Goal: Information Seeking & Learning: Learn about a topic

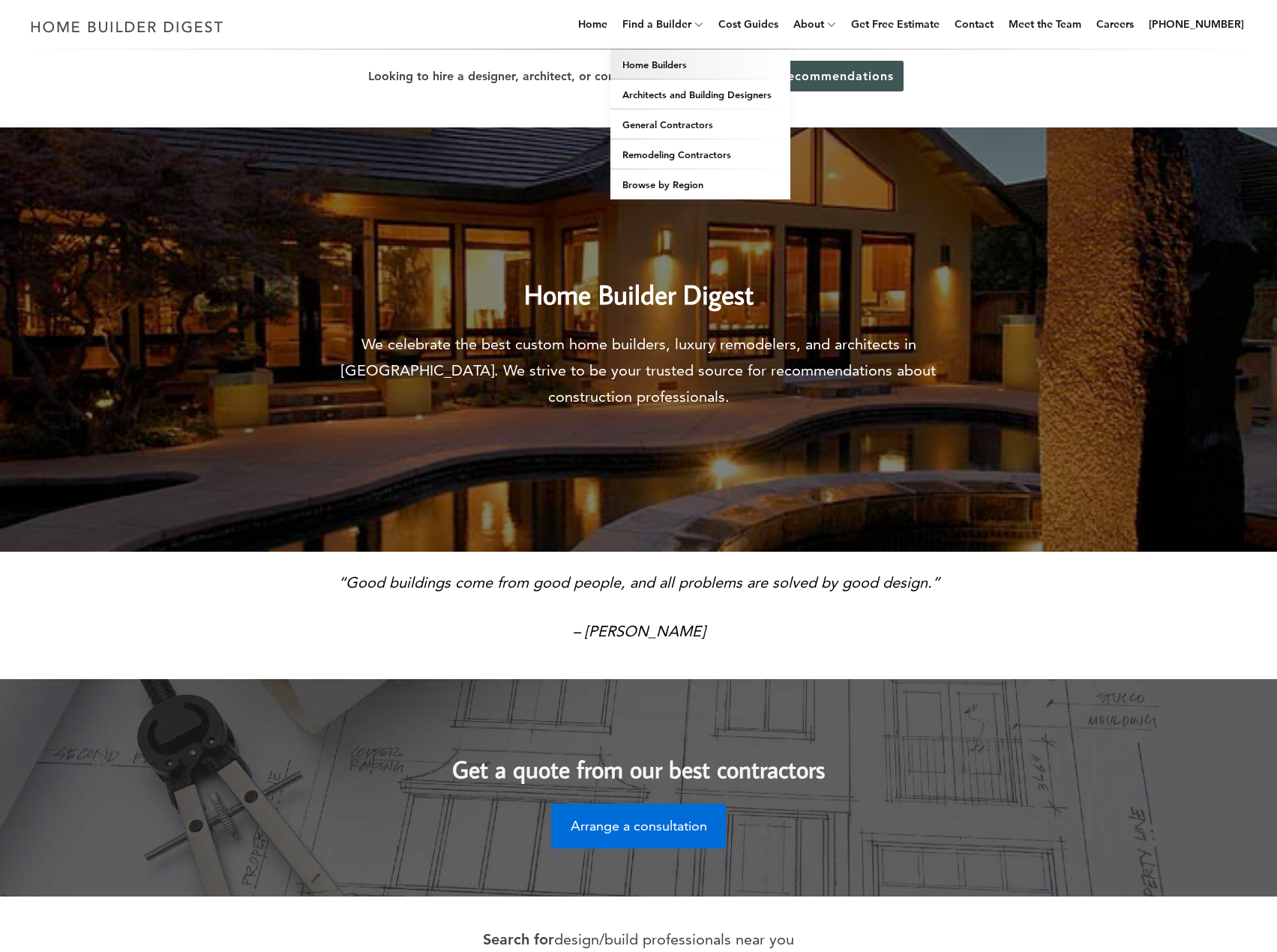
click at [725, 67] on link "Home Builders" at bounding box center [700, 64] width 180 height 30
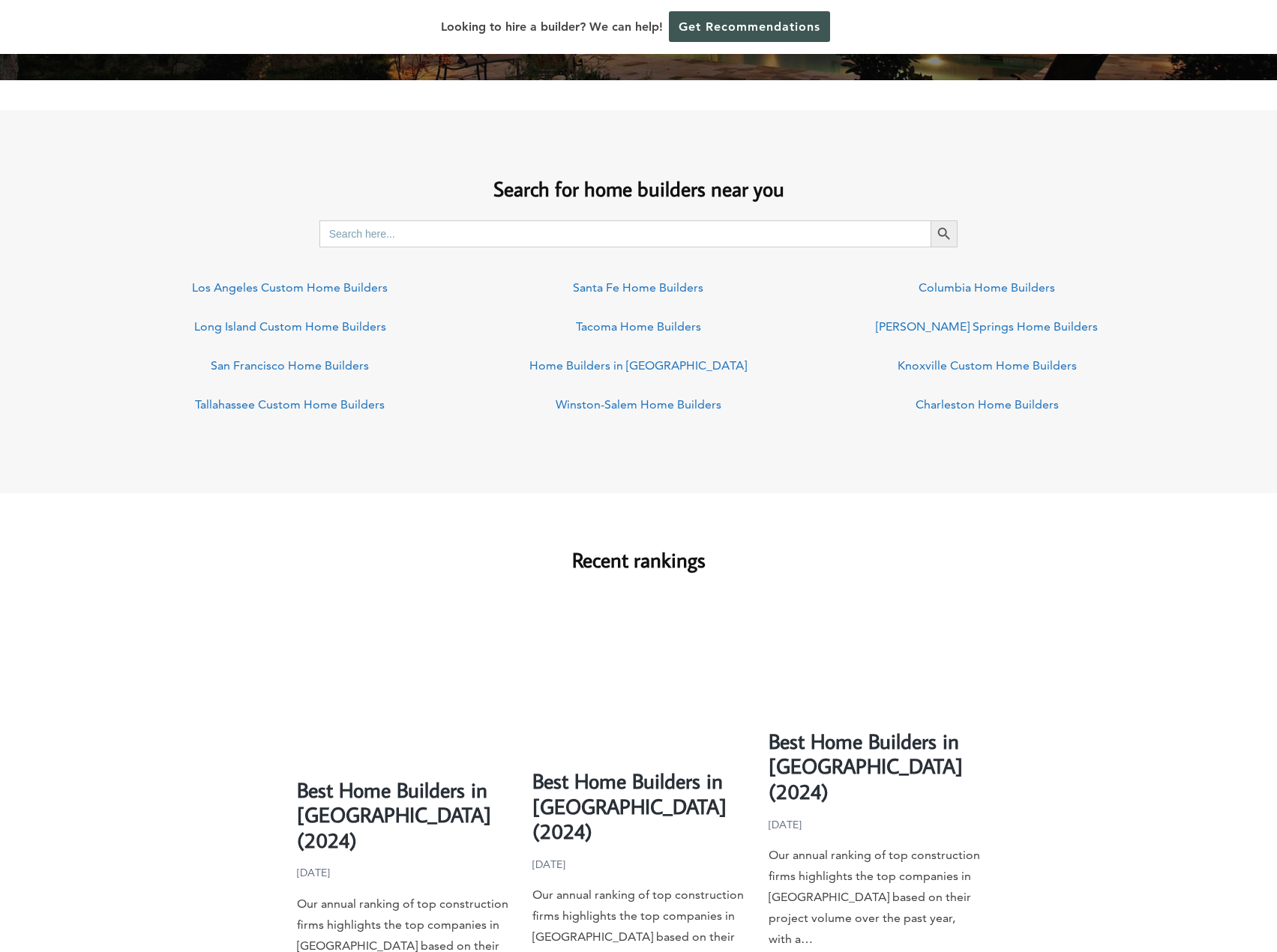
scroll to position [1050, 0]
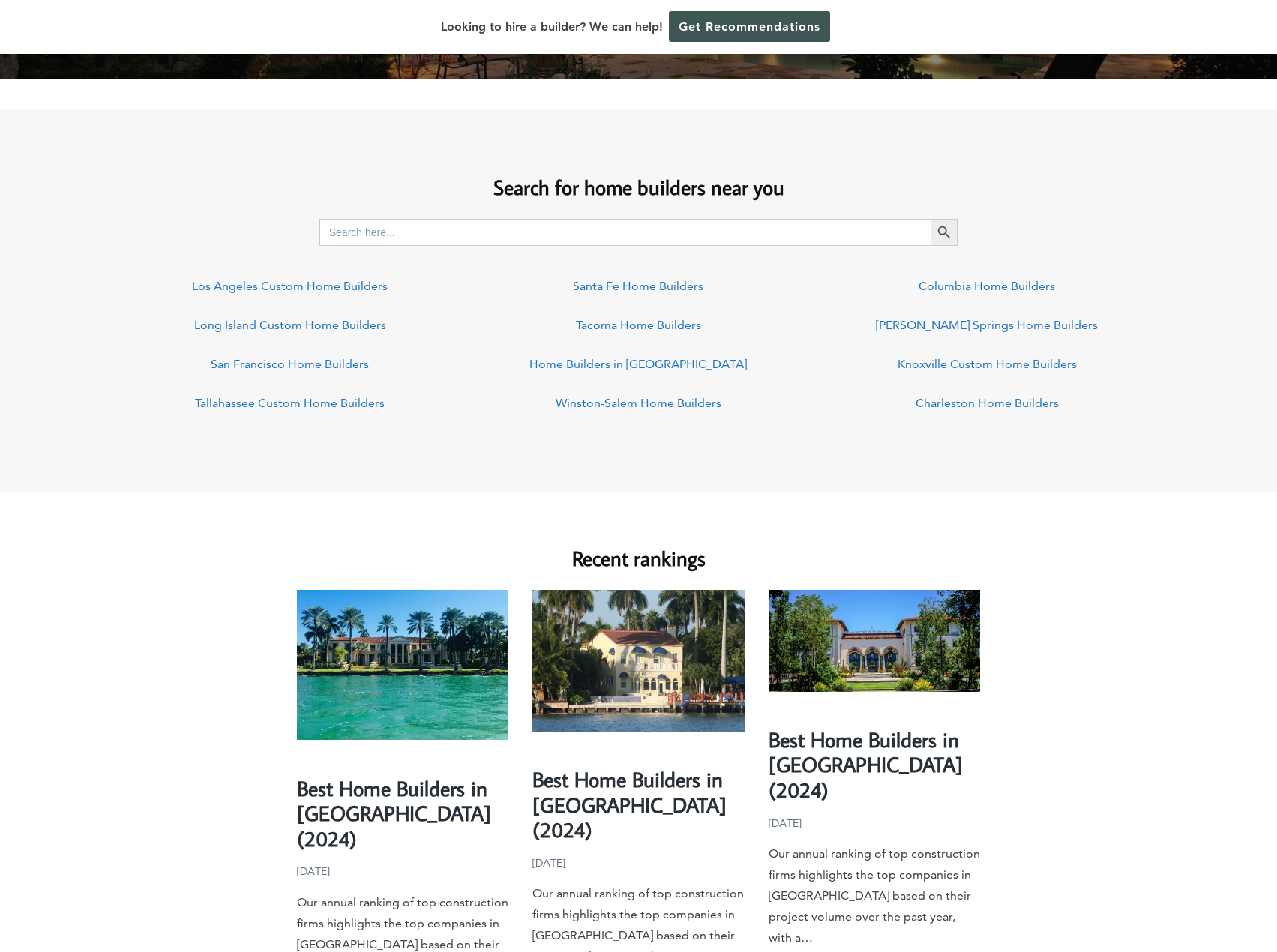
click at [387, 229] on input "Search for:" at bounding box center [625, 233] width 612 height 27
type input "[US_STATE]"
click at [931, 219] on button "Search Button" at bounding box center [944, 233] width 27 height 27
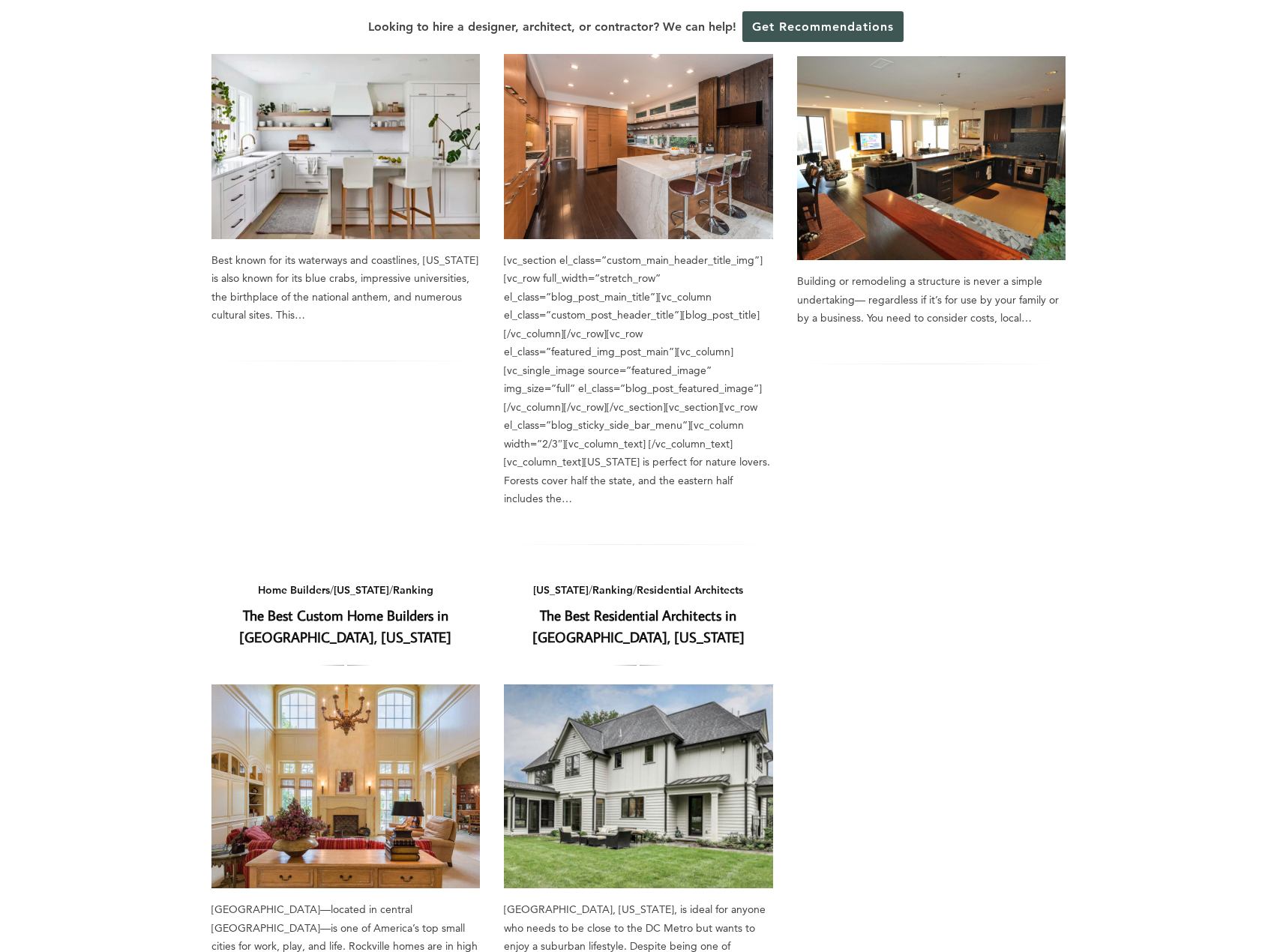
scroll to position [750, 0]
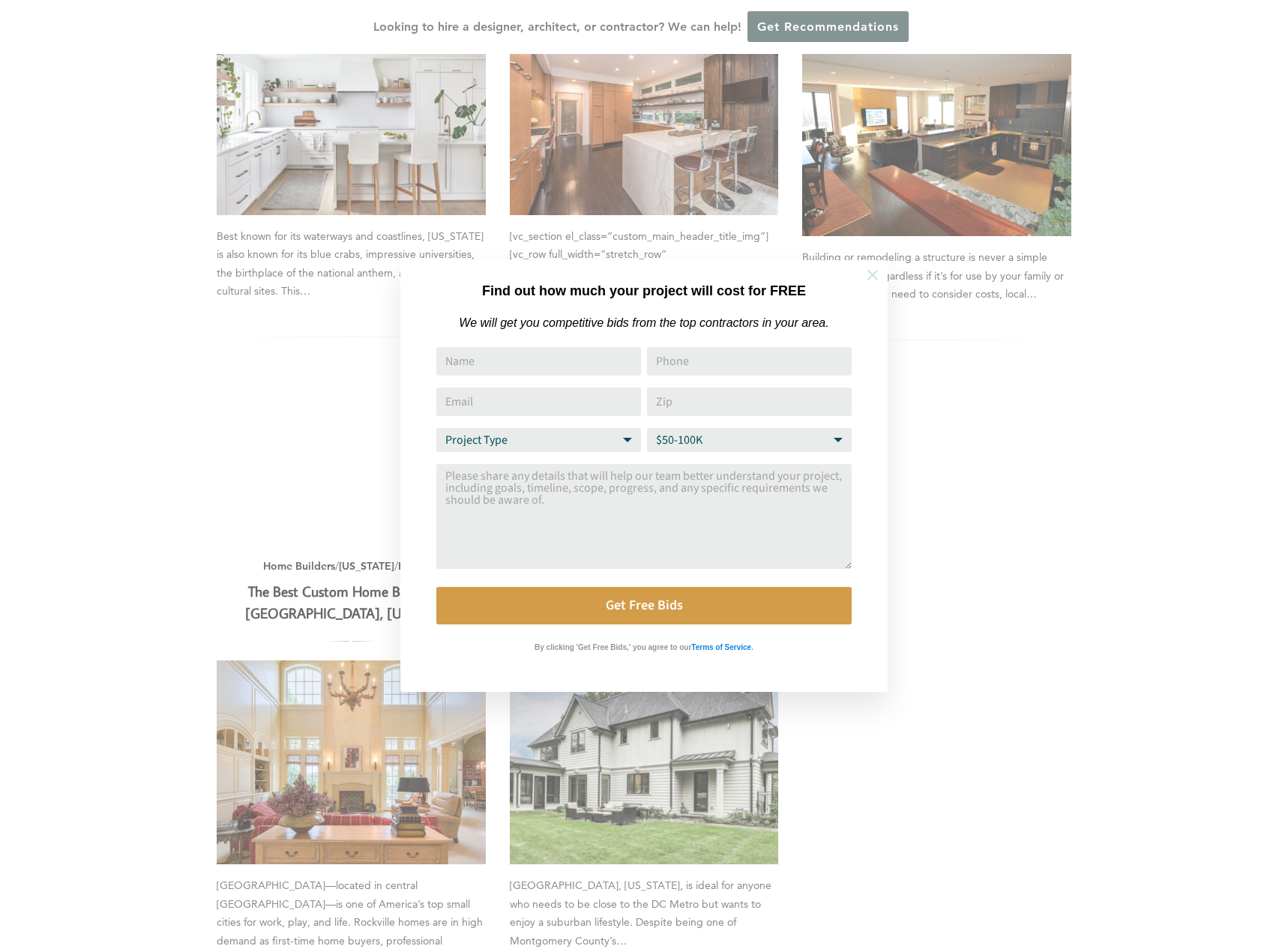
click at [864, 280] on icon at bounding box center [872, 275] width 17 height 17
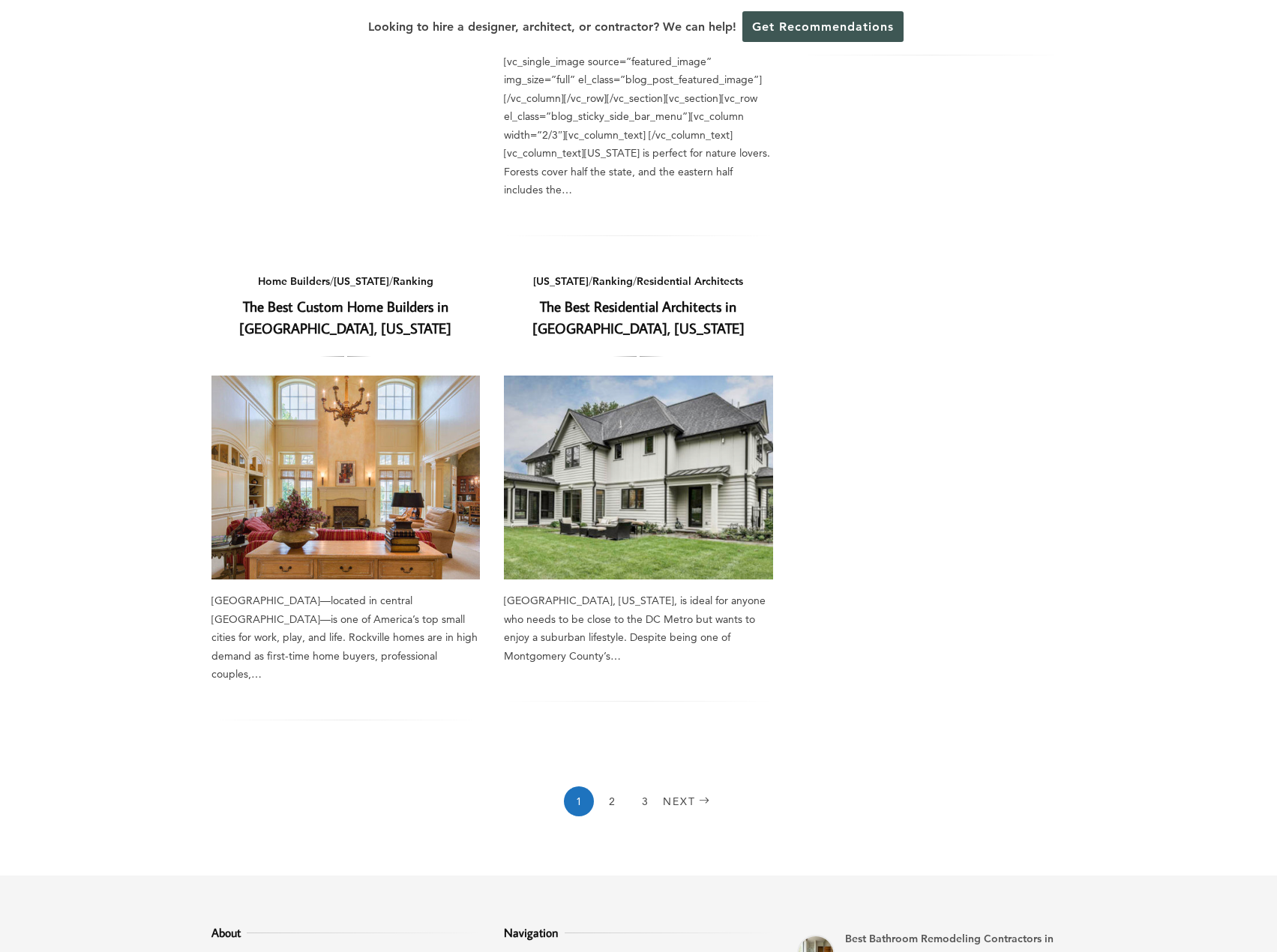
scroll to position [1124, 0]
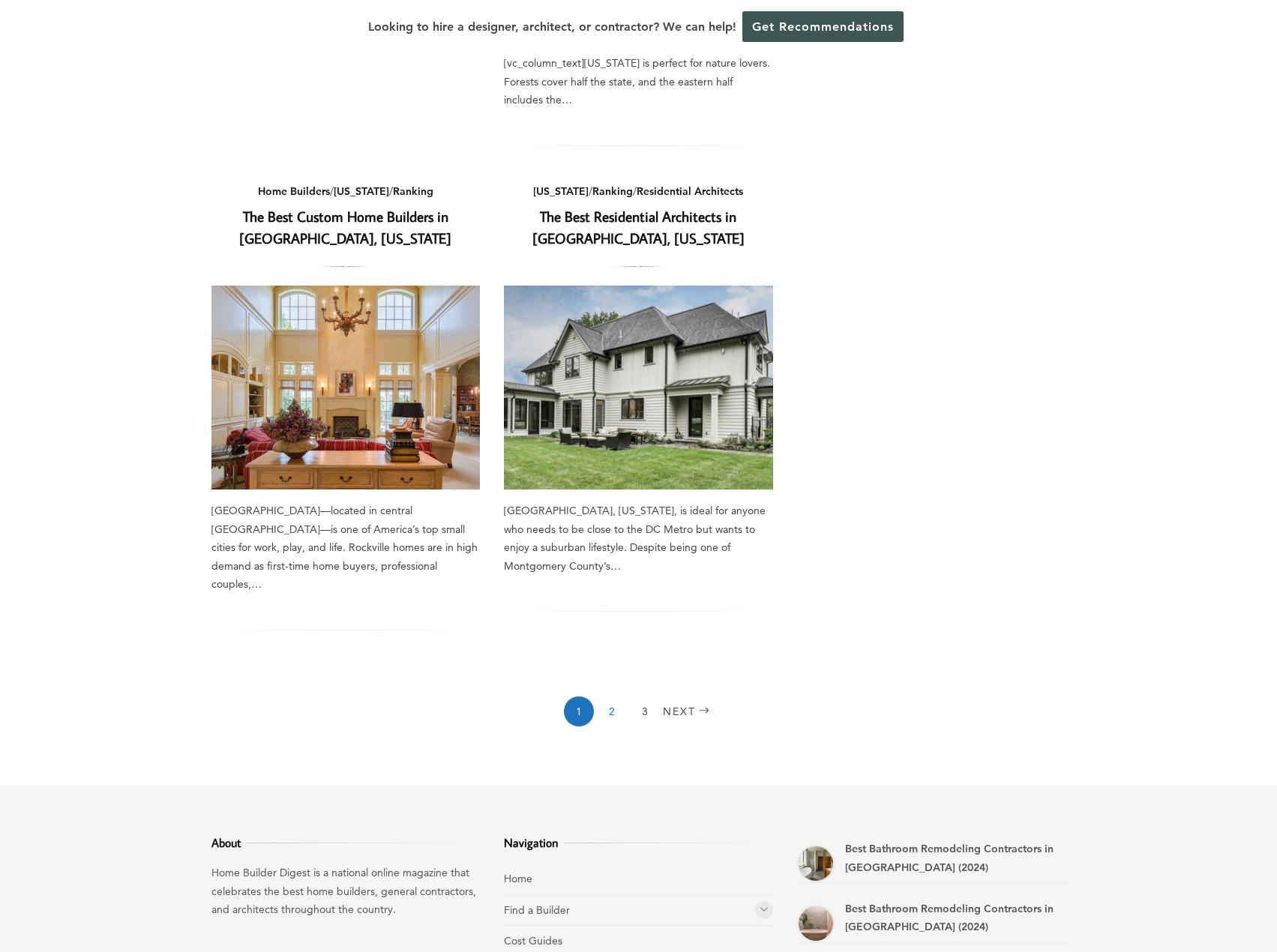
click at [613, 697] on link "2" at bounding box center [612, 712] width 30 height 30
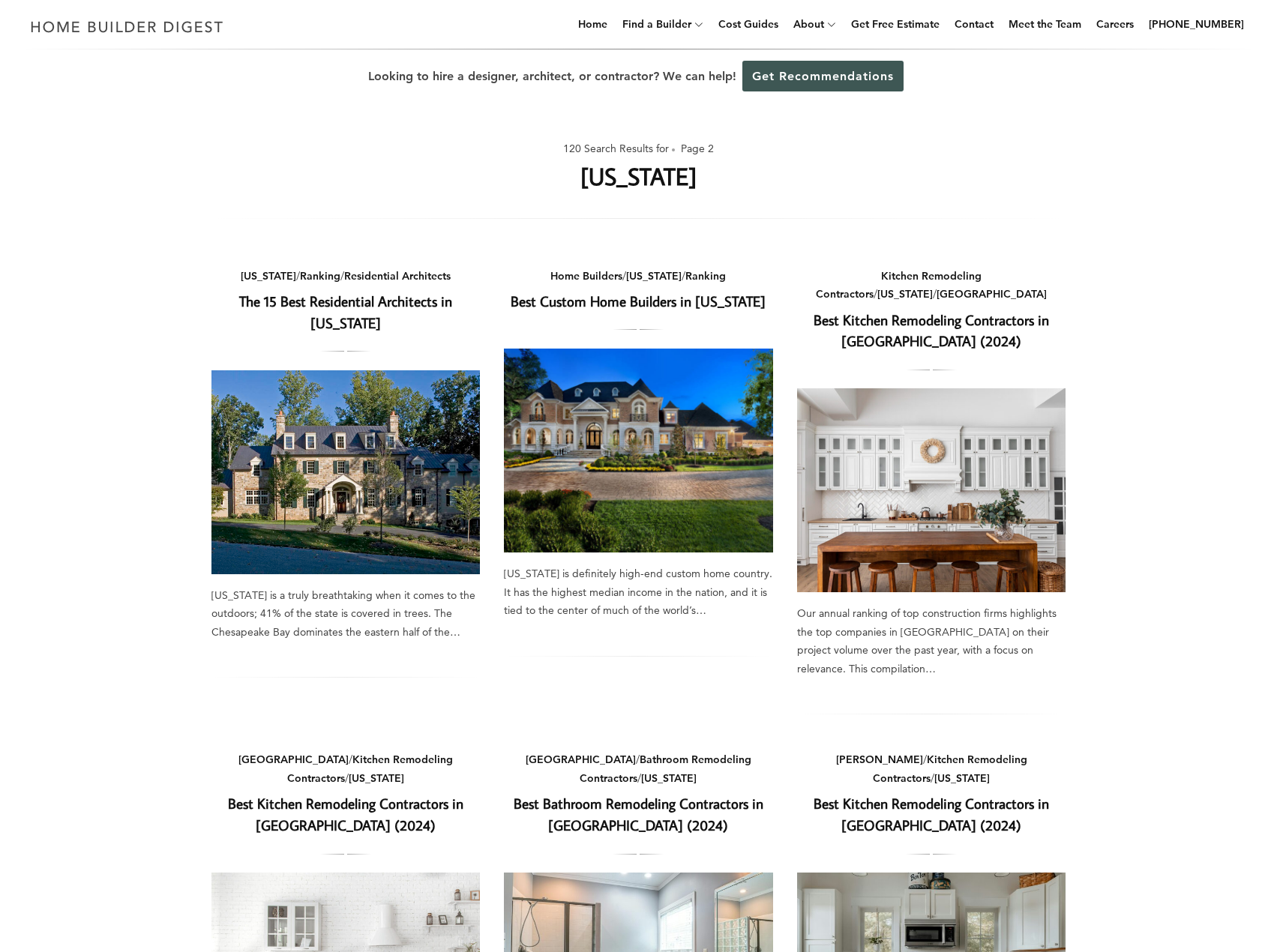
click at [592, 299] on link "Best Custom Home Builders in Maryland" at bounding box center [638, 301] width 255 height 19
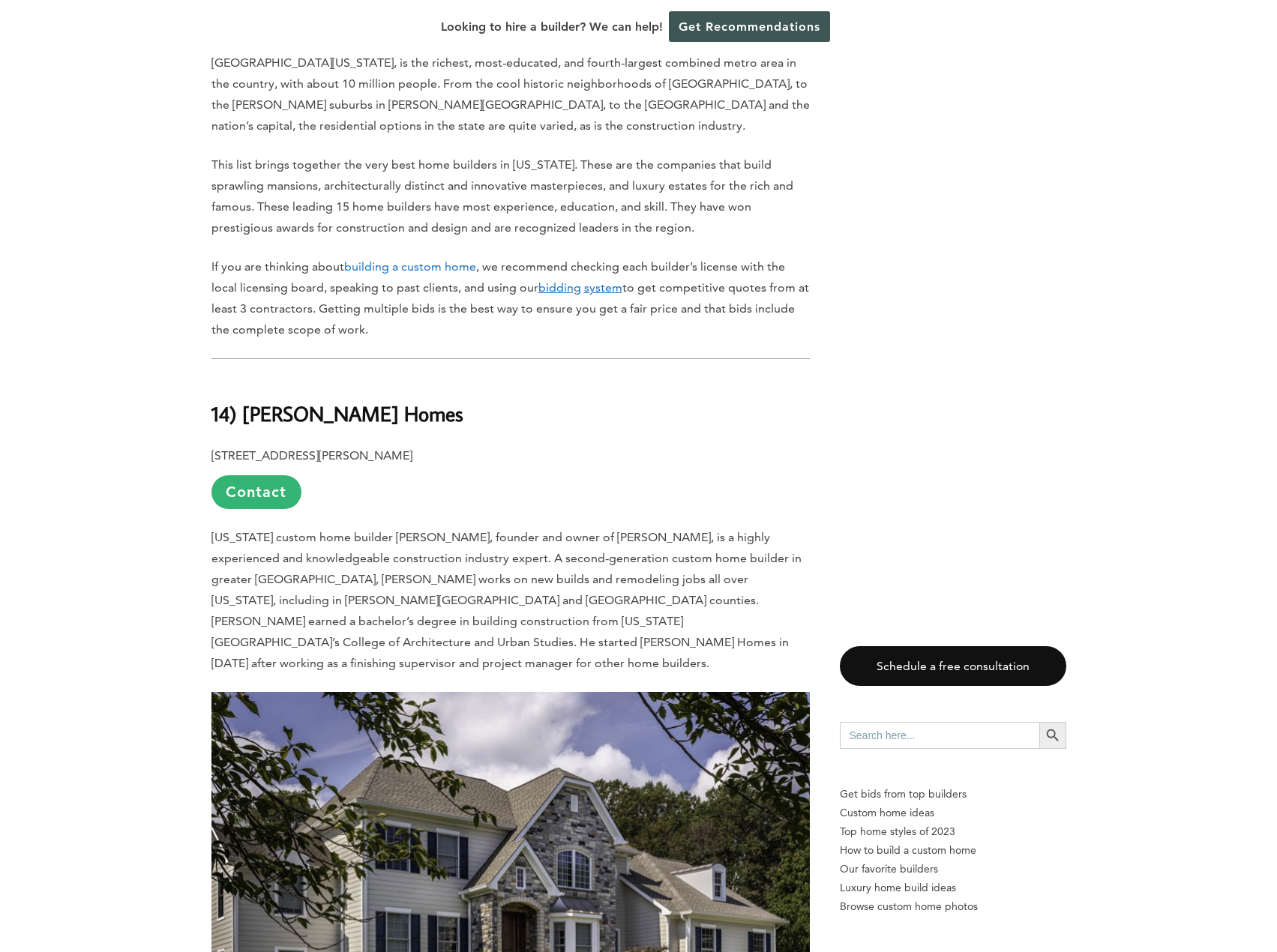
scroll to position [975, 0]
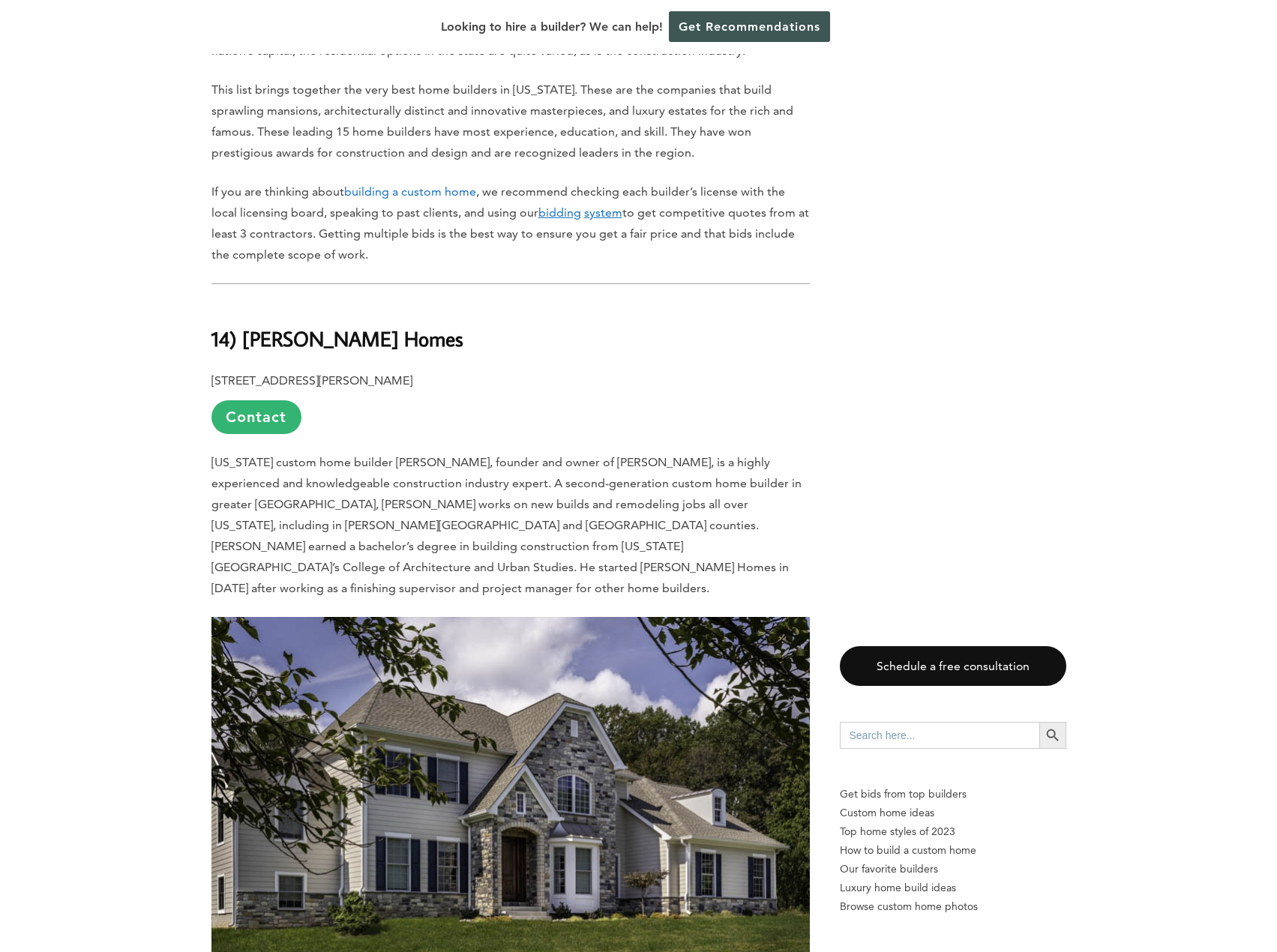
click at [451, 483] on span "[US_STATE] custom home builder [PERSON_NAME], founder and owner of [PERSON_NAME…" at bounding box center [506, 525] width 590 height 140
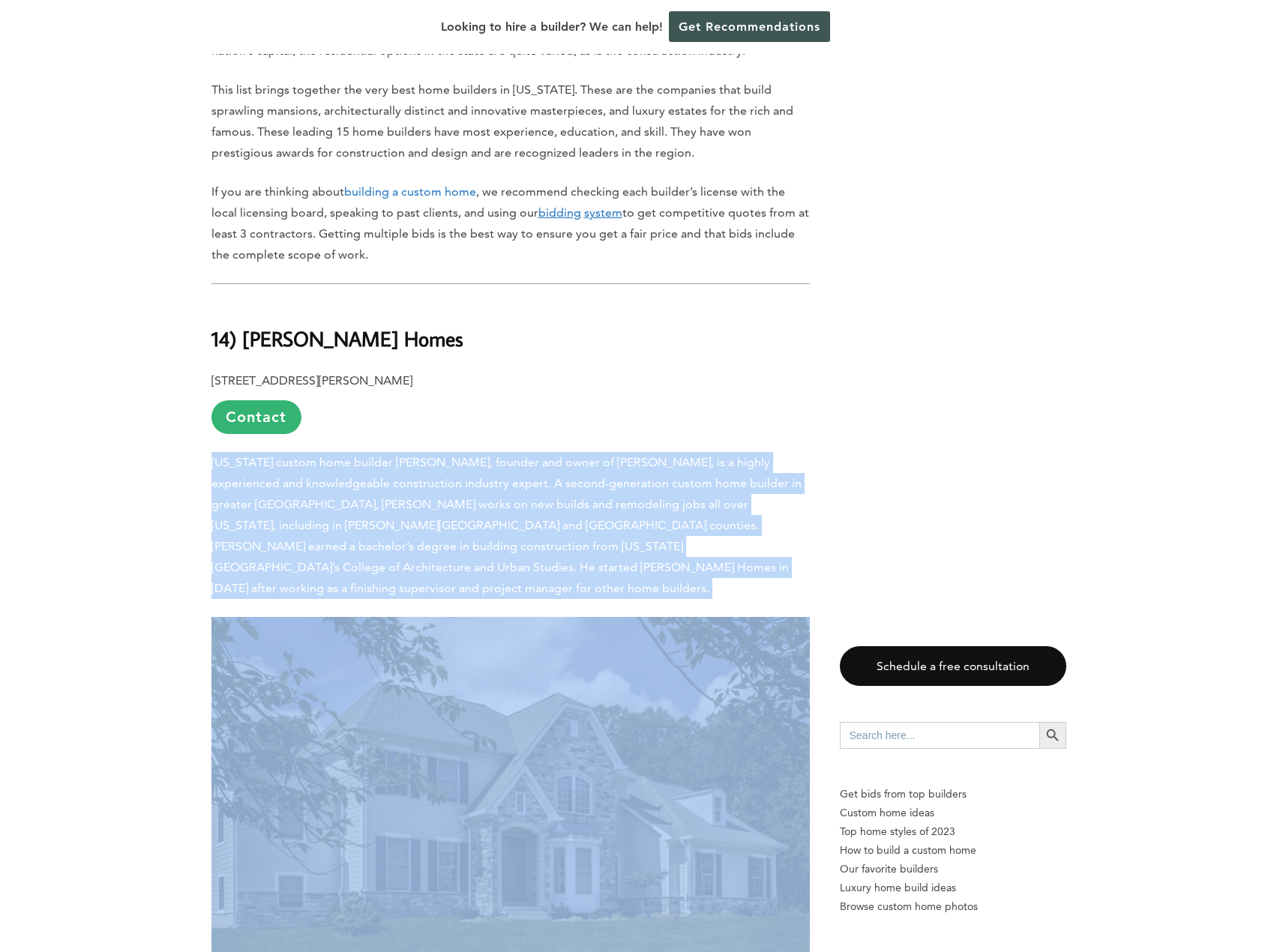
click at [451, 483] on span "[US_STATE] custom home builder [PERSON_NAME], founder and owner of [PERSON_NAME…" at bounding box center [506, 525] width 590 height 140
click at [577, 500] on span "[US_STATE] custom home builder [PERSON_NAME], founder and owner of [PERSON_NAME…" at bounding box center [506, 525] width 590 height 140
drag, startPoint x: 497, startPoint y: 562, endPoint x: 211, endPoint y: 439, distance: 311.3
click at [640, 499] on span "[US_STATE] custom home builder [PERSON_NAME], founder and owner of [PERSON_NAME…" at bounding box center [506, 525] width 590 height 140
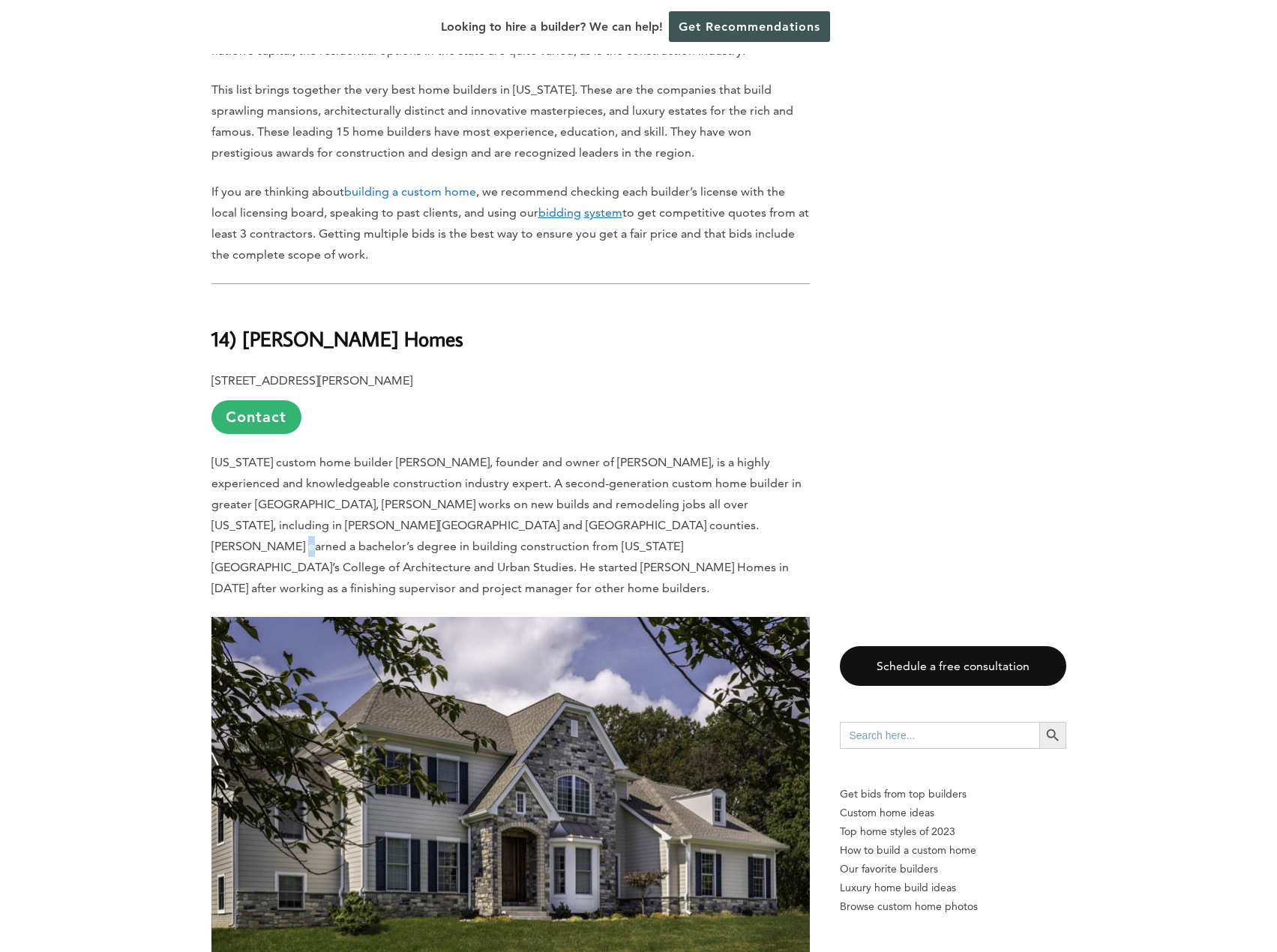
click at [640, 499] on span "[US_STATE] custom home builder [PERSON_NAME], founder and owner of [PERSON_NAME…" at bounding box center [506, 525] width 590 height 140
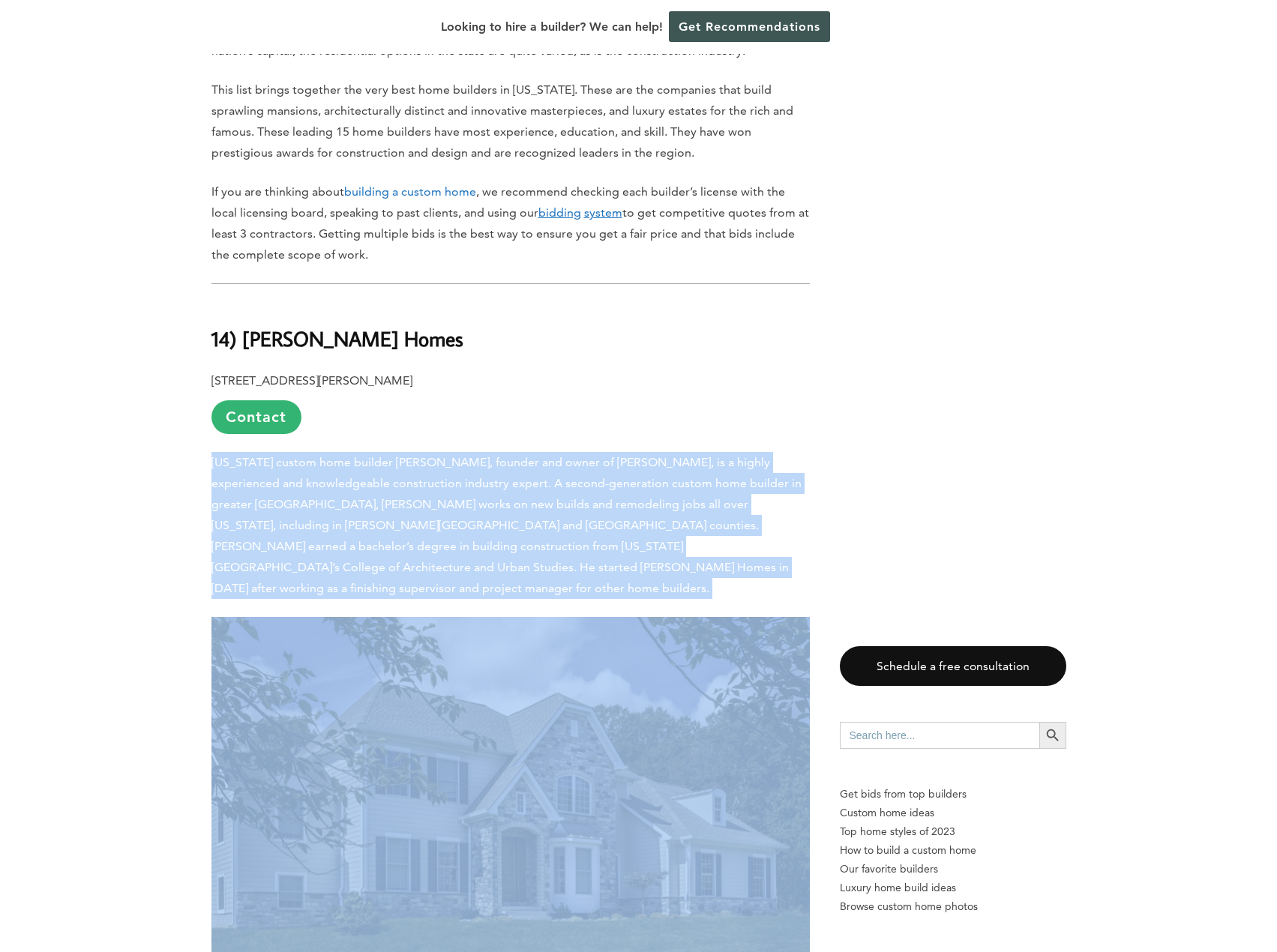
click at [640, 499] on span "[US_STATE] custom home builder [PERSON_NAME], founder and owner of [PERSON_NAME…" at bounding box center [506, 525] width 590 height 140
click at [516, 513] on p "[US_STATE] custom home builder [PERSON_NAME], founder and owner of [PERSON_NAME…" at bounding box center [510, 525] width 598 height 147
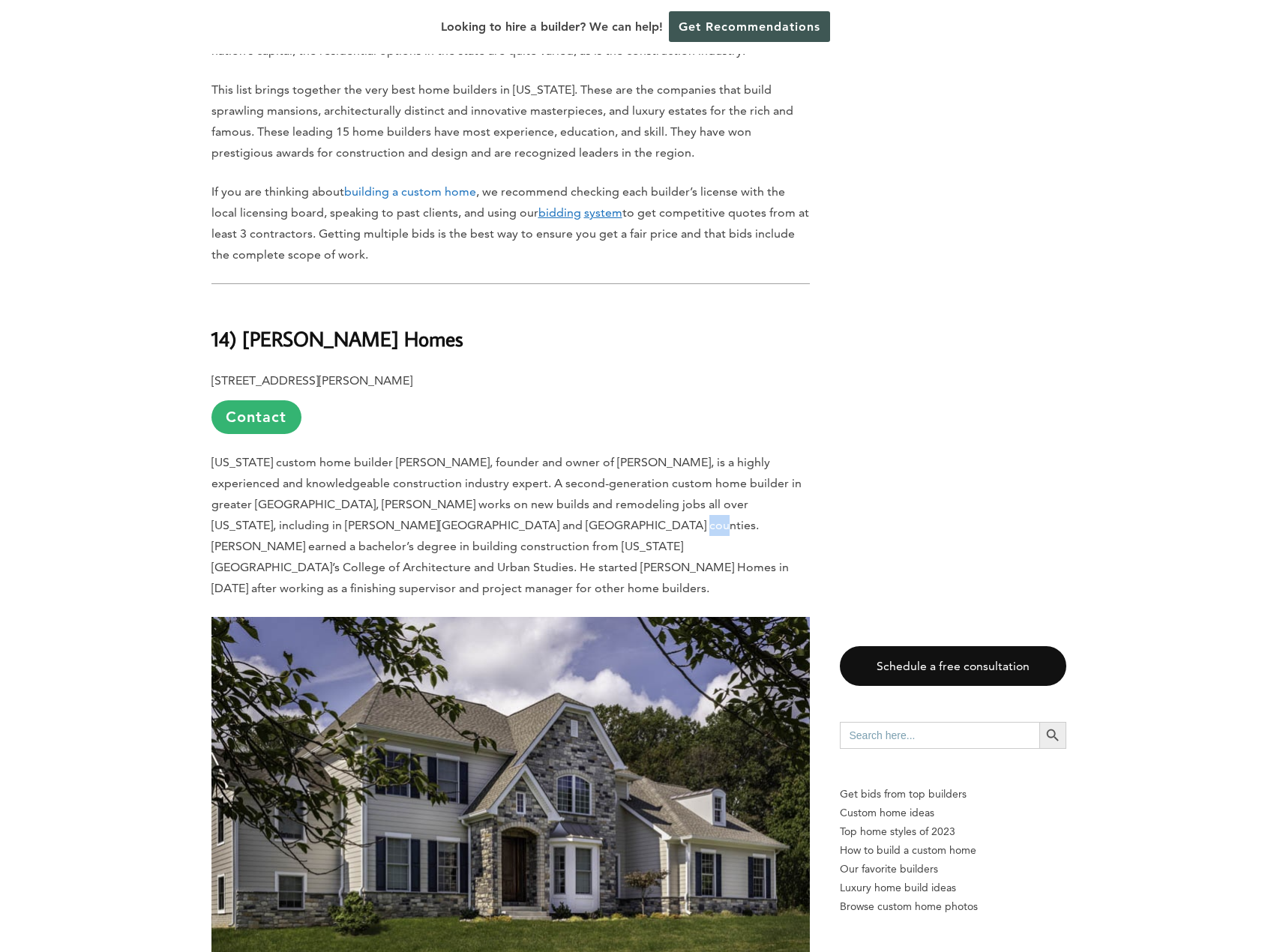
click at [516, 513] on p "[US_STATE] custom home builder [PERSON_NAME], founder and owner of [PERSON_NAME…" at bounding box center [510, 525] width 598 height 147
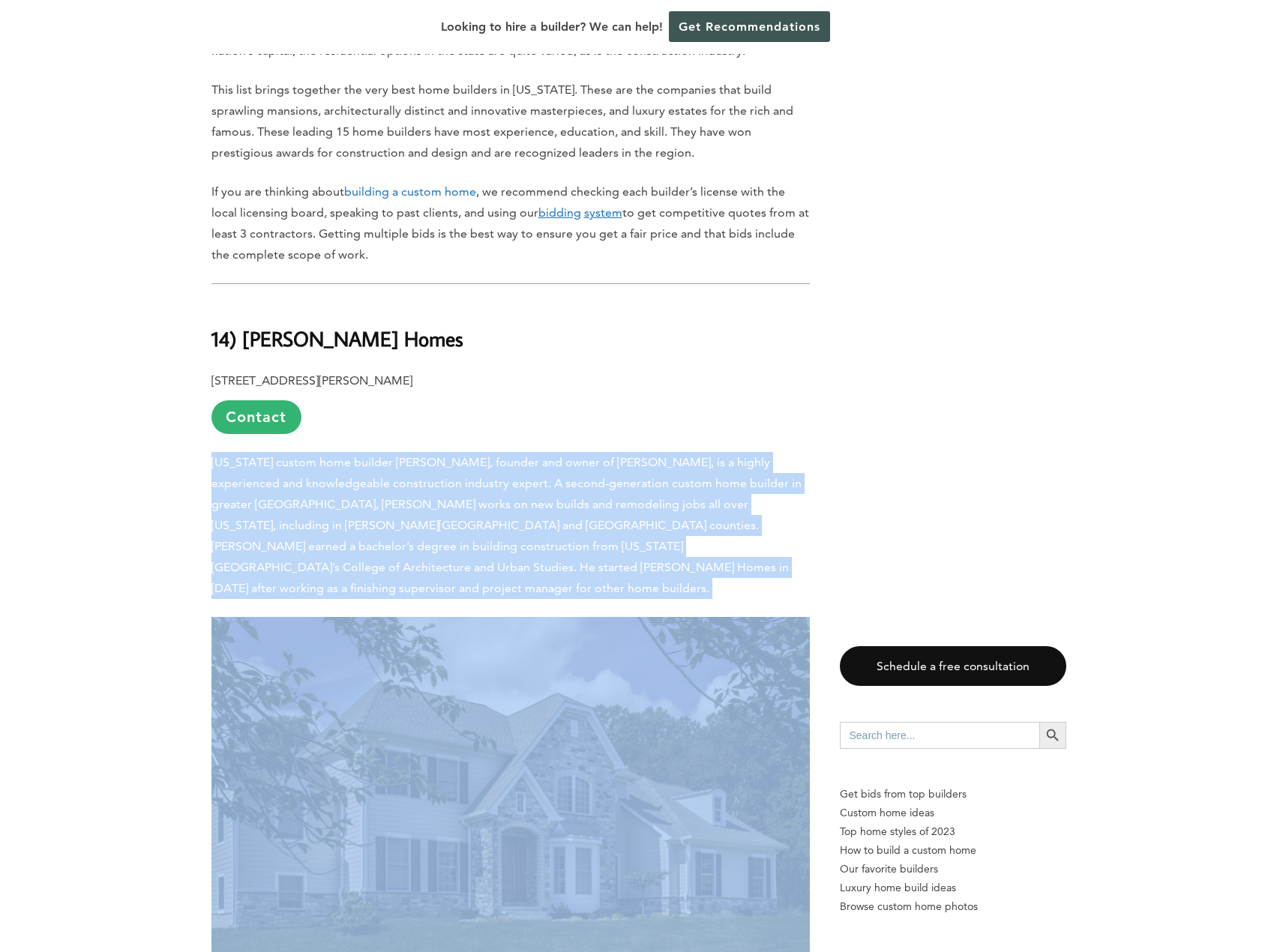
click at [516, 513] on p "[US_STATE] custom home builder [PERSON_NAME], founder and owner of [PERSON_NAME…" at bounding box center [510, 525] width 598 height 147
click at [438, 538] on p "[US_STATE] custom home builder [PERSON_NAME], founder and owner of [PERSON_NAME…" at bounding box center [510, 525] width 598 height 147
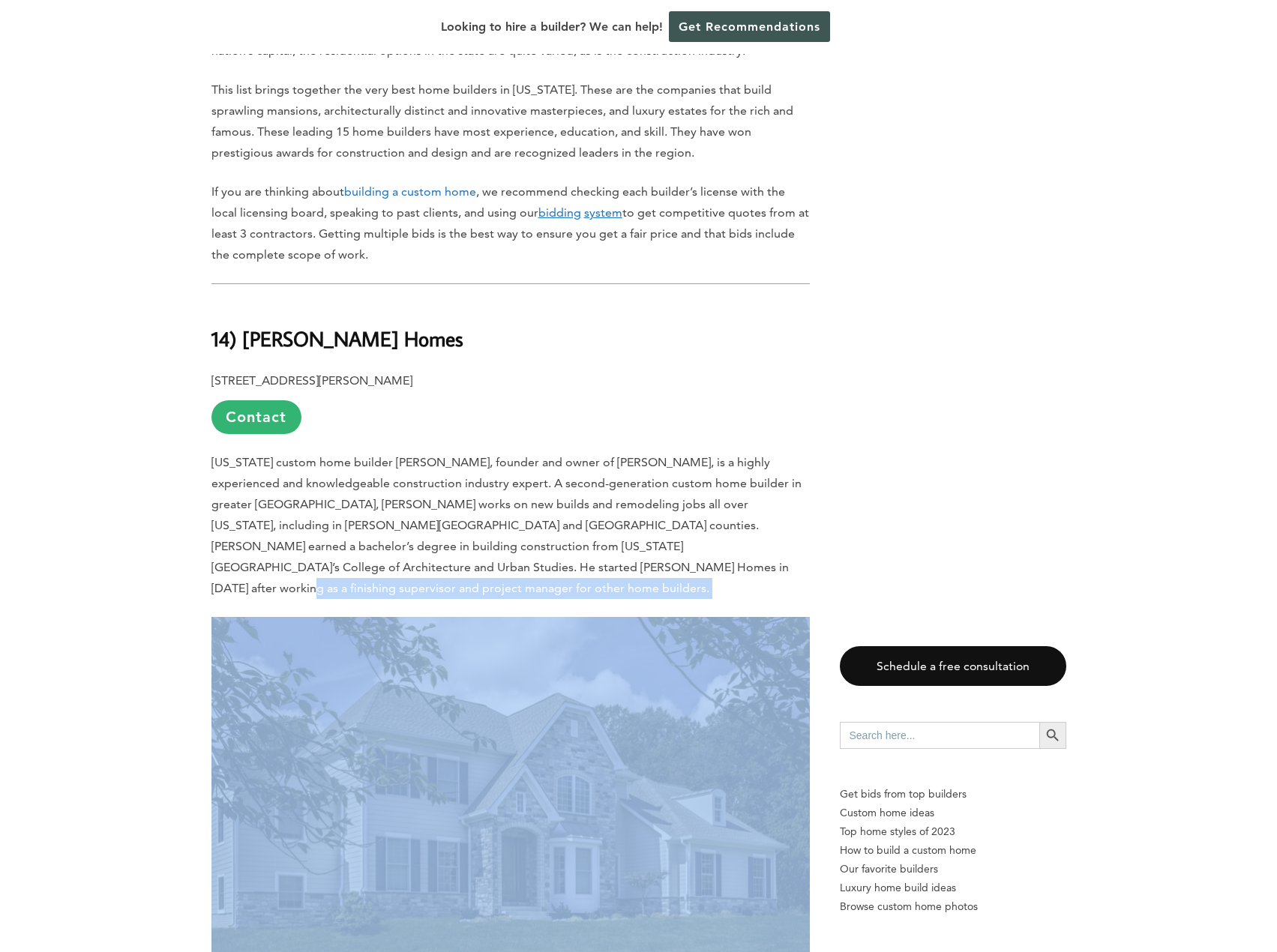
click at [438, 538] on p "[US_STATE] custom home builder [PERSON_NAME], founder and owner of [PERSON_NAME…" at bounding box center [510, 525] width 598 height 147
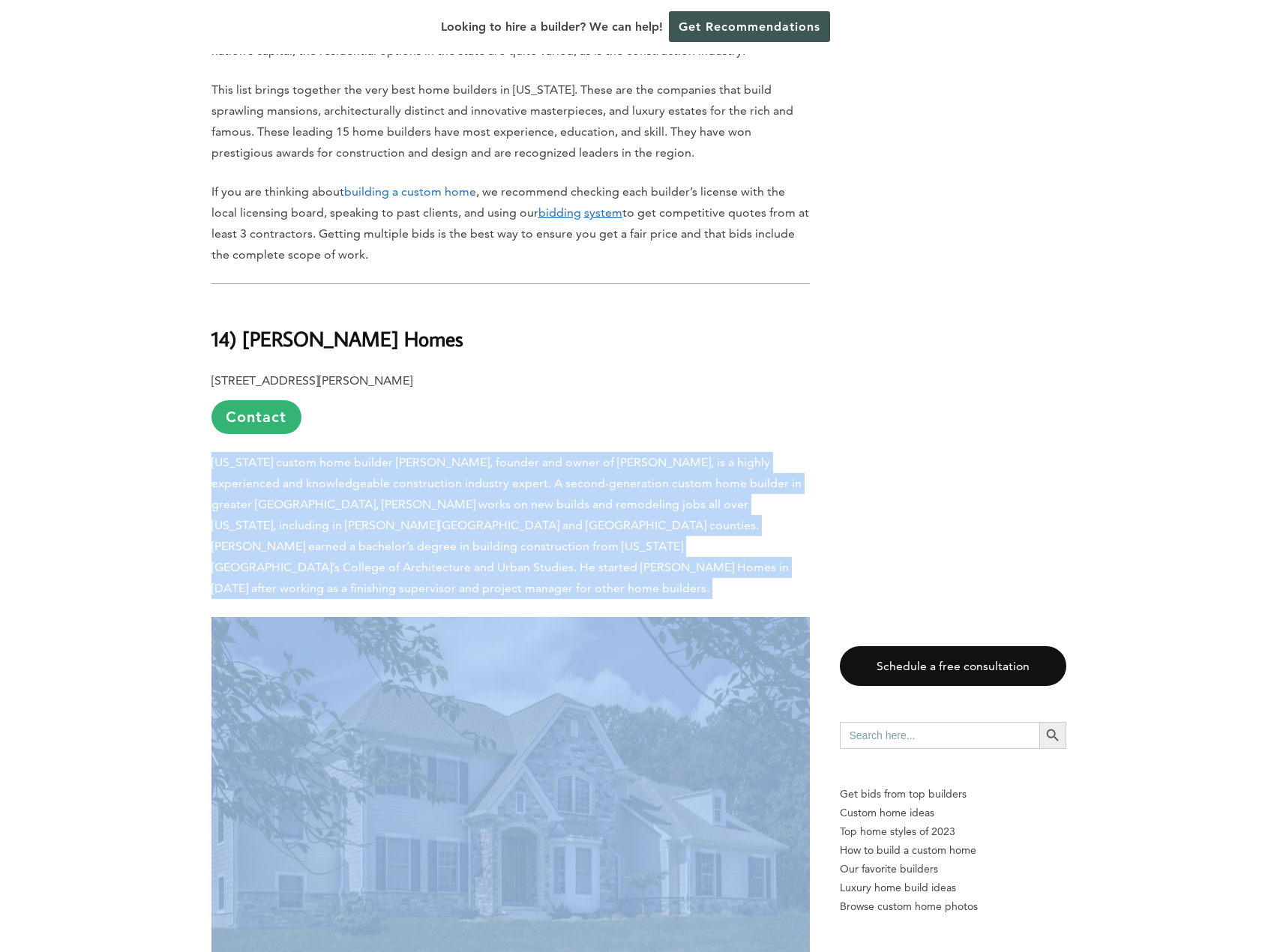
click at [438, 538] on p "[US_STATE] custom home builder [PERSON_NAME], founder and owner of [PERSON_NAME…" at bounding box center [510, 525] width 598 height 147
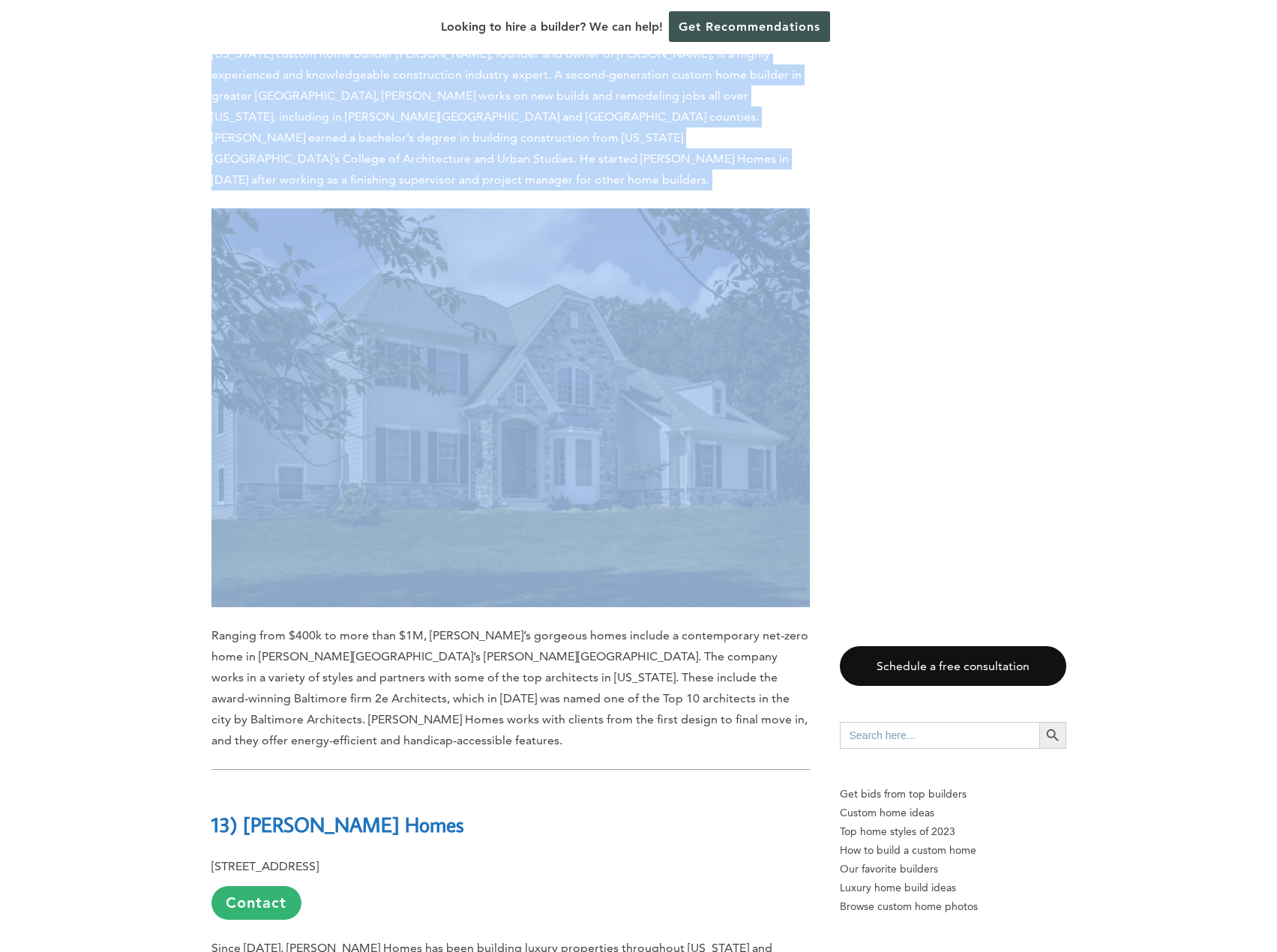
scroll to position [1425, 0]
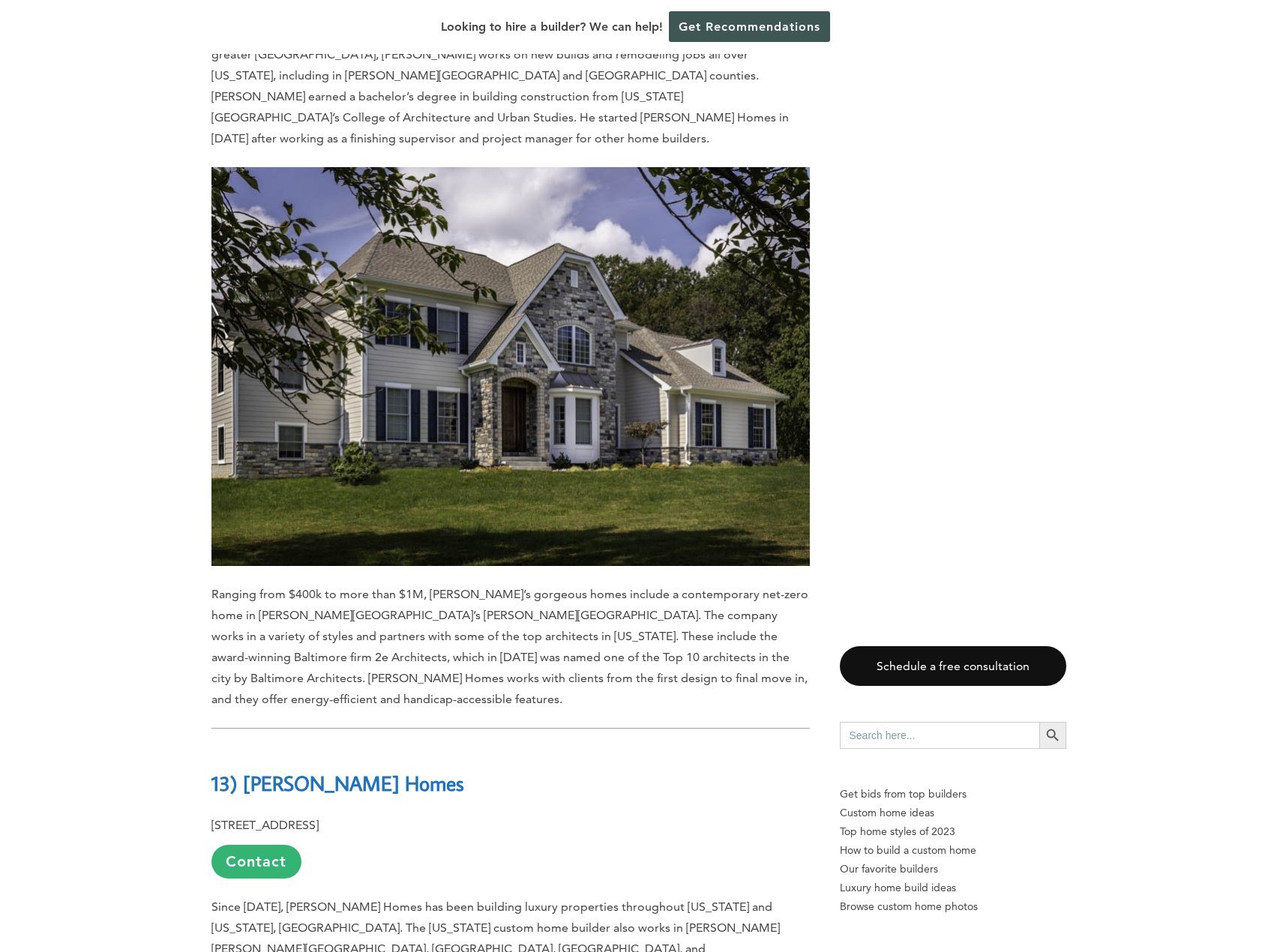
click at [354, 586] on p "Ranging from $400k to more than $1M, [PERSON_NAME]’s gorgeous homes include a c…" at bounding box center [510, 647] width 598 height 126
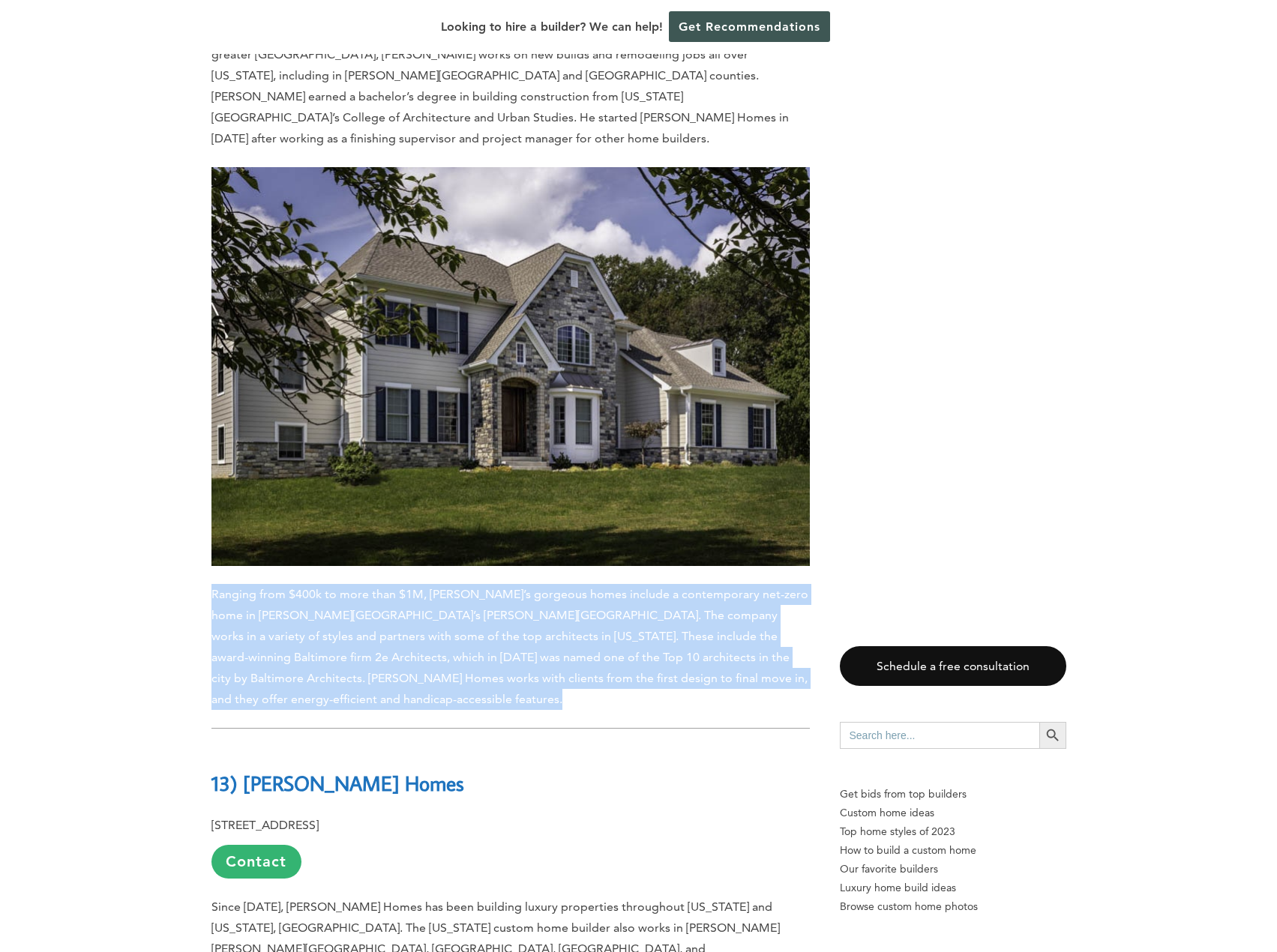
click at [354, 586] on p "Ranging from $400k to more than $1M, [PERSON_NAME]’s gorgeous homes include a c…" at bounding box center [510, 647] width 598 height 126
click at [505, 593] on span "Ranging from $400k to more than $1M, [PERSON_NAME]’s gorgeous homes include a c…" at bounding box center [509, 647] width 597 height 119
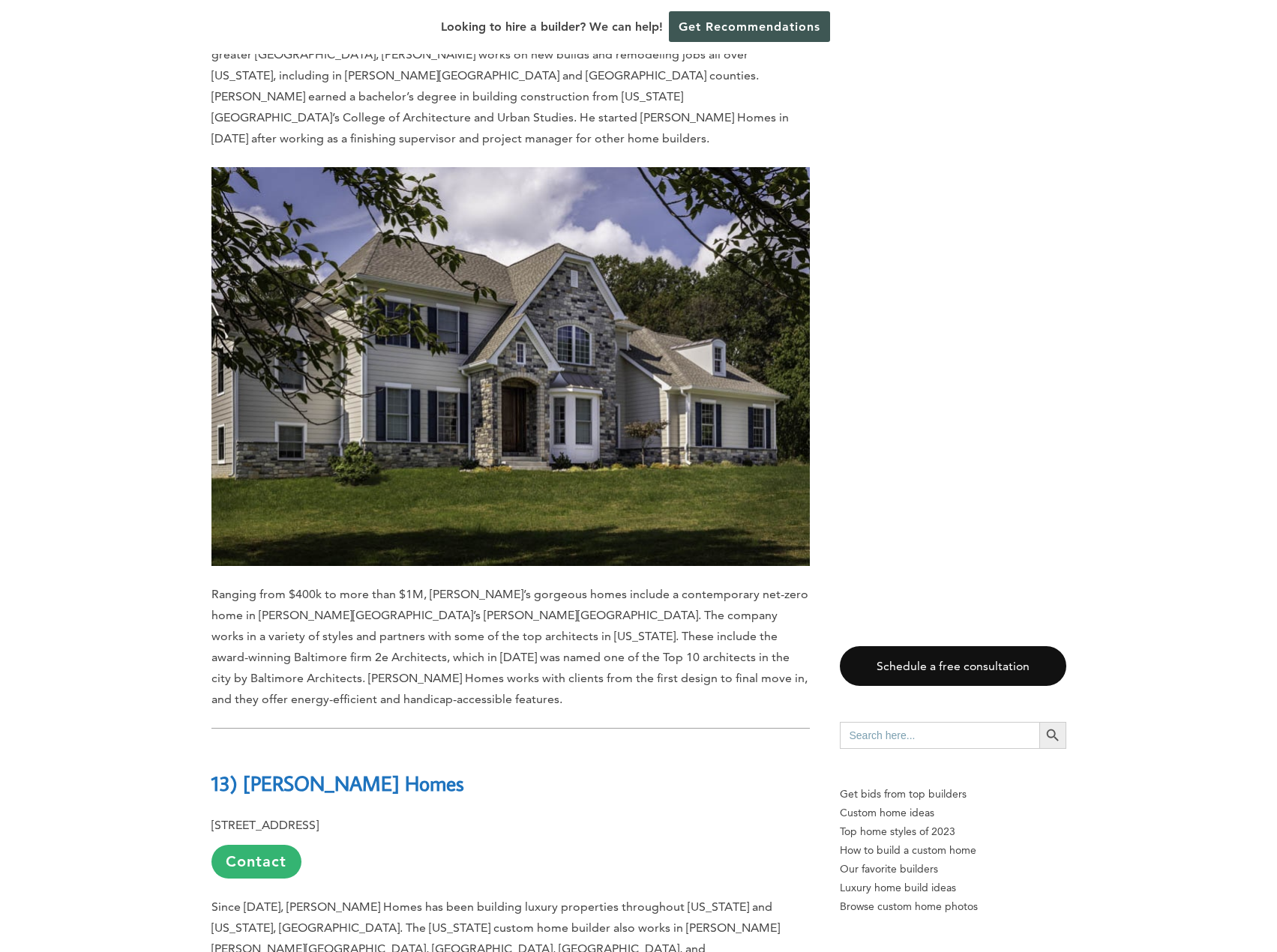
click at [524, 587] on span "Ranging from $400k to more than $1M, [PERSON_NAME]’s gorgeous homes include a c…" at bounding box center [509, 647] width 597 height 119
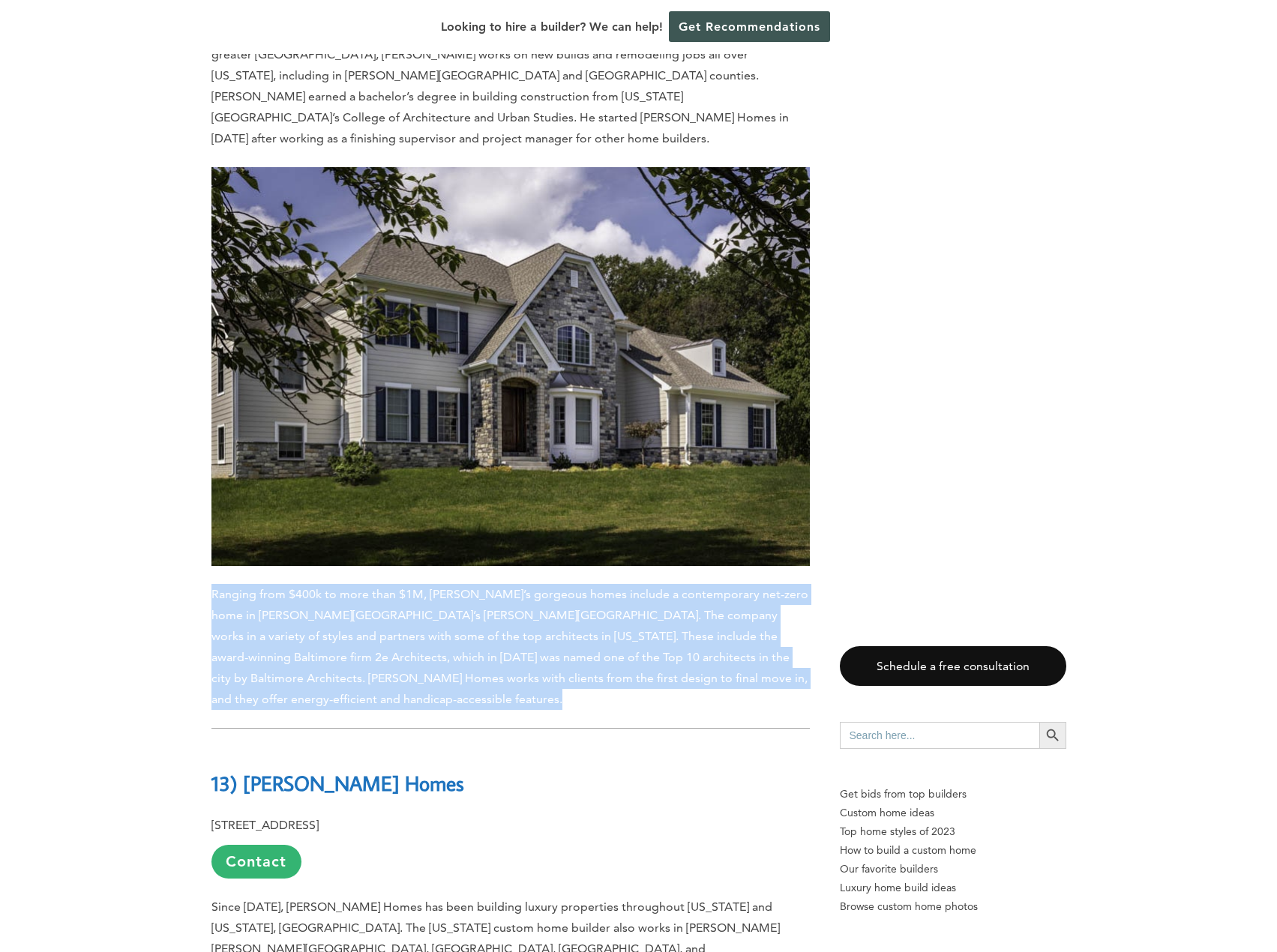
click at [524, 587] on span "Ranging from $400k to more than $1M, [PERSON_NAME]’s gorgeous homes include a c…" at bounding box center [509, 647] width 597 height 119
click at [537, 590] on span "Ranging from $400k to more than $1M, [PERSON_NAME]’s gorgeous homes include a c…" at bounding box center [509, 647] width 597 height 119
click at [587, 603] on p "Ranging from $400k to more than $1M, [PERSON_NAME]’s gorgeous homes include a c…" at bounding box center [510, 647] width 598 height 126
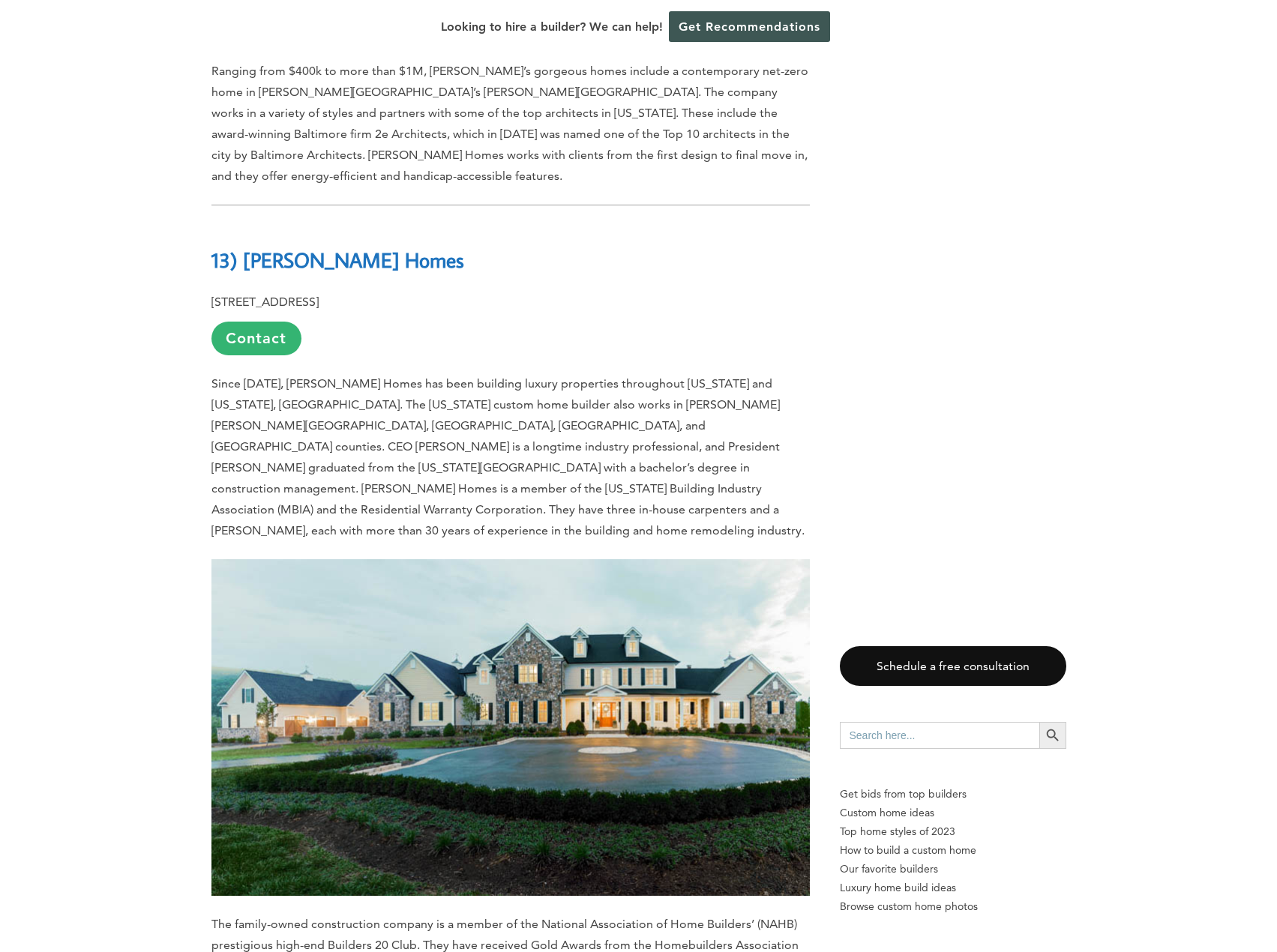
scroll to position [1949, 0]
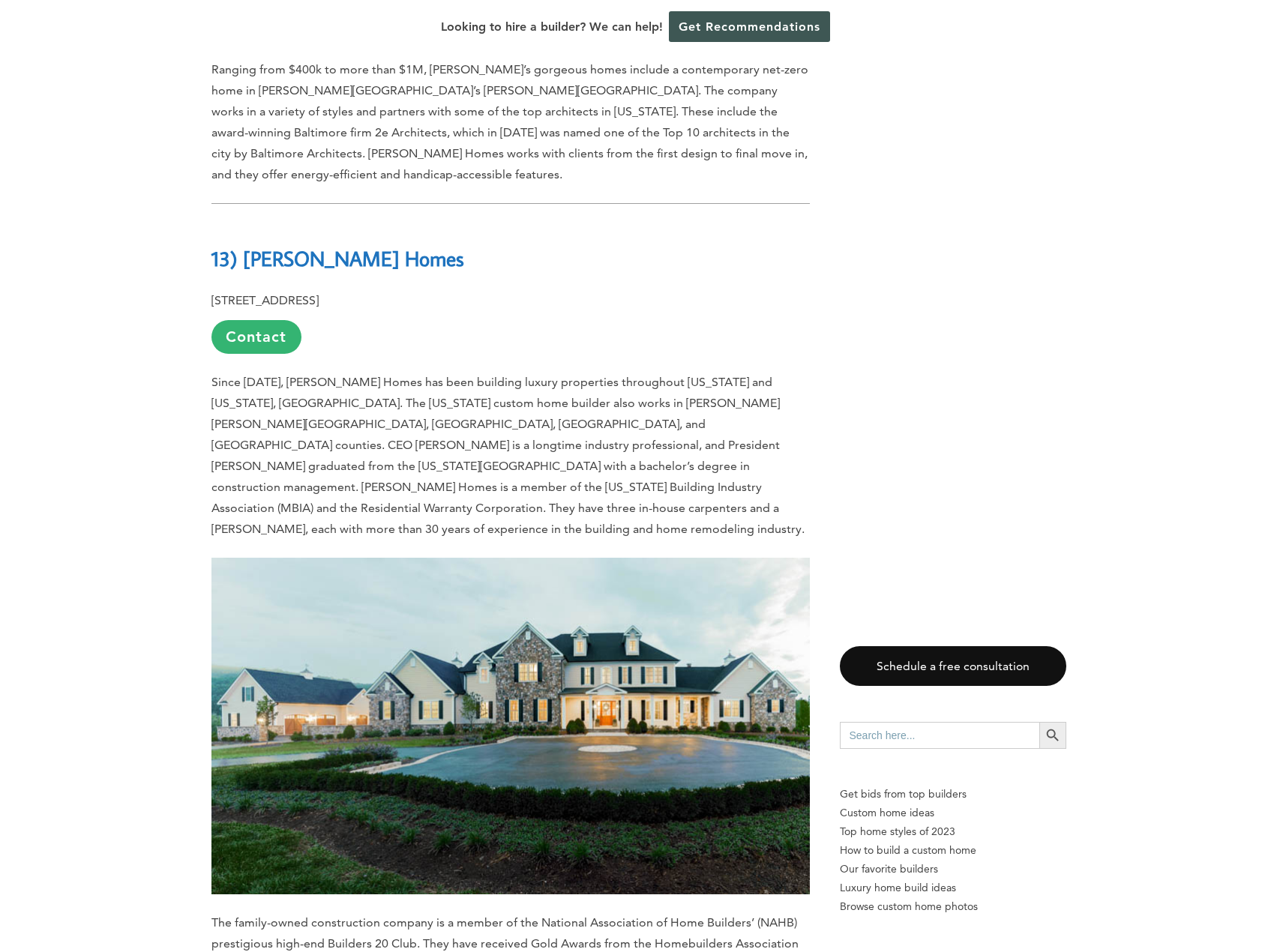
click at [327, 372] on p "Since [DATE], [PERSON_NAME] Homes has been building luxury properties throughou…" at bounding box center [510, 455] width 598 height 168
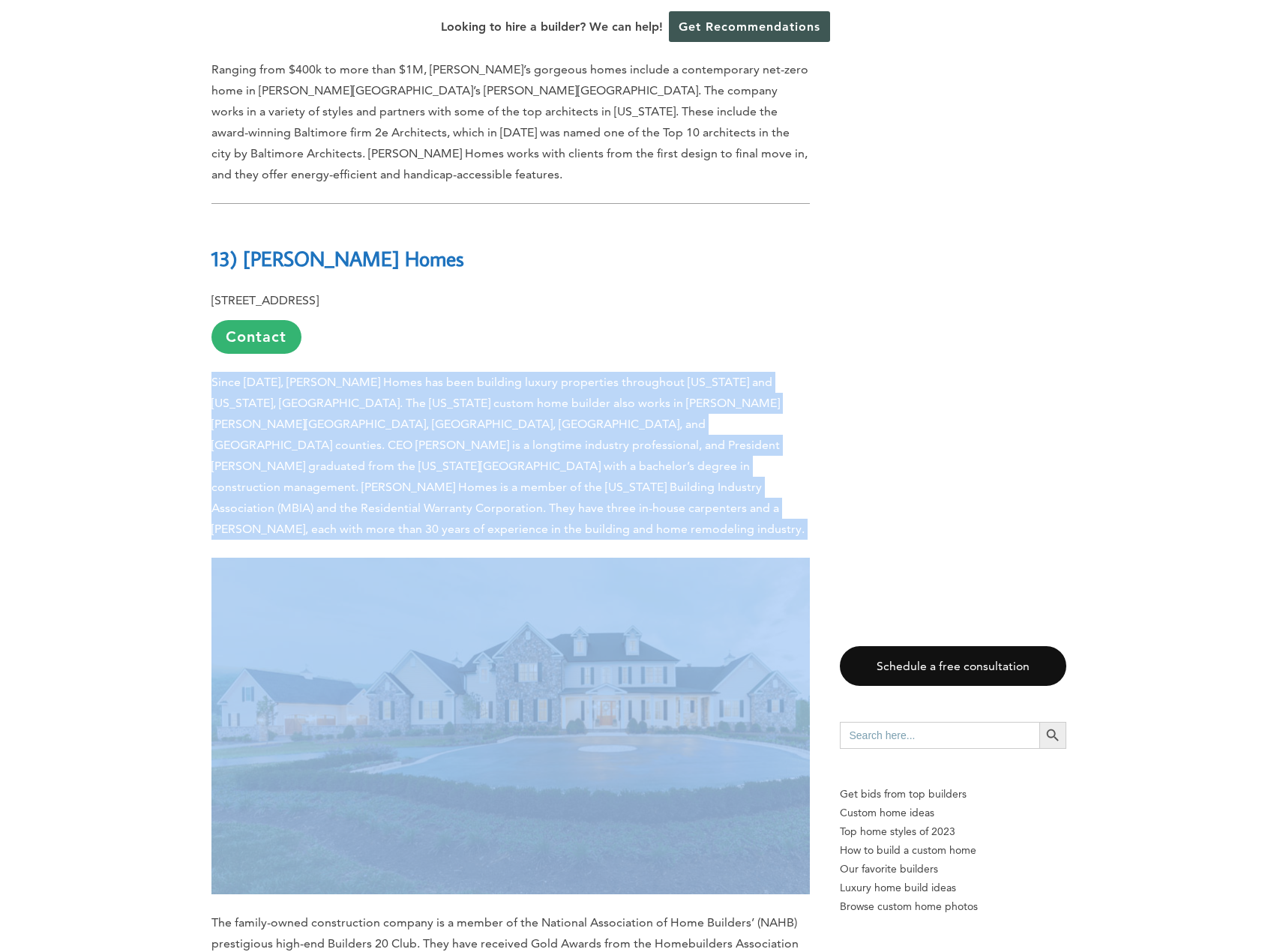
click at [327, 372] on p "Since [DATE], [PERSON_NAME] Homes has been building luxury properties throughou…" at bounding box center [510, 455] width 598 height 168
click at [573, 393] on p "Since [DATE], [PERSON_NAME] Homes has been building luxury properties throughou…" at bounding box center [510, 455] width 598 height 168
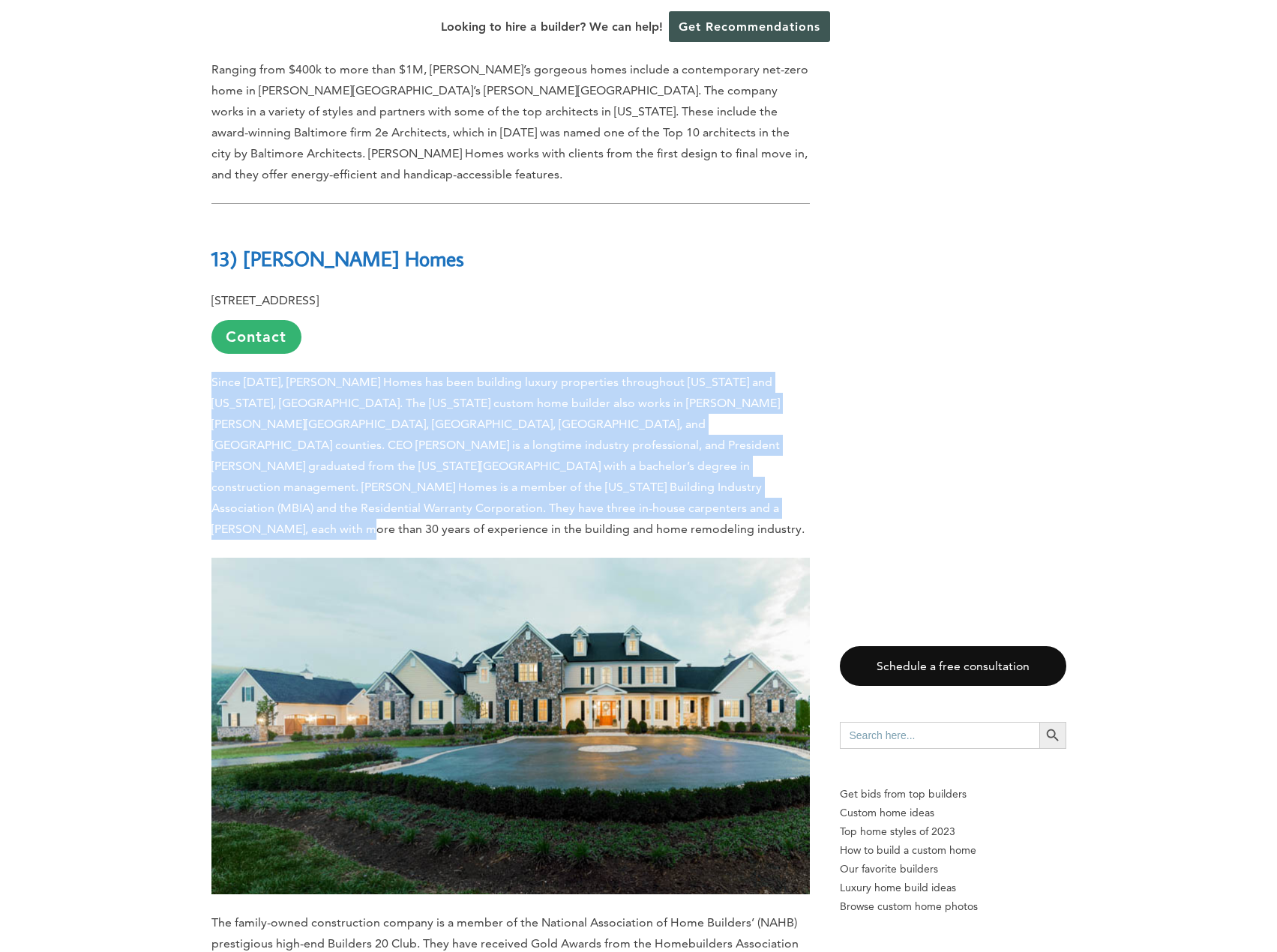
drag, startPoint x: 569, startPoint y: 455, endPoint x: 321, endPoint y: 331, distance: 277.3
click at [366, 381] on span "Since [DATE], [PERSON_NAME] Homes has been building luxury properties throughou…" at bounding box center [508, 455] width 593 height 161
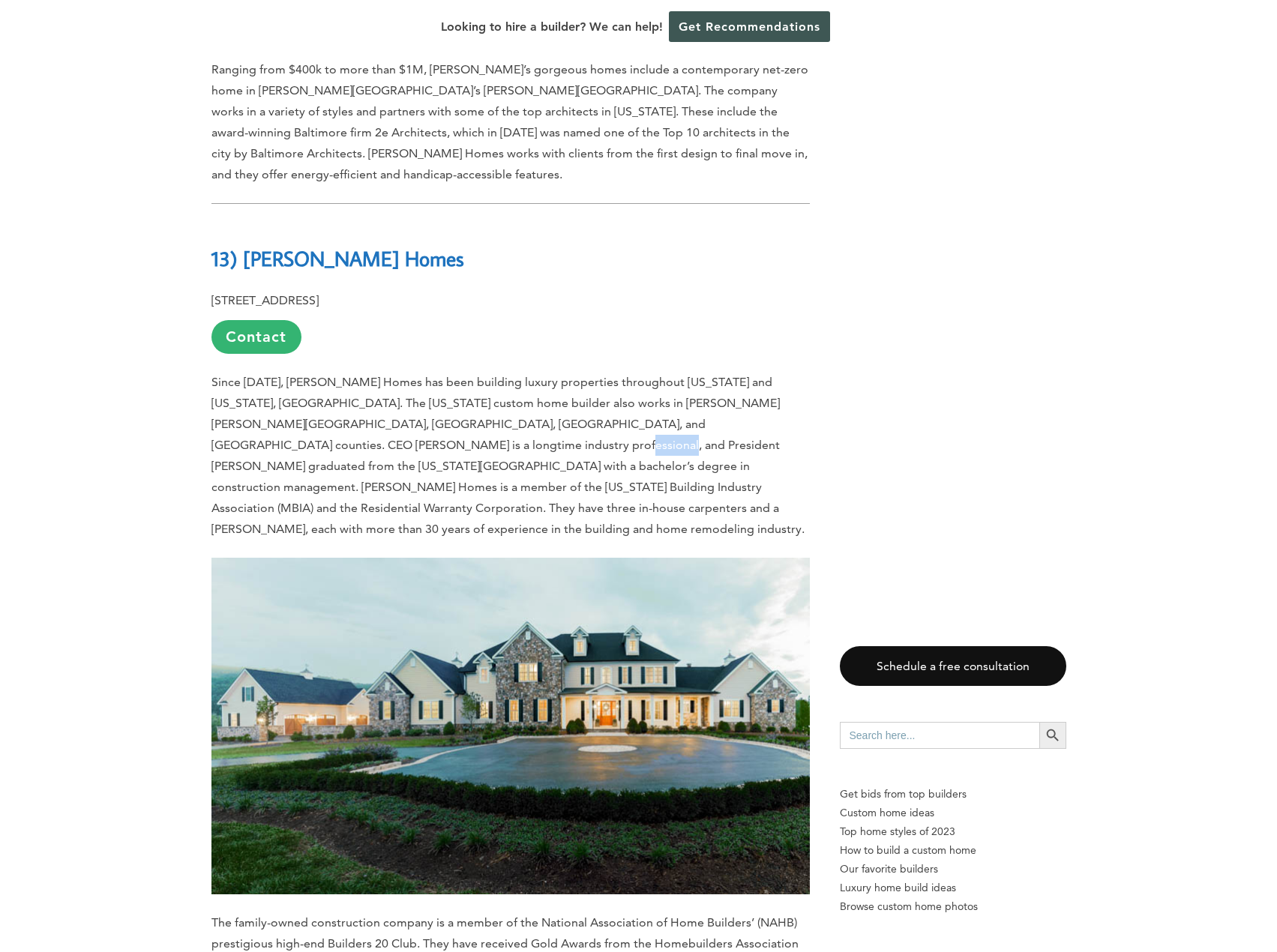
click at [366, 381] on span "Since [DATE], [PERSON_NAME] Homes has been building luxury properties throughou…" at bounding box center [508, 455] width 593 height 161
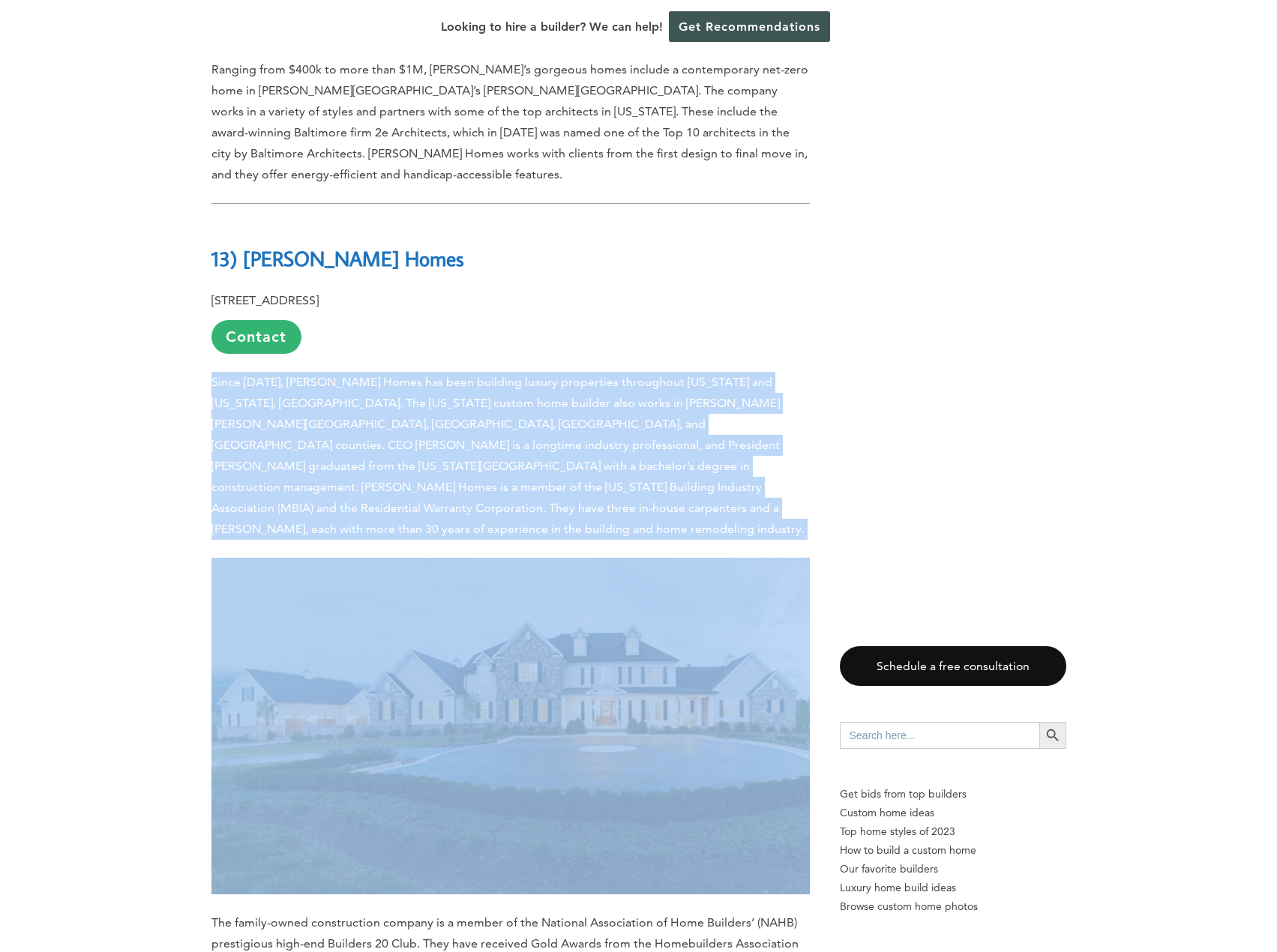
click at [366, 381] on span "Since [DATE], [PERSON_NAME] Homes has been building luxury properties throughou…" at bounding box center [508, 455] width 593 height 161
click at [614, 406] on span "Since [DATE], [PERSON_NAME] Homes has been building luxury properties throughou…" at bounding box center [508, 455] width 593 height 161
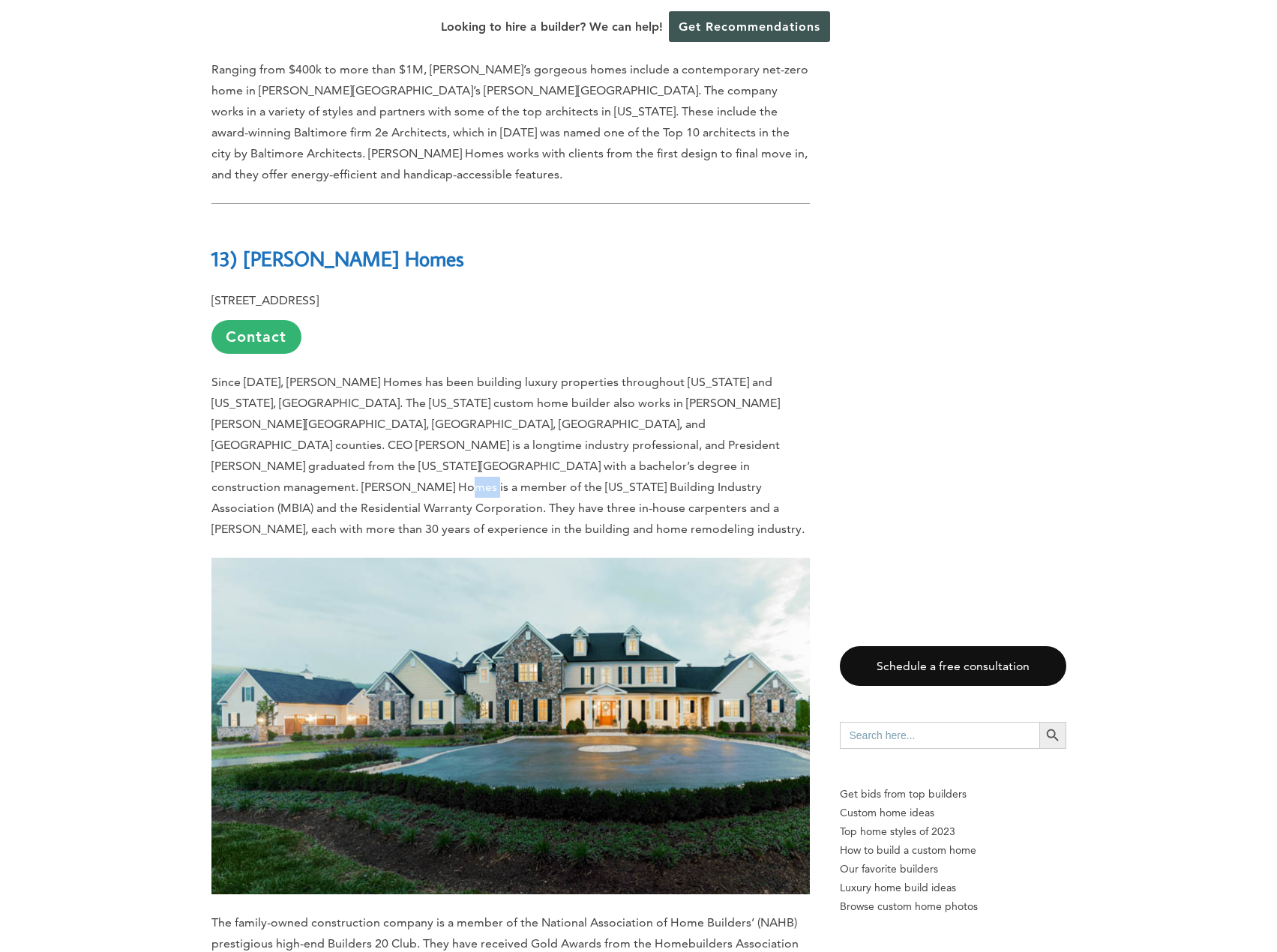
click at [614, 405] on span "Since [DATE], [PERSON_NAME] Homes has been building luxury properties throughou…" at bounding box center [508, 455] width 593 height 161
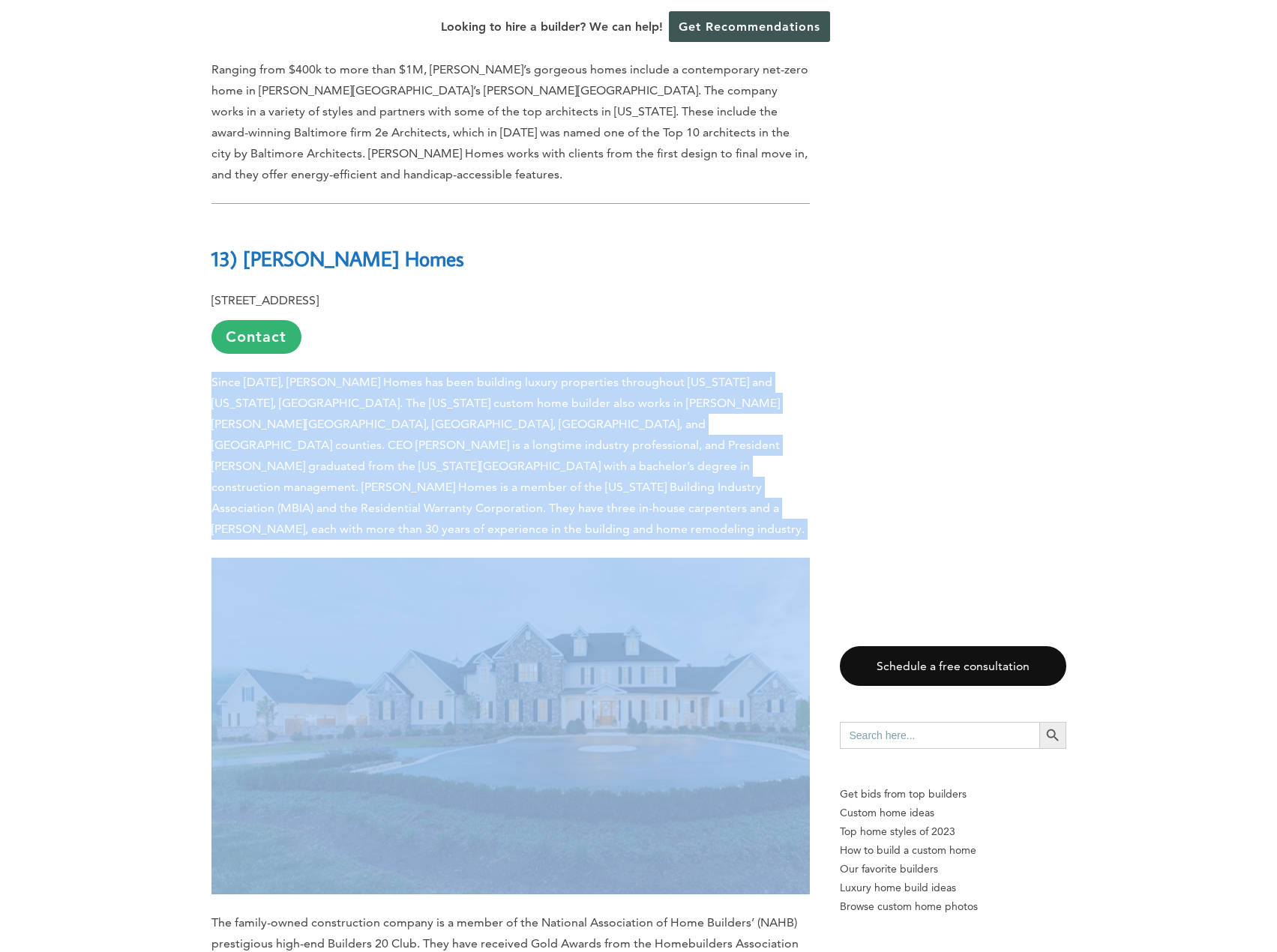
click at [614, 405] on span "Since [DATE], [PERSON_NAME] Homes has been building luxury properties throughou…" at bounding box center [508, 455] width 593 height 161
click at [493, 432] on p "Since [DATE], [PERSON_NAME] Homes has been building luxury properties throughou…" at bounding box center [510, 455] width 598 height 168
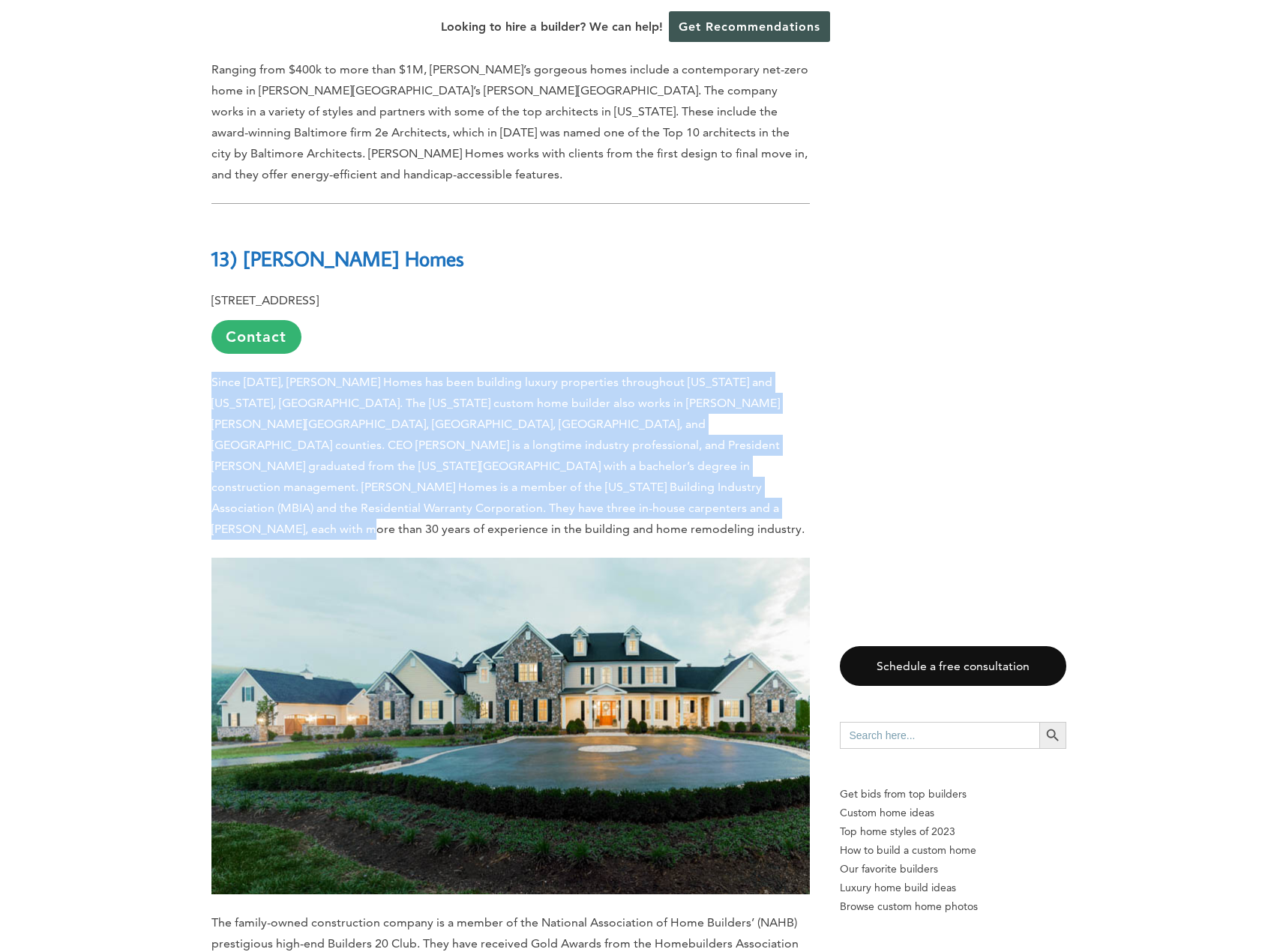
drag, startPoint x: 474, startPoint y: 443, endPoint x: 194, endPoint y: 321, distance: 305.4
click at [386, 408] on span "Since [DATE], [PERSON_NAME] Homes has been building luxury properties throughou…" at bounding box center [508, 455] width 593 height 161
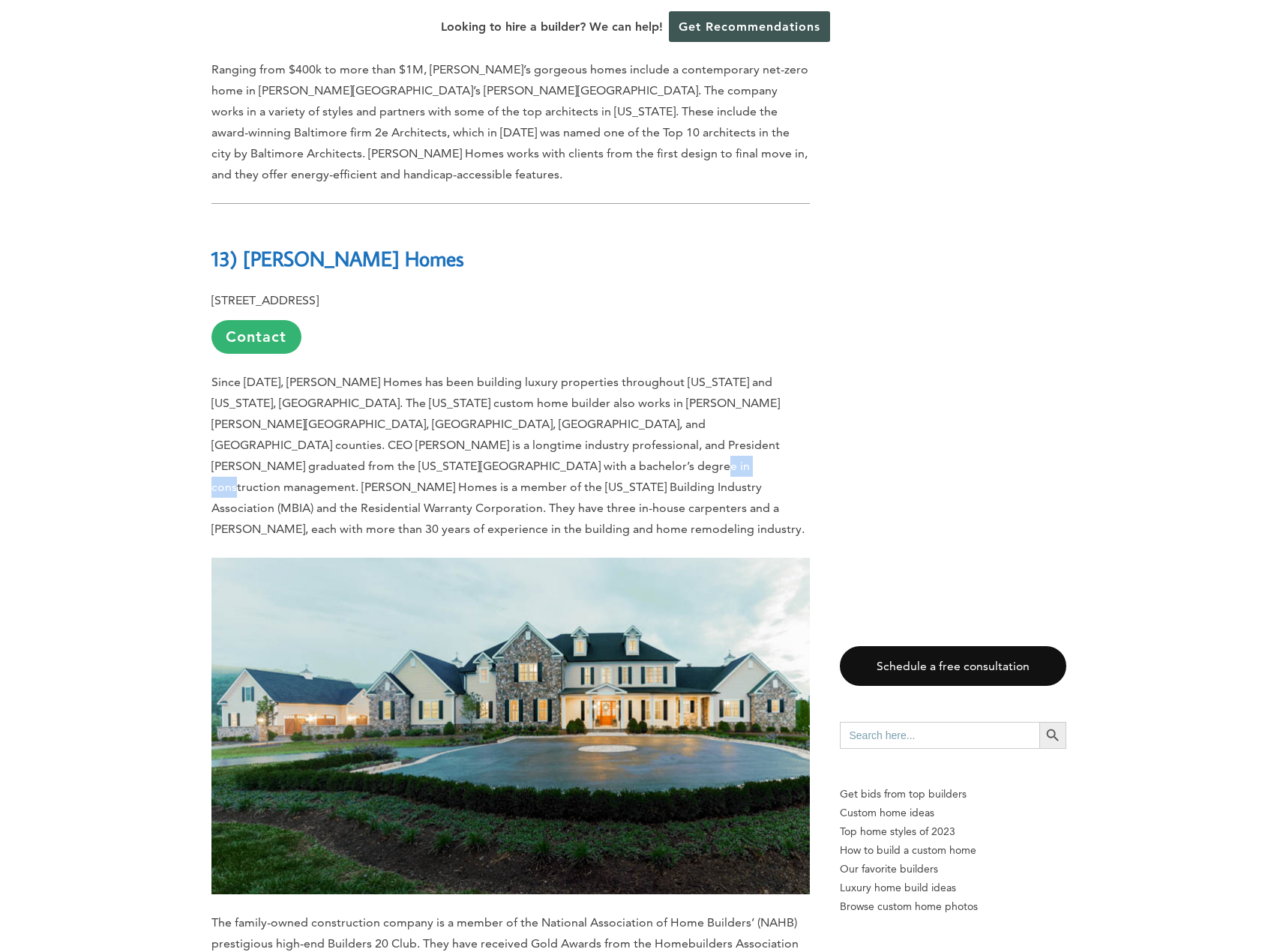
click at [386, 408] on span "Since [DATE], [PERSON_NAME] Homes has been building luxury properties throughou…" at bounding box center [508, 455] width 593 height 161
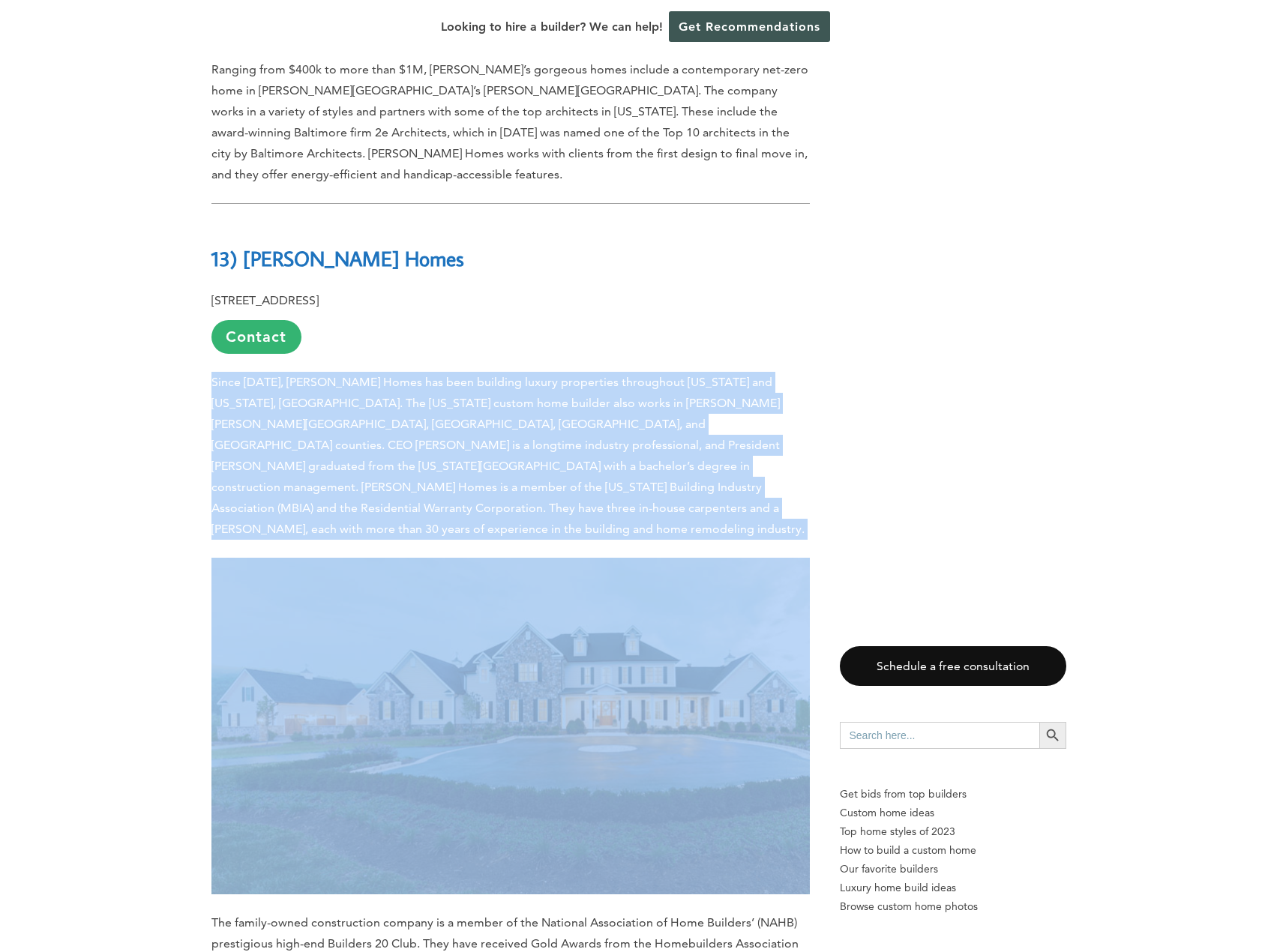
click at [386, 408] on span "Since [DATE], [PERSON_NAME] Homes has been building luxury properties throughou…" at bounding box center [508, 455] width 593 height 161
click at [488, 442] on p "Since [DATE], [PERSON_NAME] Homes has been building luxury properties throughou…" at bounding box center [510, 455] width 598 height 168
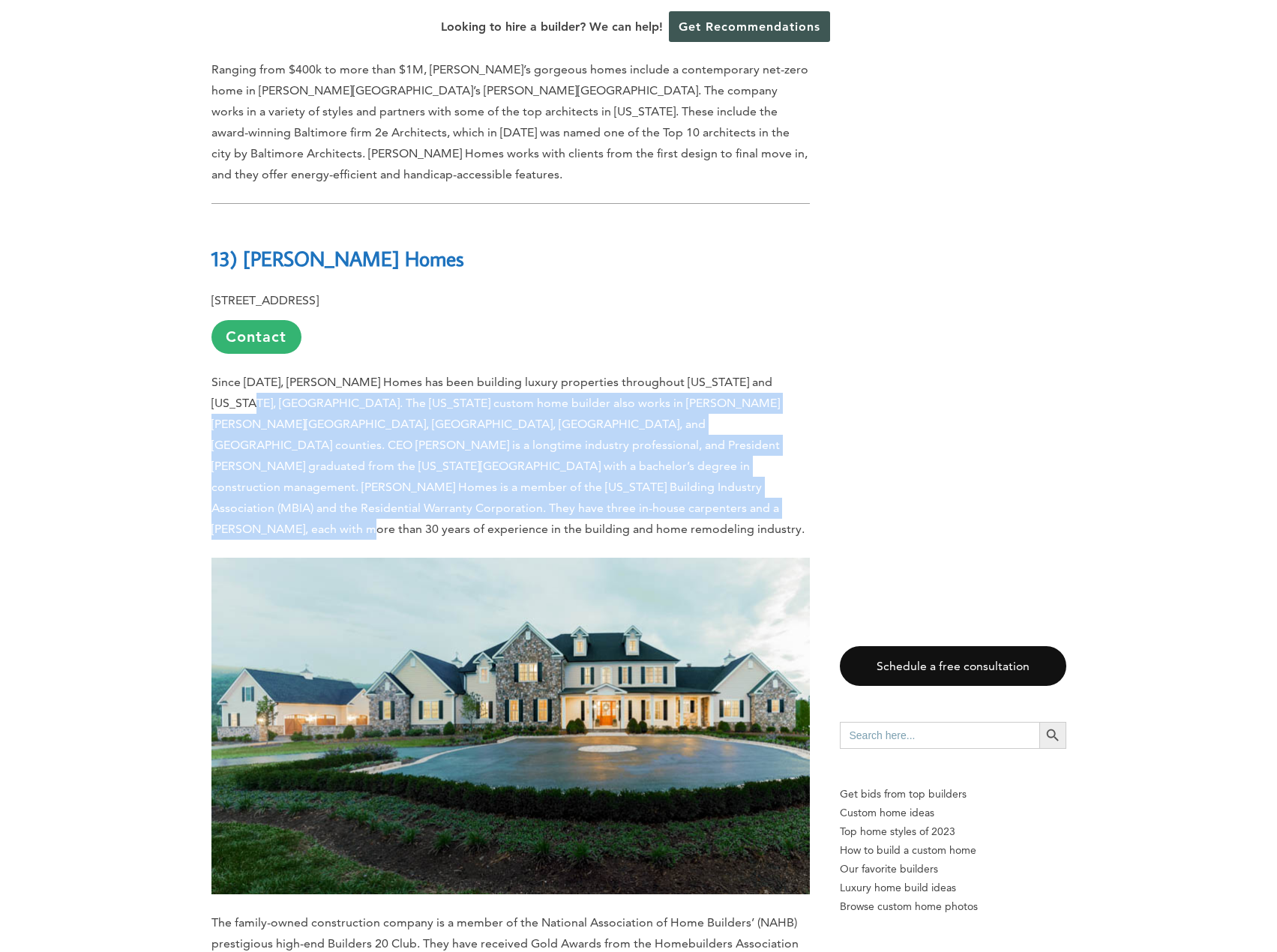
drag, startPoint x: 499, startPoint y: 445, endPoint x: 221, endPoint y: 349, distance: 294.1
click at [221, 372] on p "Since [DATE], [PERSON_NAME] Homes has been building luxury properties throughou…" at bounding box center [510, 455] width 598 height 168
click at [375, 391] on p "Since [DATE], [PERSON_NAME] Homes has been building luxury properties throughou…" at bounding box center [510, 455] width 598 height 168
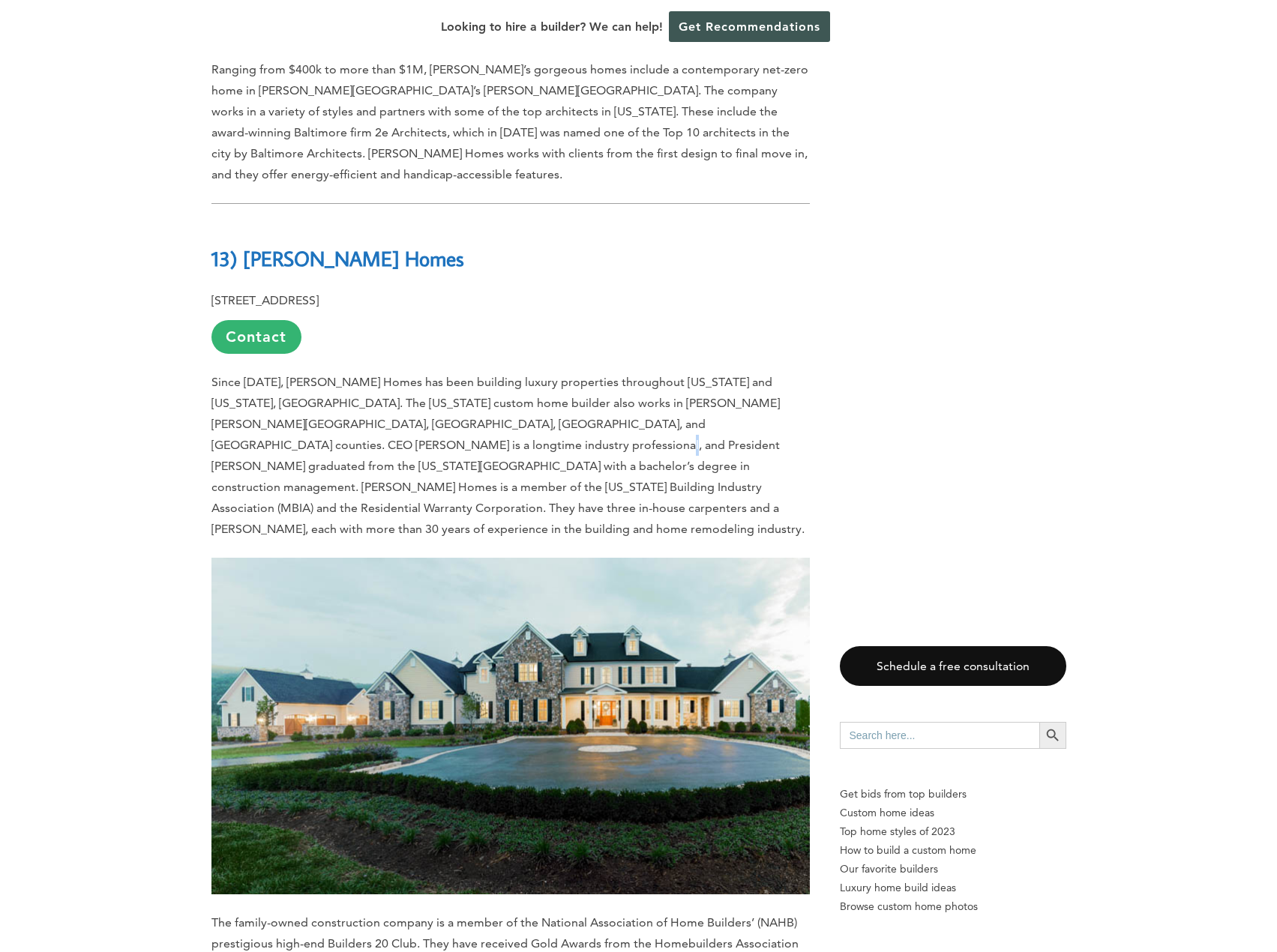
click at [375, 391] on p "Since [DATE], [PERSON_NAME] Homes has been building luxury properties throughou…" at bounding box center [510, 455] width 598 height 168
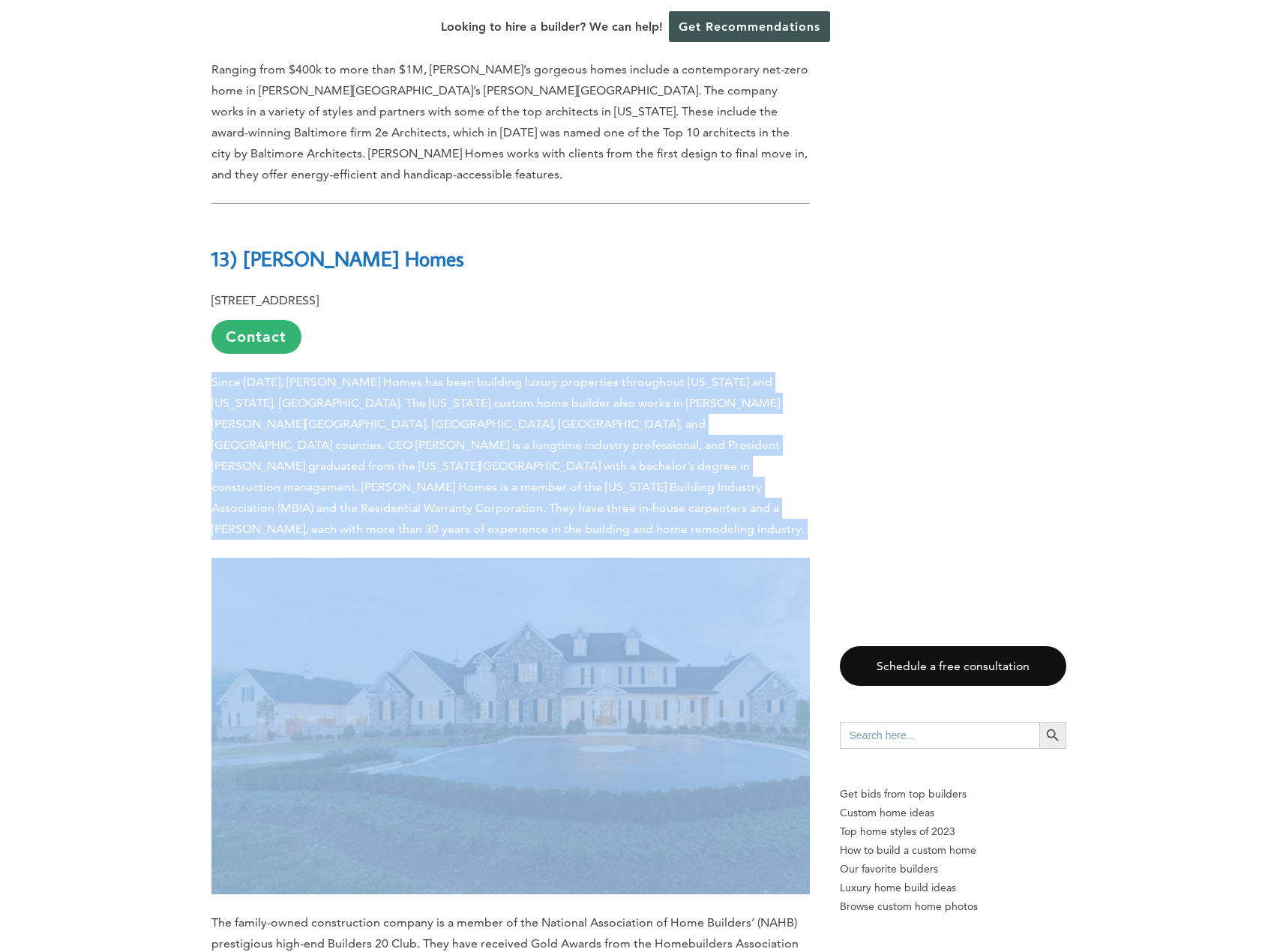
click at [375, 391] on p "Since [DATE], [PERSON_NAME] Homes has been building luxury properties throughou…" at bounding box center [510, 455] width 598 height 168
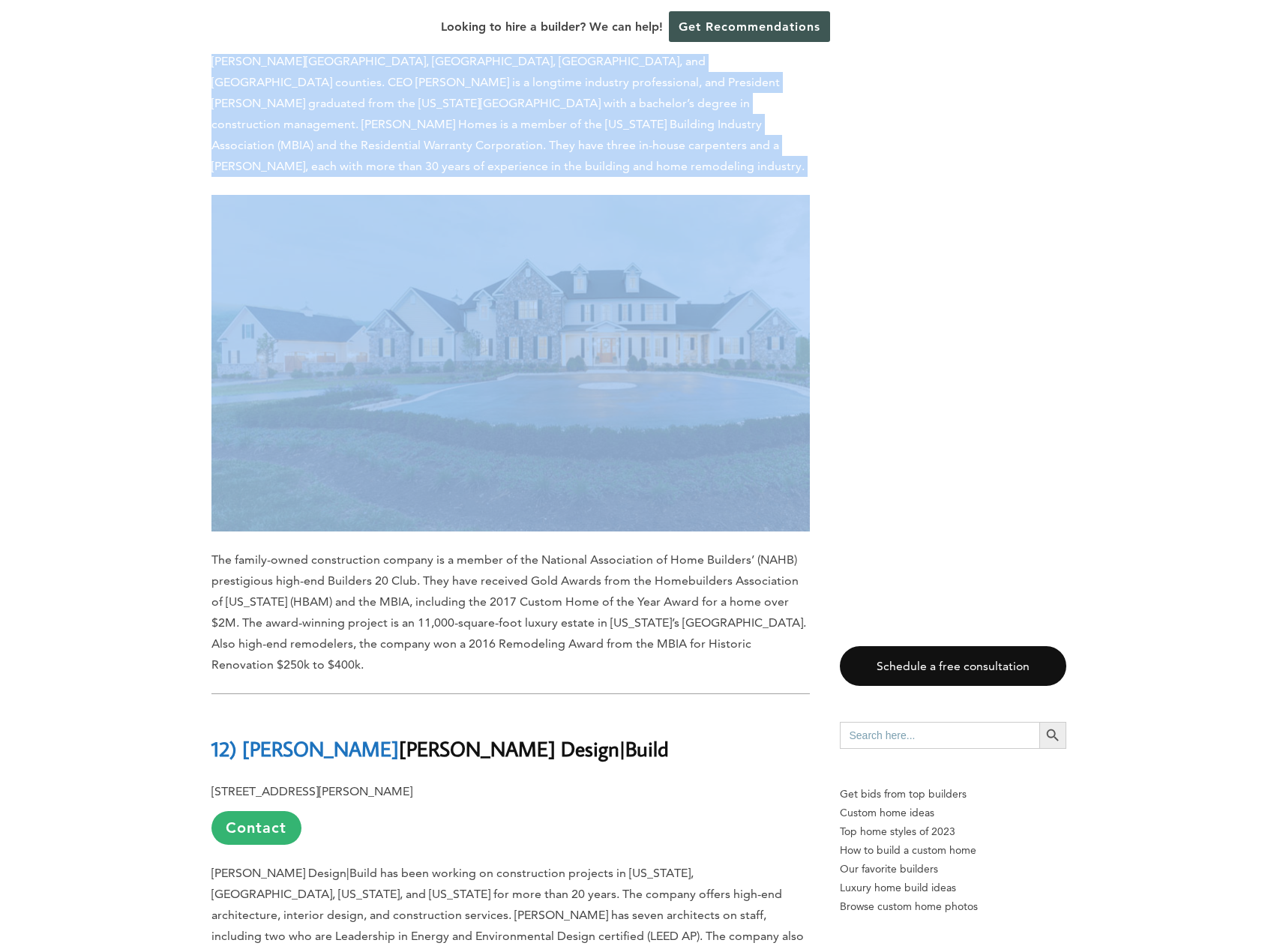
scroll to position [2324, 0]
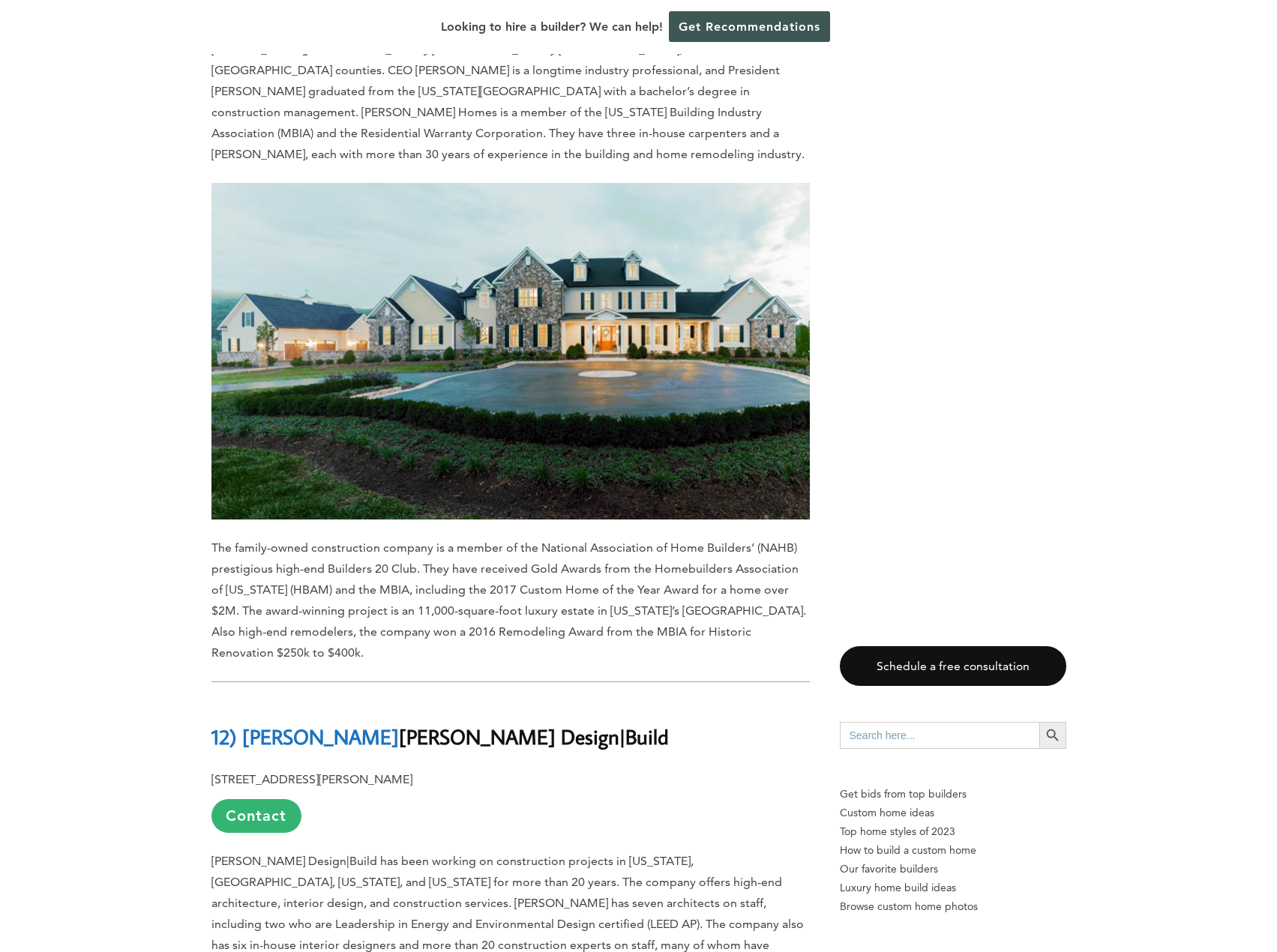
click at [350, 538] on p "The family-owned construction company is a member of the National Association o…" at bounding box center [510, 601] width 598 height 126
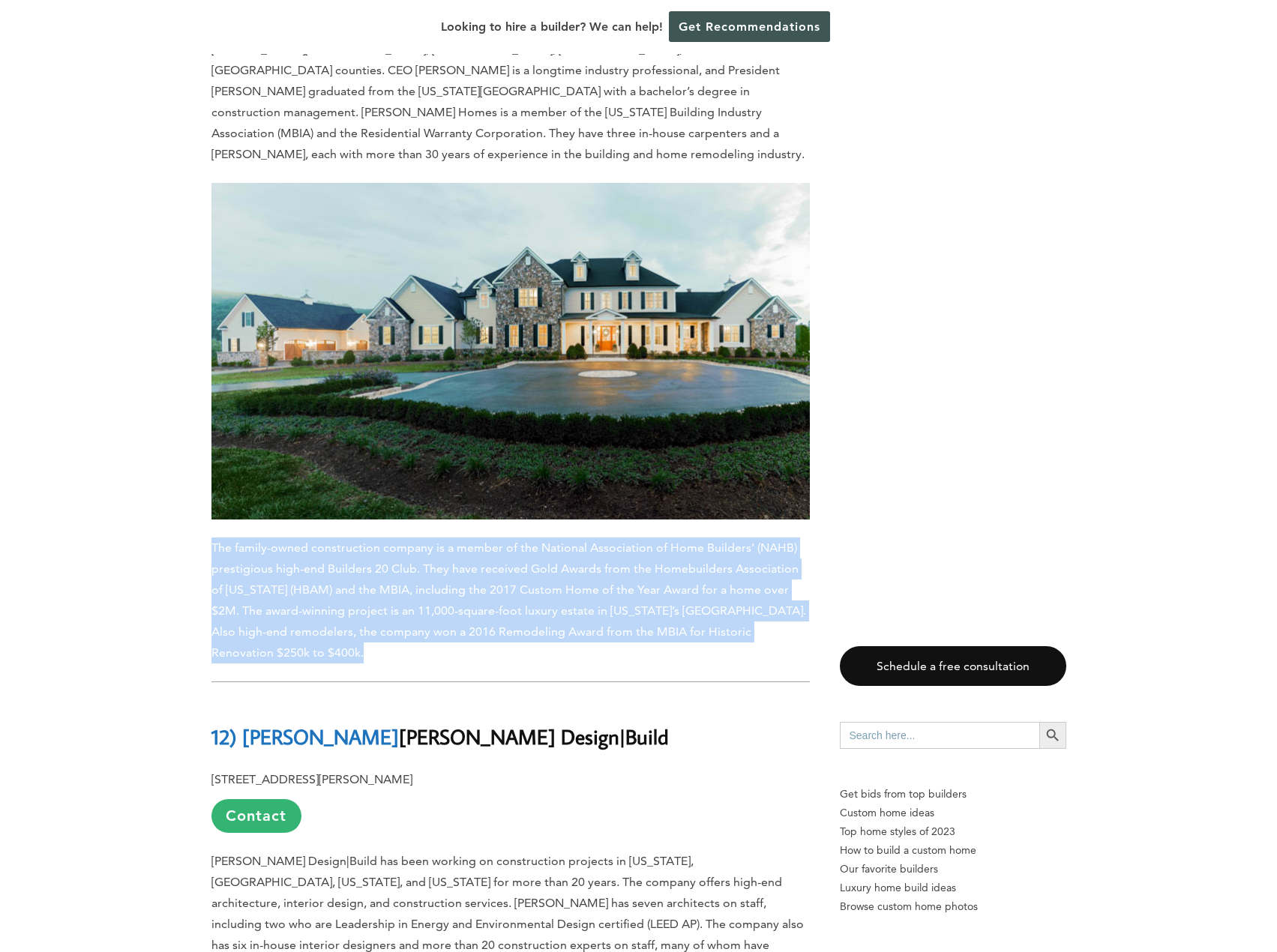
click at [350, 538] on p "The family-owned construction company is a member of the National Association o…" at bounding box center [510, 601] width 598 height 126
click at [544, 538] on p "The family-owned construction company is a member of the National Association o…" at bounding box center [510, 601] width 598 height 126
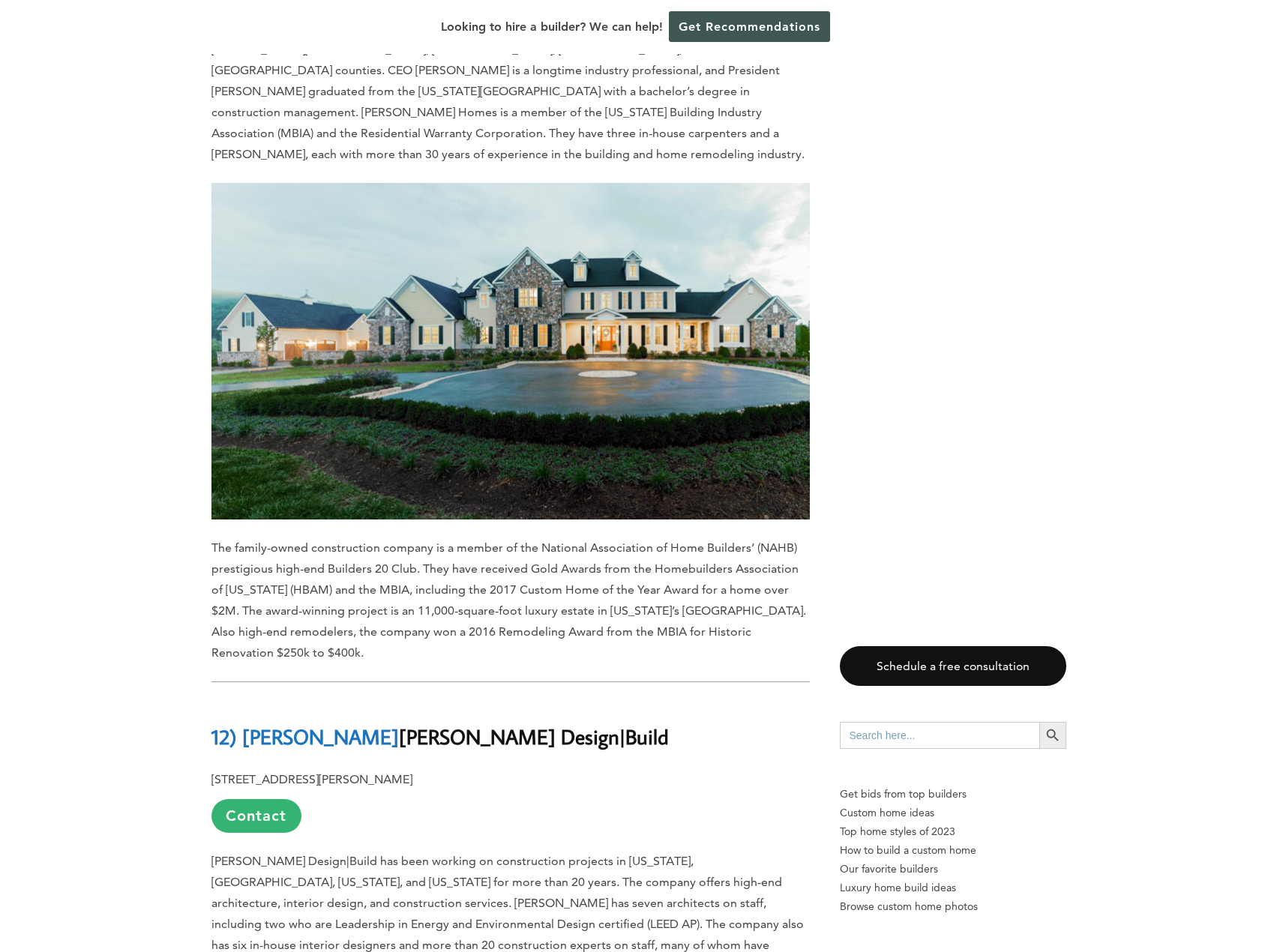
click at [509, 538] on p "The family-owned construction company is a member of the National Association o…" at bounding box center [510, 601] width 598 height 126
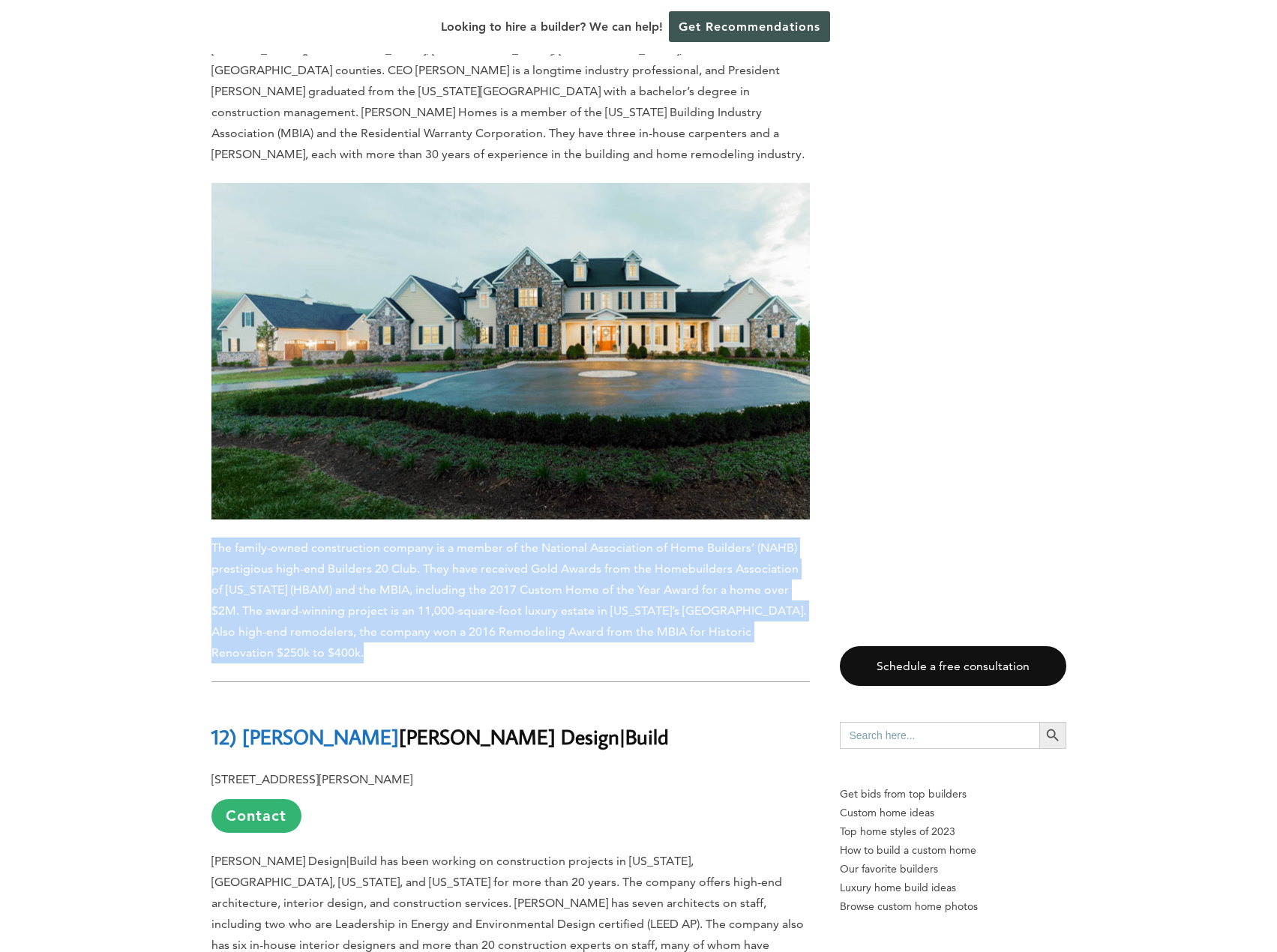
click at [509, 538] on p "The family-owned construction company is a member of the National Association o…" at bounding box center [510, 601] width 598 height 126
click at [532, 538] on p "The family-owned construction company is a member of the National Association o…" at bounding box center [510, 601] width 598 height 126
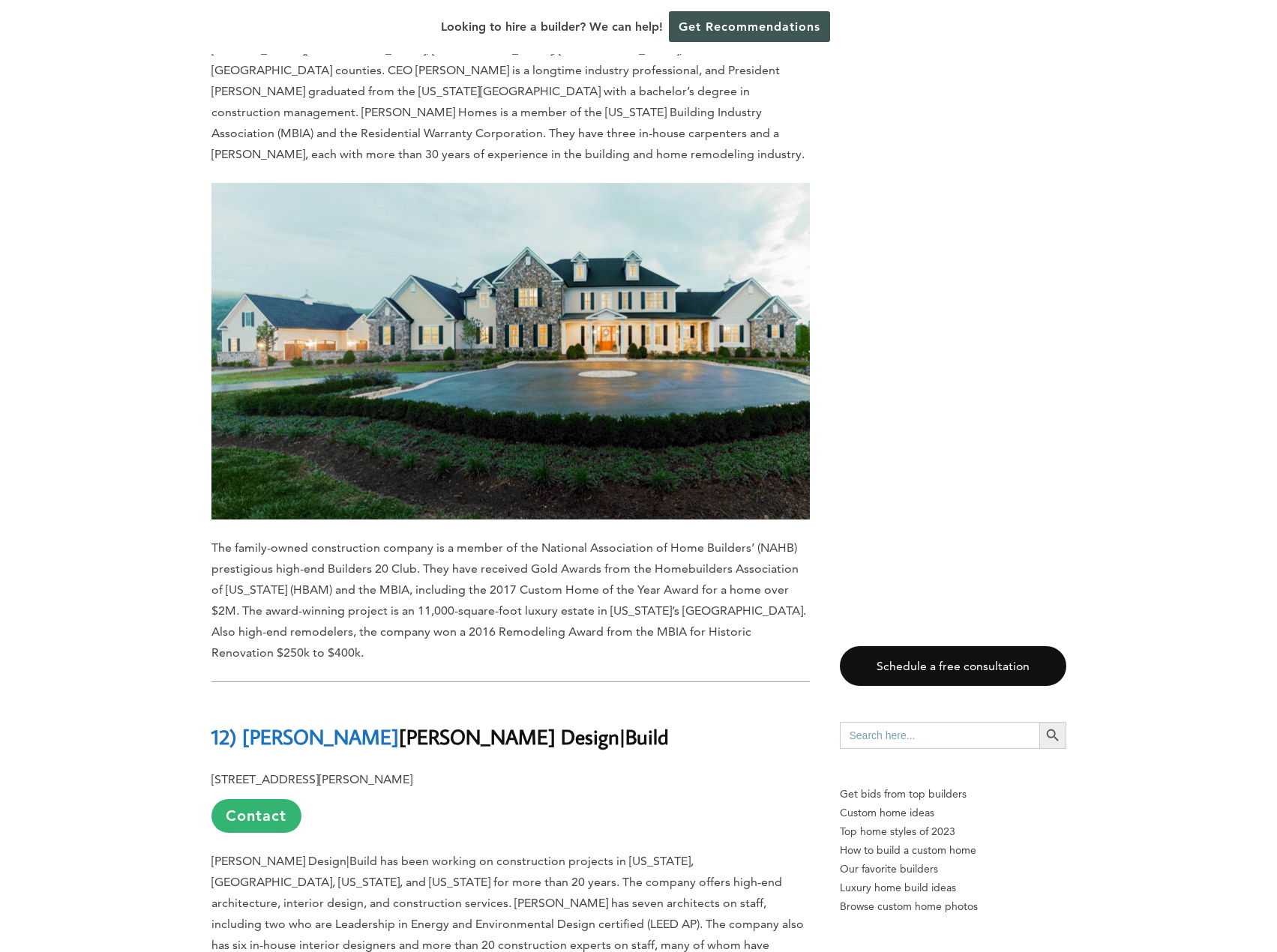
click at [551, 540] on span "The family-owned construction company is a member of the National Association o…" at bounding box center [509, 600] width 594 height 119
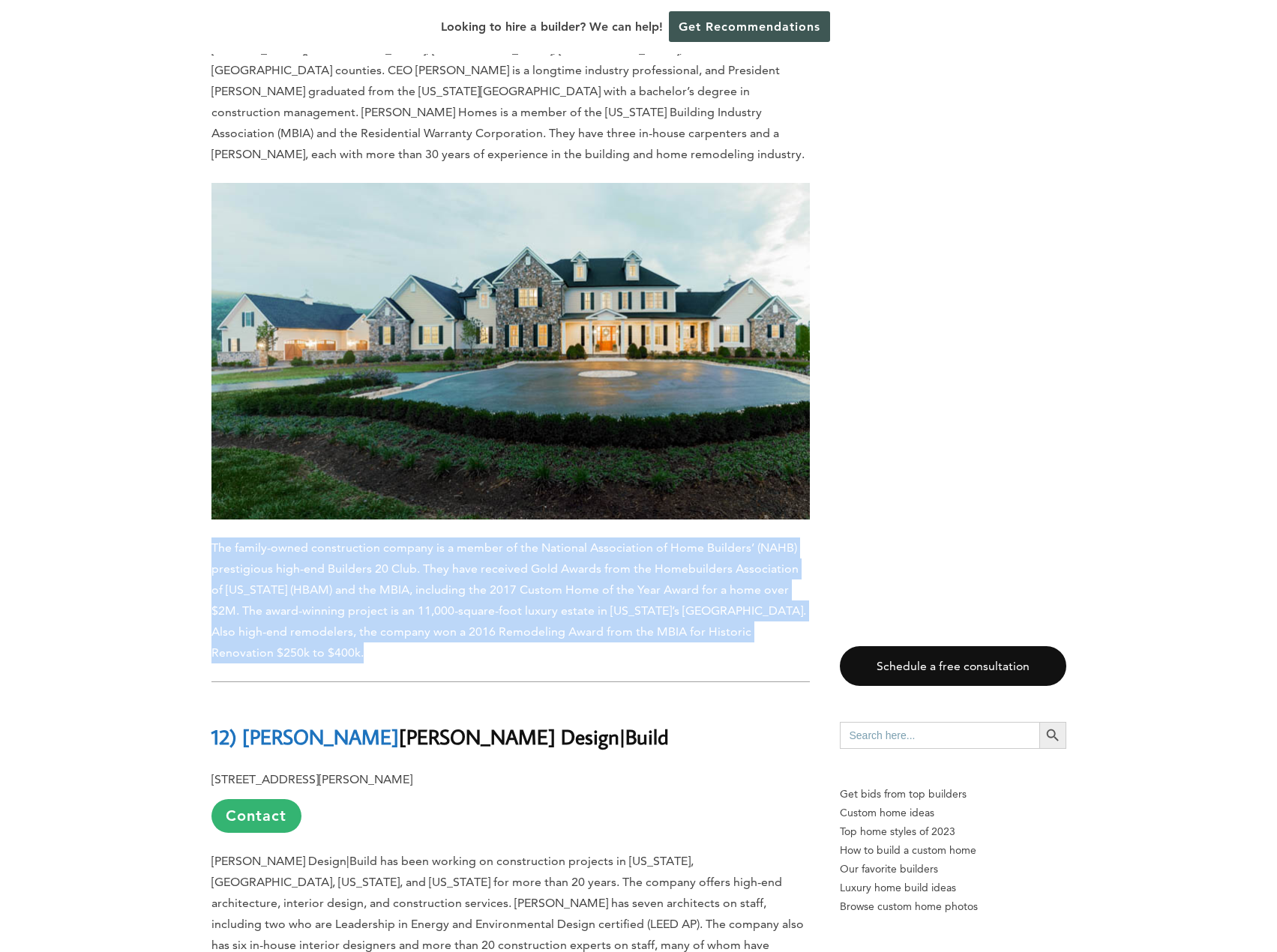
click at [551, 540] on span "The family-owned construction company is a member of the National Association o…" at bounding box center [509, 600] width 594 height 119
click at [572, 551] on span "The family-owned construction company is a member of the National Association o…" at bounding box center [509, 600] width 594 height 119
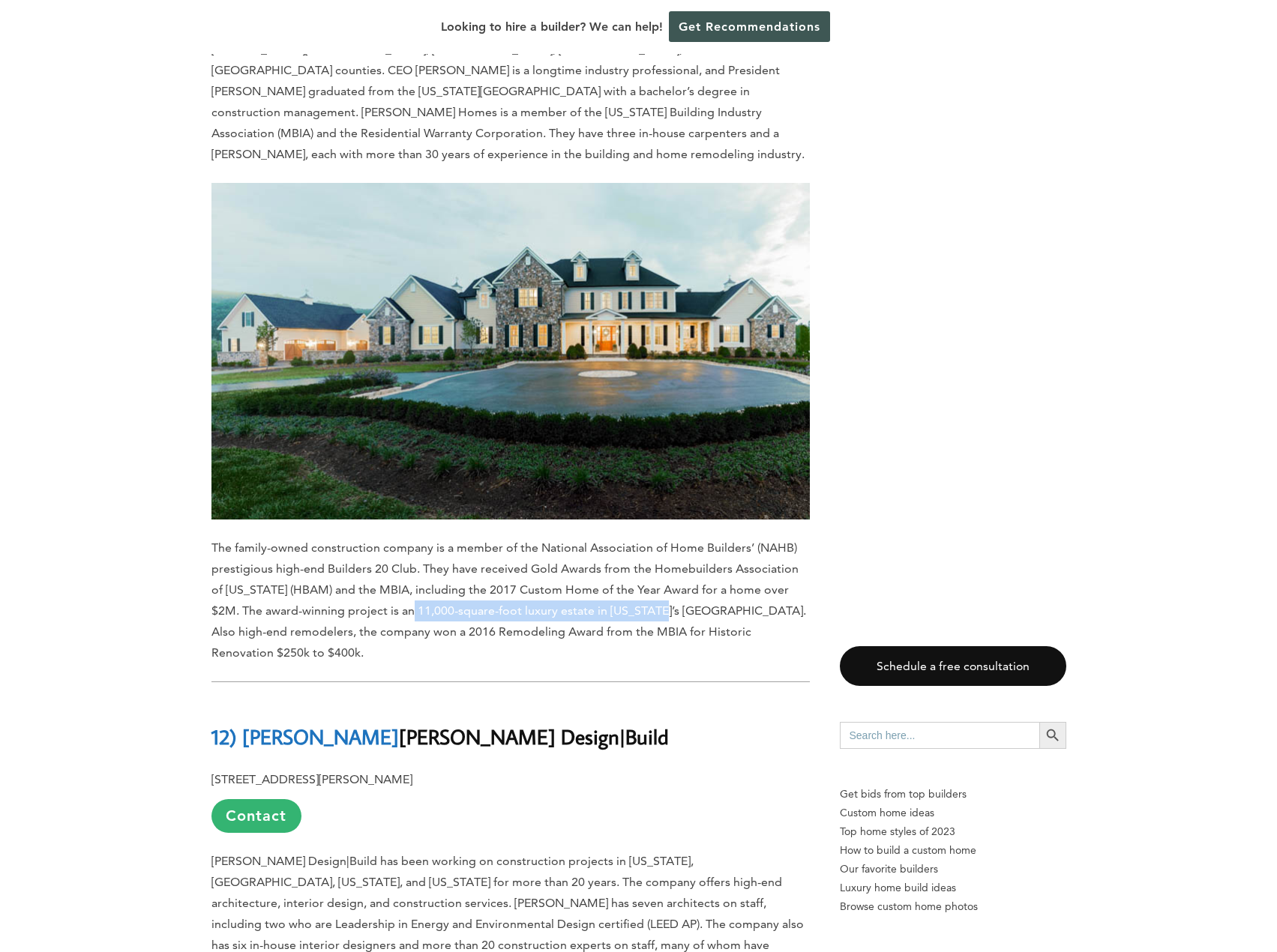
drag, startPoint x: 393, startPoint y: 525, endPoint x: 639, endPoint y: 531, distance: 246.1
click at [639, 540] on span "The family-owned construction company is a member of the National Association o…" at bounding box center [509, 600] width 594 height 119
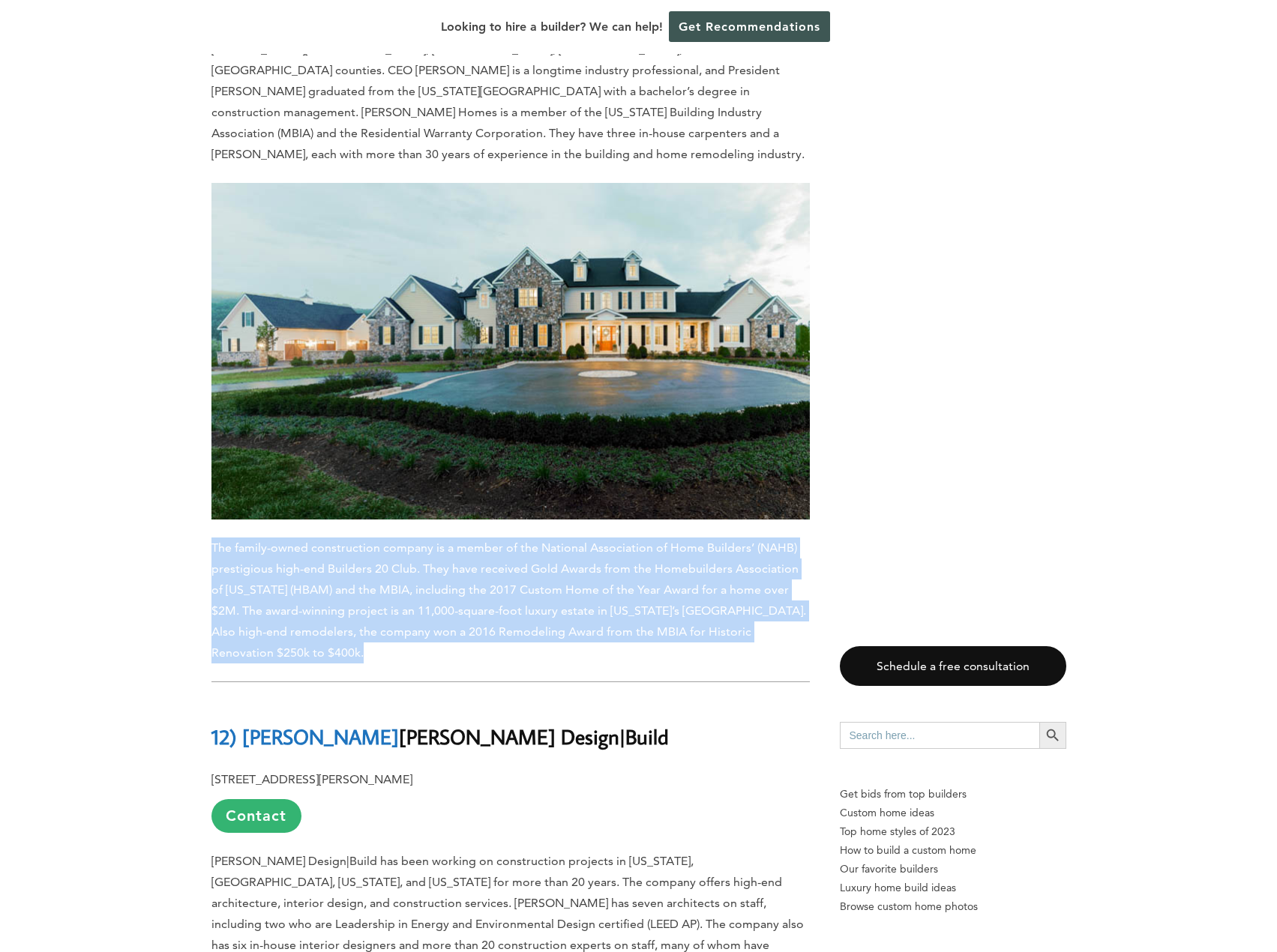
click at [639, 540] on span "The family-owned construction company is a member of the National Association o…" at bounding box center [509, 600] width 594 height 119
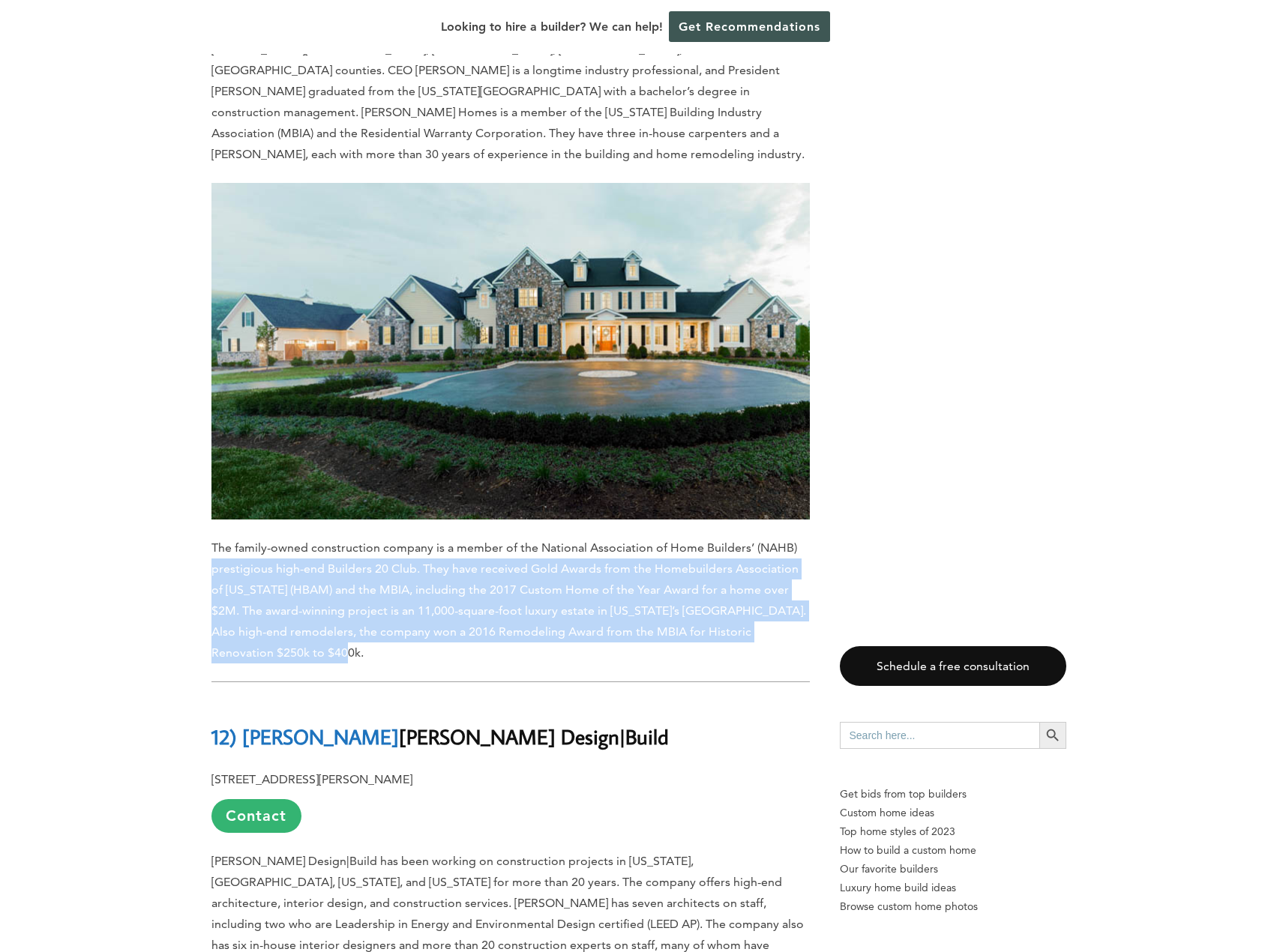
drag, startPoint x: 376, startPoint y: 551, endPoint x: 168, endPoint y: 484, distance: 218.5
click at [470, 543] on span "The family-owned construction company is a member of the National Association o…" at bounding box center [509, 600] width 594 height 119
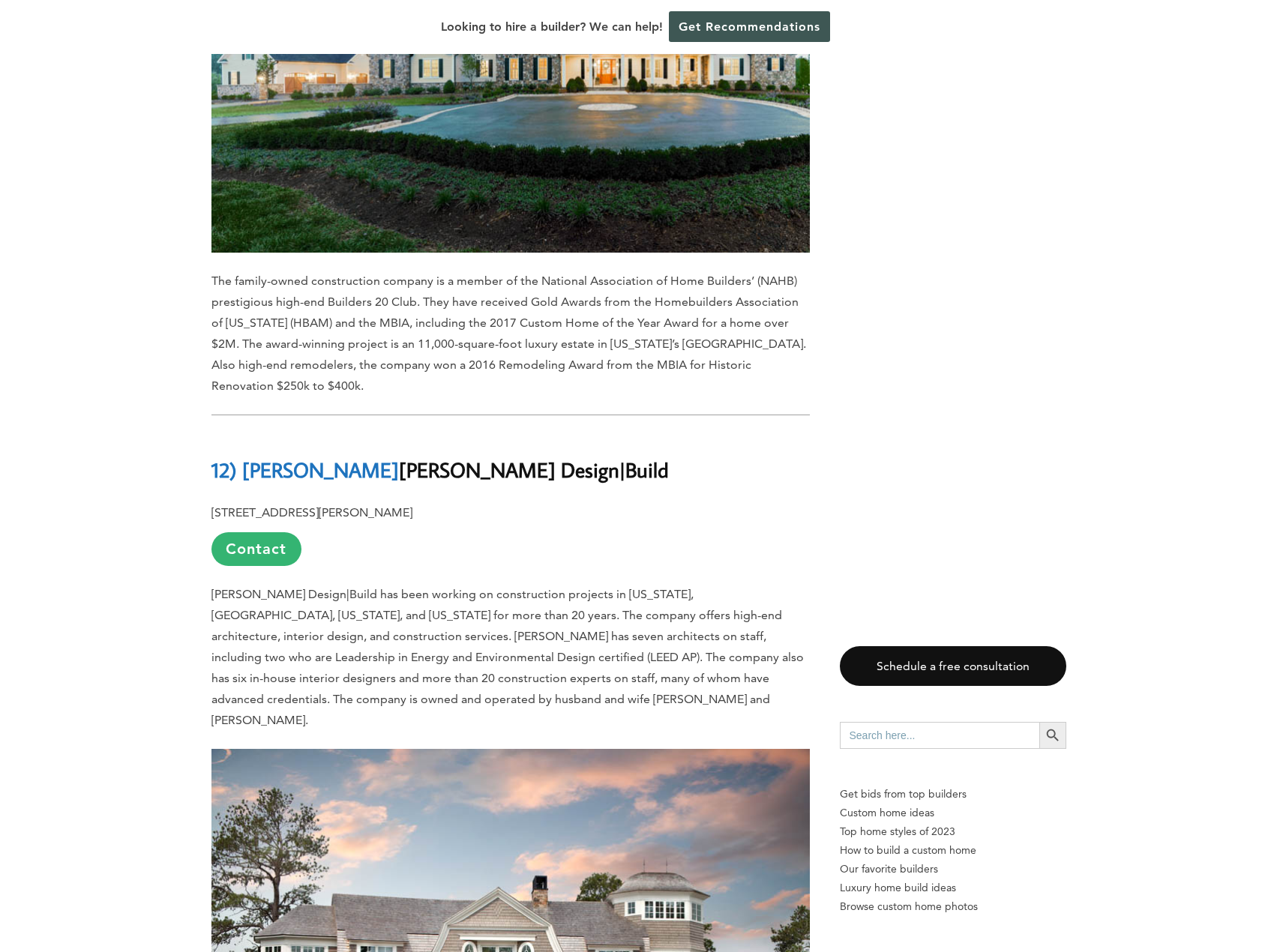
scroll to position [2624, 0]
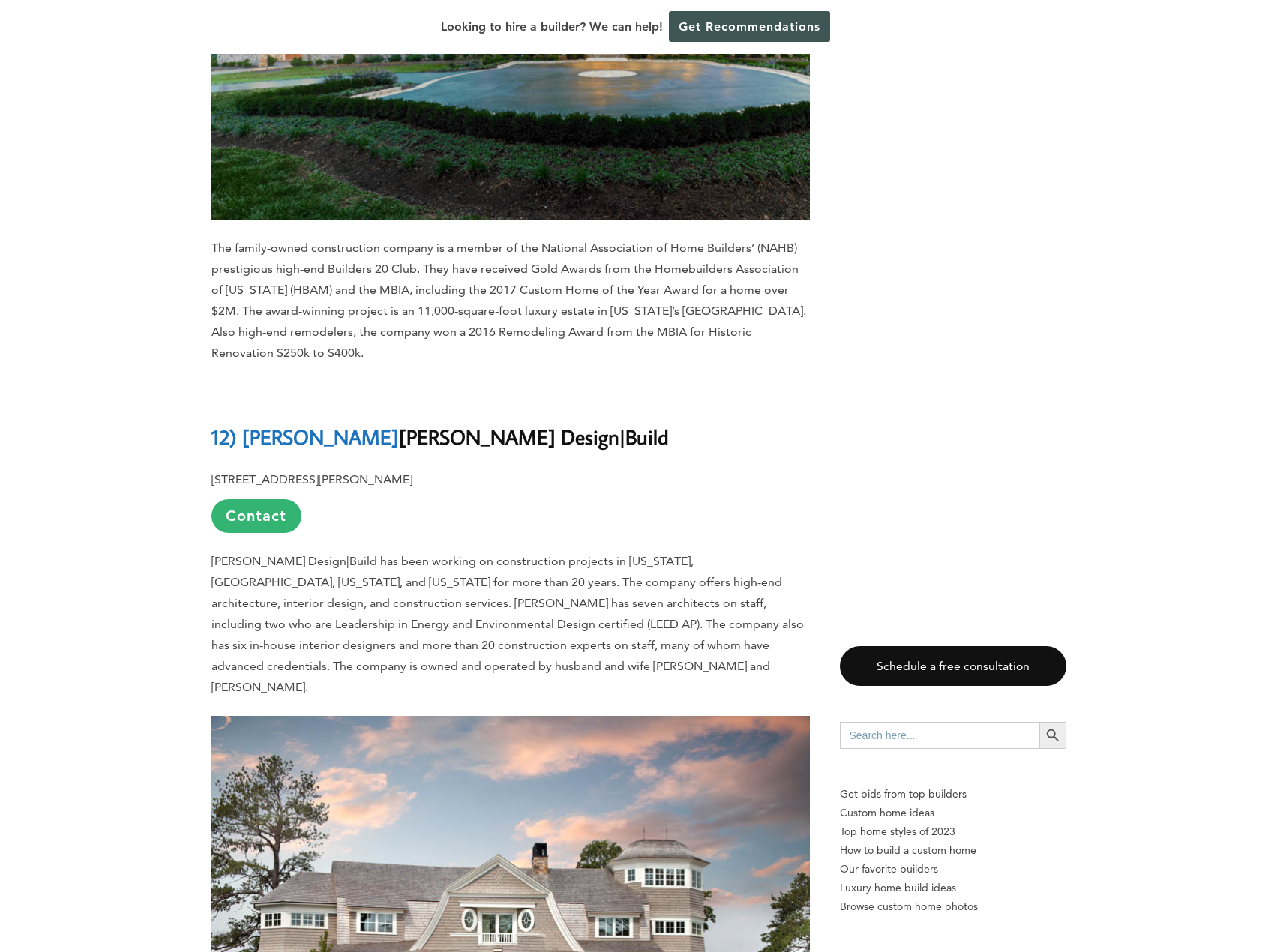
click at [296, 554] on span "[PERSON_NAME] Design|Build has been working on construction projects in [US_STA…" at bounding box center [507, 624] width 592 height 140
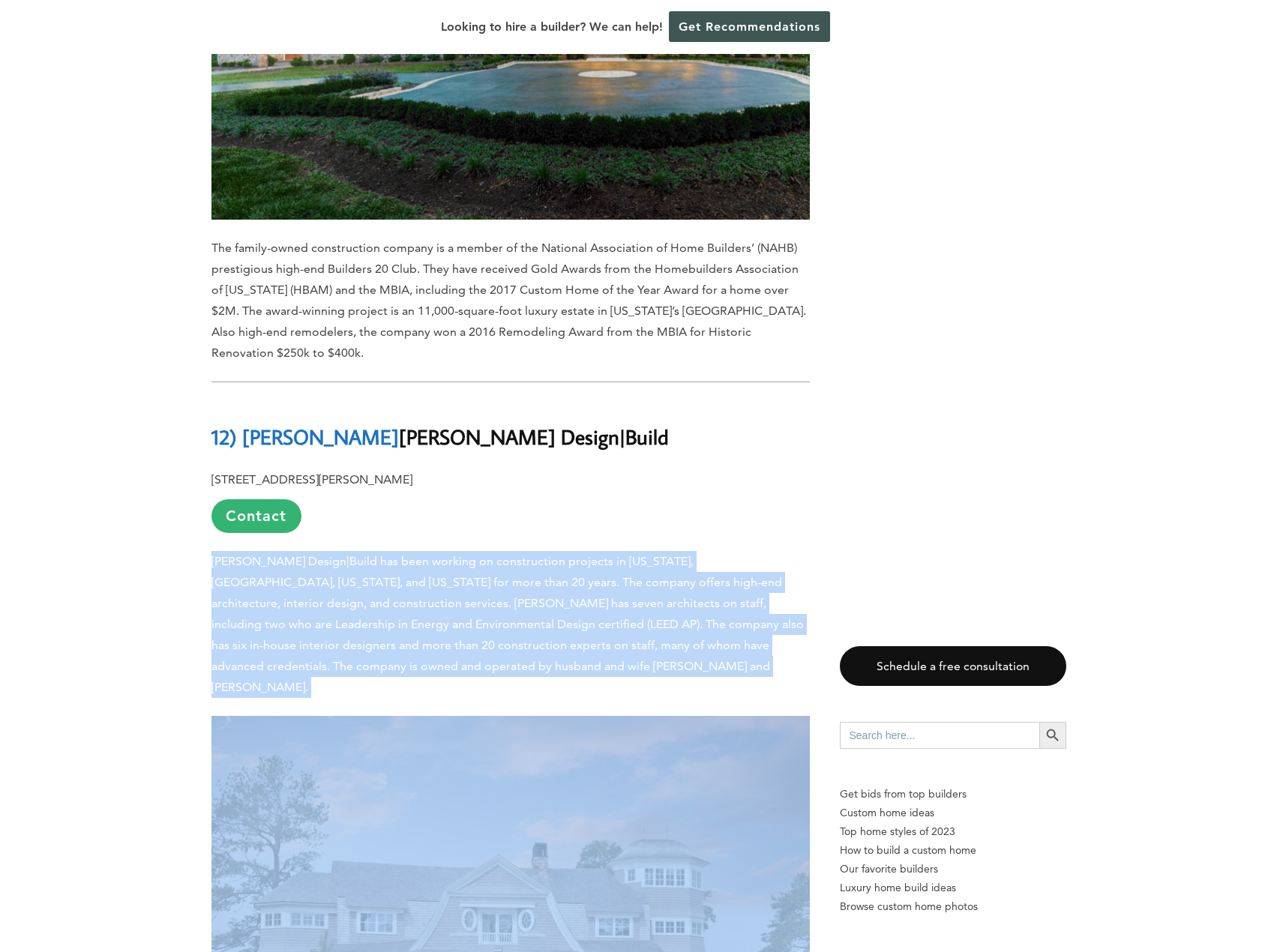
click at [296, 554] on span "[PERSON_NAME] Design|Build has been working on construction projects in [US_STA…" at bounding box center [507, 624] width 592 height 140
click at [630, 551] on p "[PERSON_NAME] Design|Build has been working on construction projects in [US_STA…" at bounding box center [510, 625] width 598 height 147
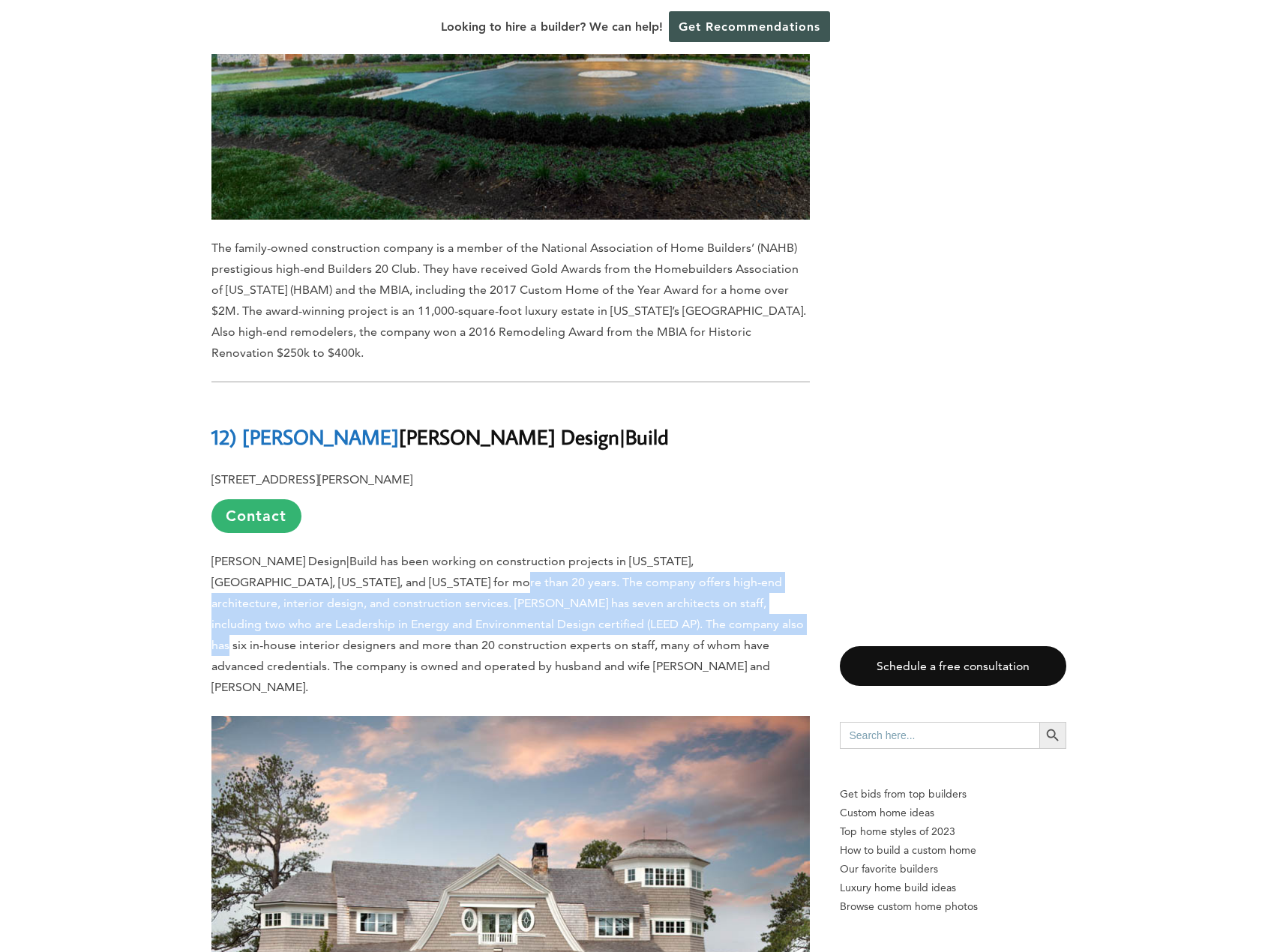
drag, startPoint x: 383, startPoint y: 497, endPoint x: 606, endPoint y: 547, distance: 228.5
click at [606, 554] on span "[PERSON_NAME] Design|Build has been working on construction projects in [US_STA…" at bounding box center [507, 624] width 592 height 140
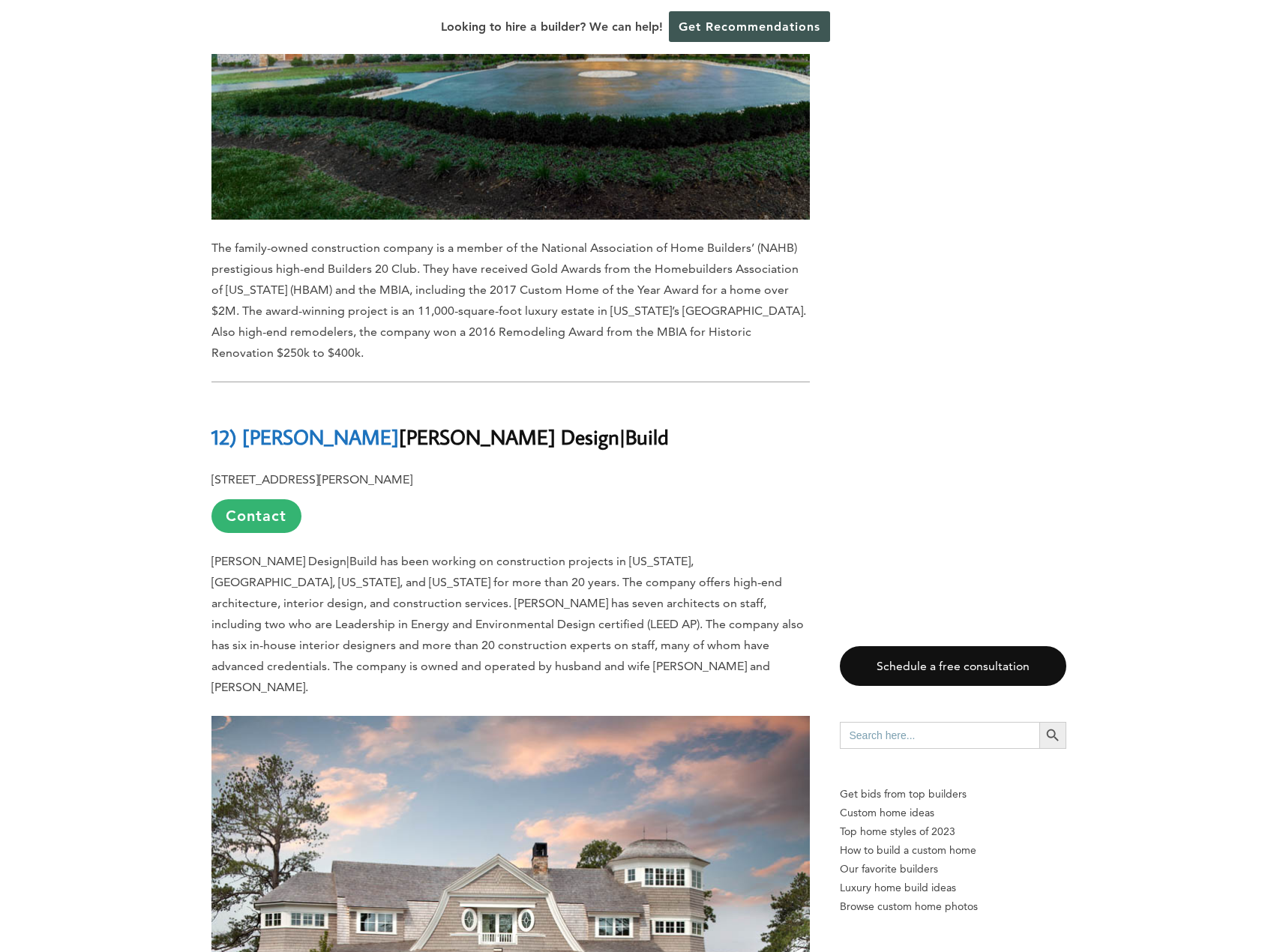
click at [602, 554] on span "[PERSON_NAME] Design|Build has been working on construction projects in [US_STA…" at bounding box center [507, 624] width 592 height 140
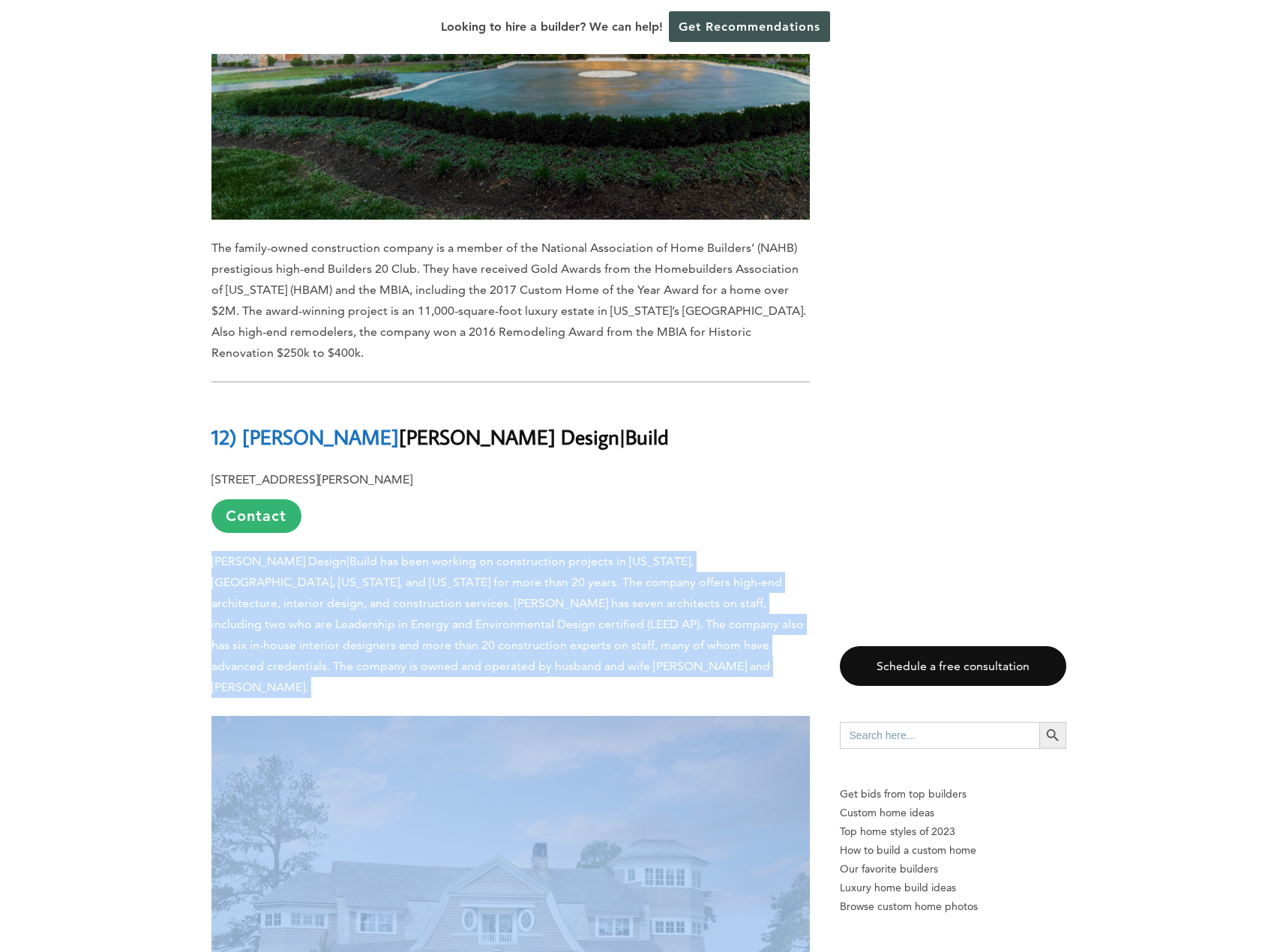
click at [602, 554] on span "[PERSON_NAME] Design|Build has been working on construction projects in [US_STA…" at bounding box center [507, 624] width 592 height 140
click at [529, 590] on p "[PERSON_NAME] Design|Build has been working on construction projects in [US_STA…" at bounding box center [510, 625] width 598 height 147
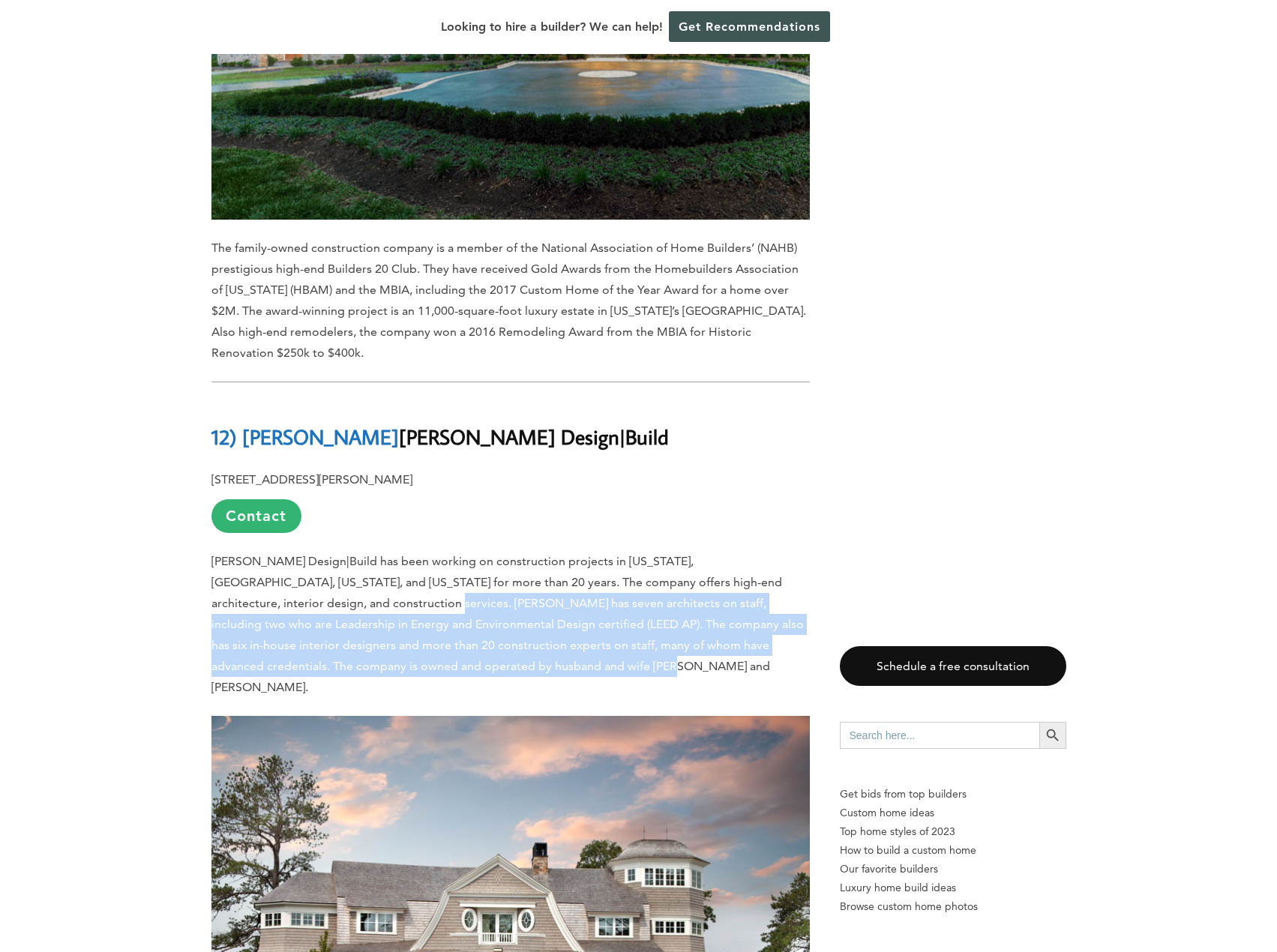
drag, startPoint x: 516, startPoint y: 581, endPoint x: 303, endPoint y: 511, distance: 224.2
click at [303, 551] on p "[PERSON_NAME] Design|Build has been working on construction projects in [US_STA…" at bounding box center [510, 625] width 598 height 147
click at [540, 554] on span "[PERSON_NAME] Design|Build has been working on construction projects in [US_STA…" at bounding box center [507, 624] width 592 height 140
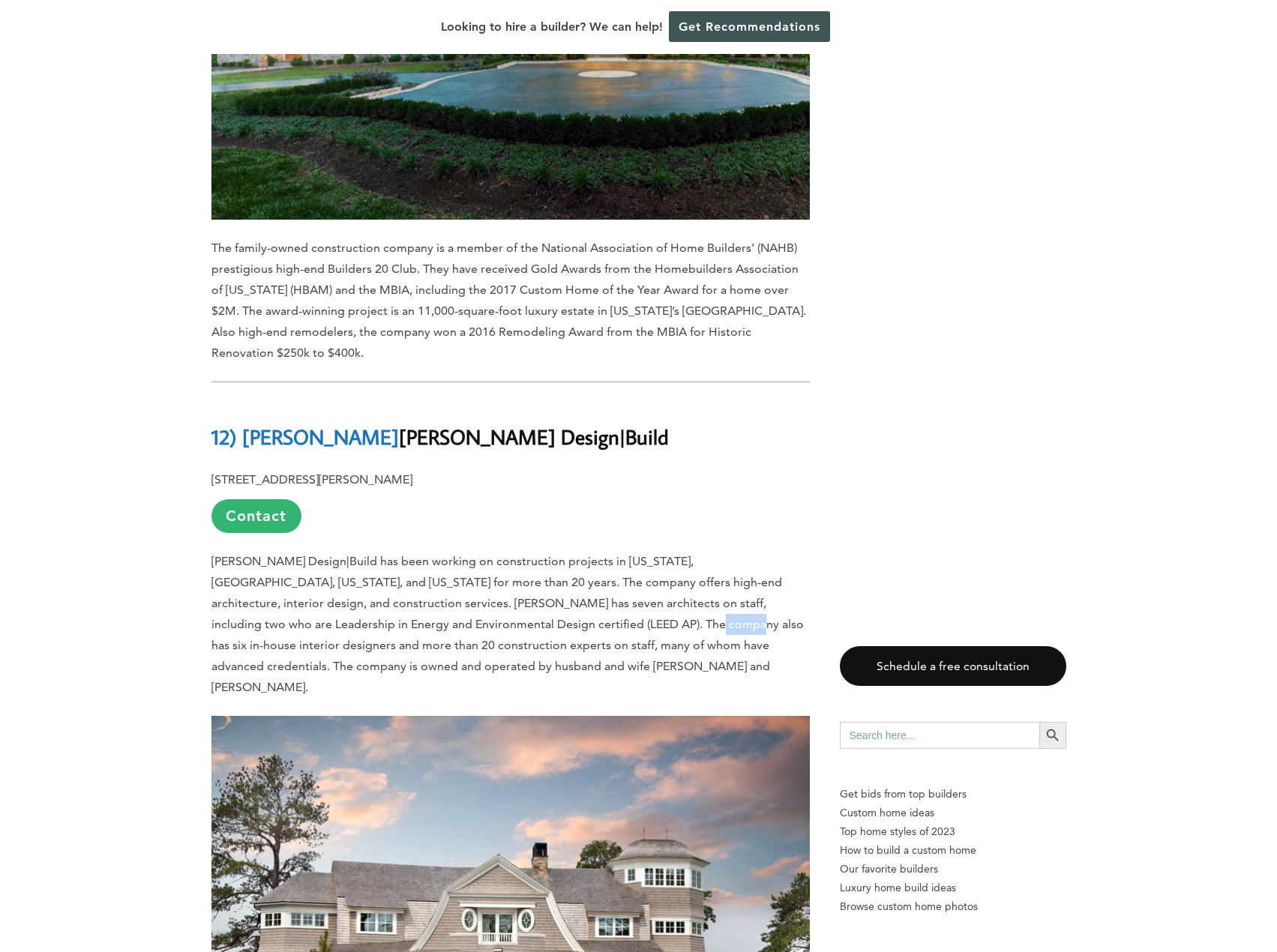
click at [540, 554] on span "[PERSON_NAME] Design|Build has been working on construction projects in [US_STA…" at bounding box center [507, 624] width 592 height 140
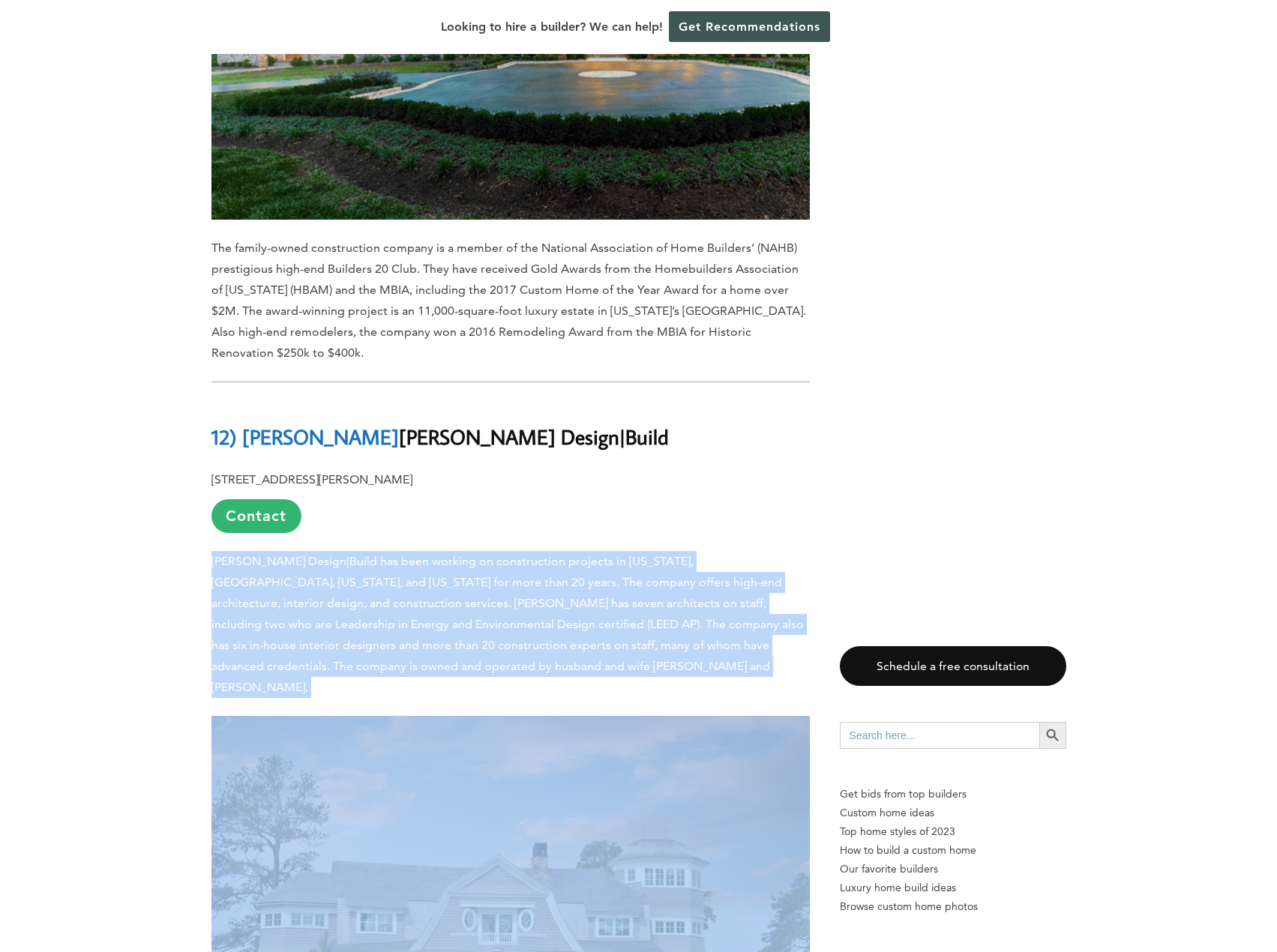
click at [540, 554] on span "[PERSON_NAME] Design|Build has been working on construction projects in [US_STA…" at bounding box center [507, 624] width 592 height 140
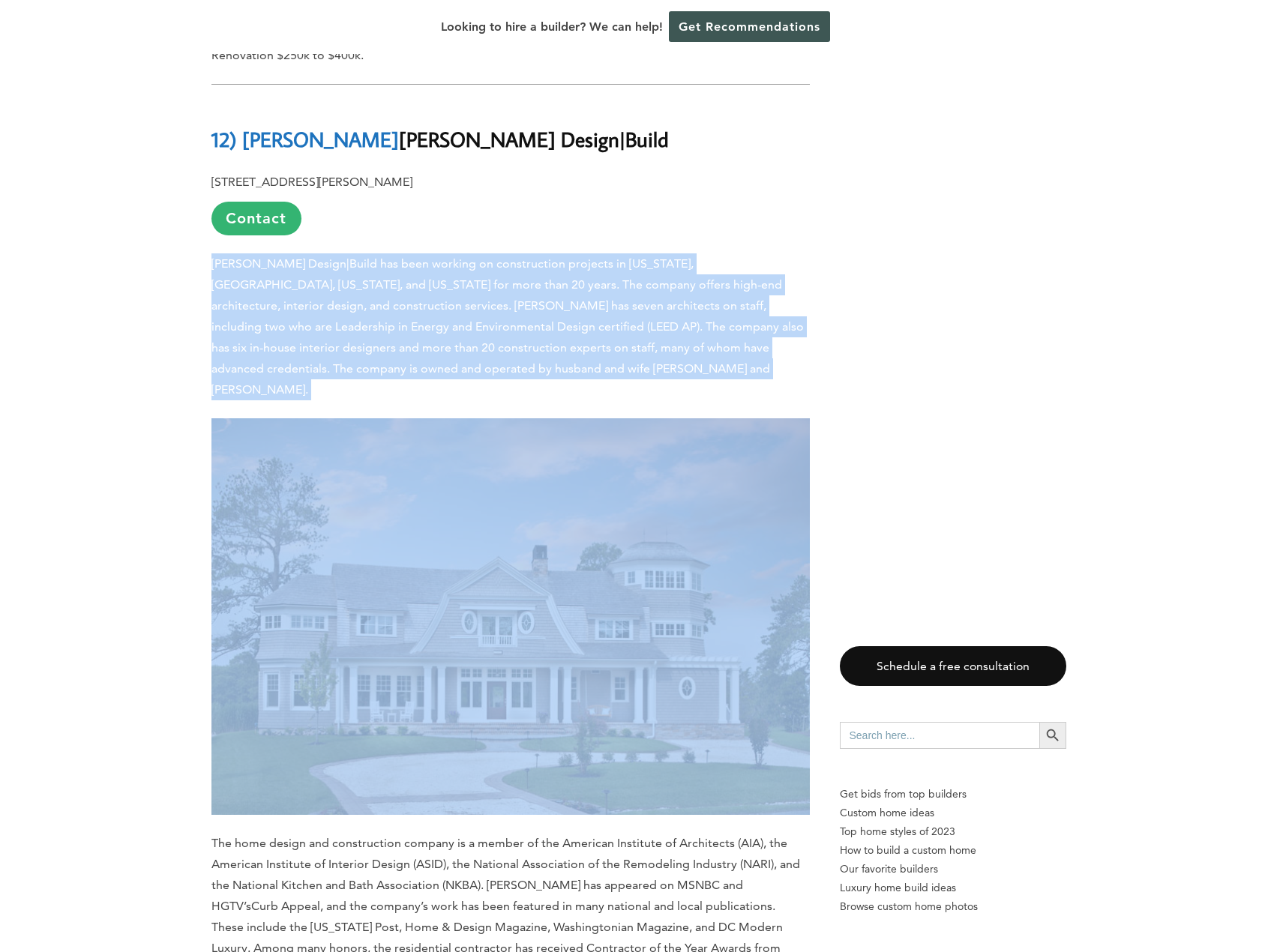
scroll to position [2924, 0]
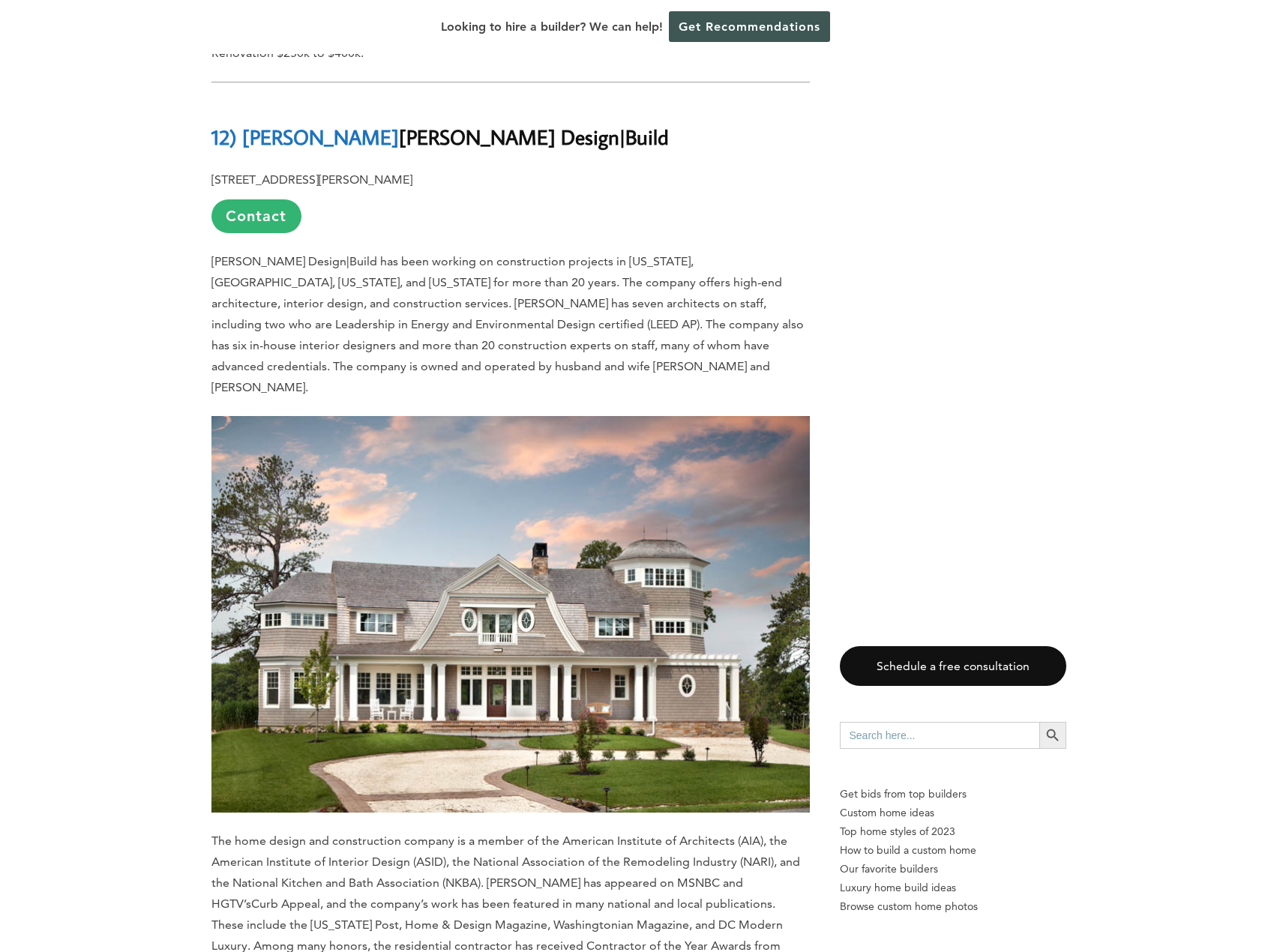
click at [391, 830] on p "The home design and construction company is a member of the American Institute …" at bounding box center [510, 904] width 598 height 147
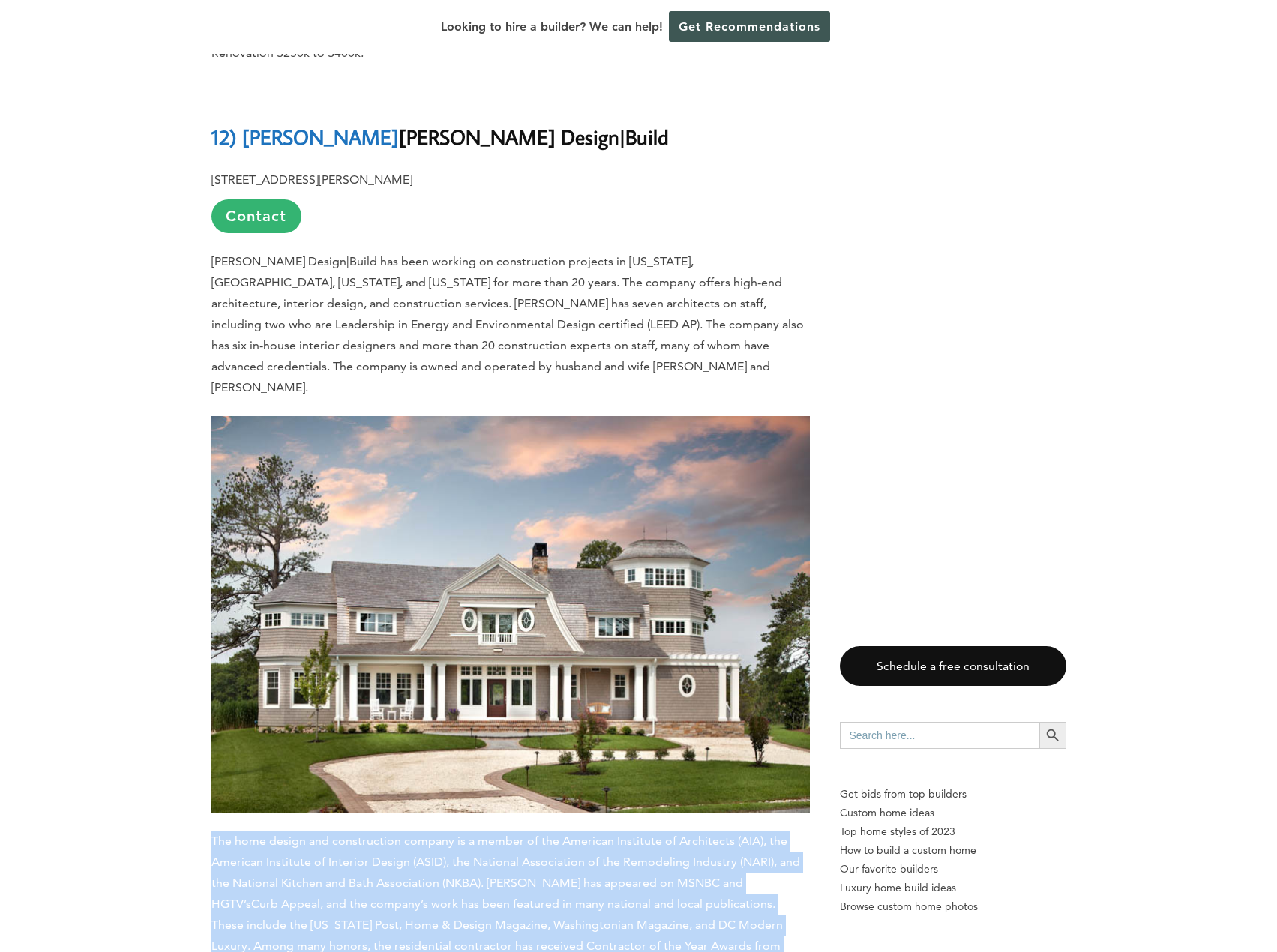
click at [391, 830] on p "The home design and construction company is a member of the American Institute …" at bounding box center [510, 904] width 598 height 147
click at [523, 830] on p "The home design and construction company is a member of the American Institute …" at bounding box center [510, 904] width 598 height 147
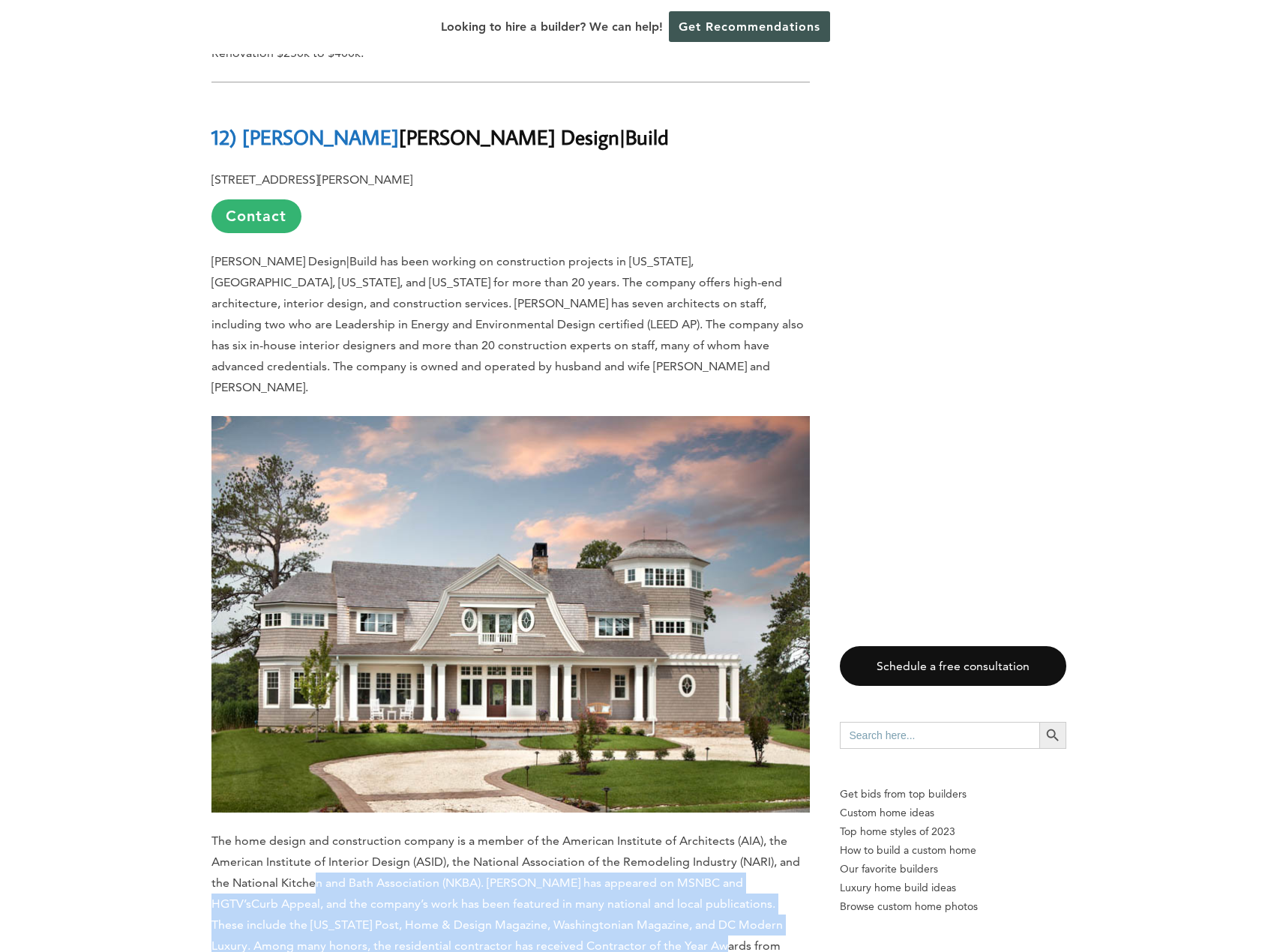
drag, startPoint x: 313, startPoint y: 788, endPoint x: 606, endPoint y: 836, distance: 296.9
click at [606, 836] on p "The home design and construction company is a member of the American Institute …" at bounding box center [510, 904] width 598 height 147
click at [606, 896] on span ", and the company’s work has been featured in many national and local publicati…" at bounding box center [497, 935] width 571 height 77
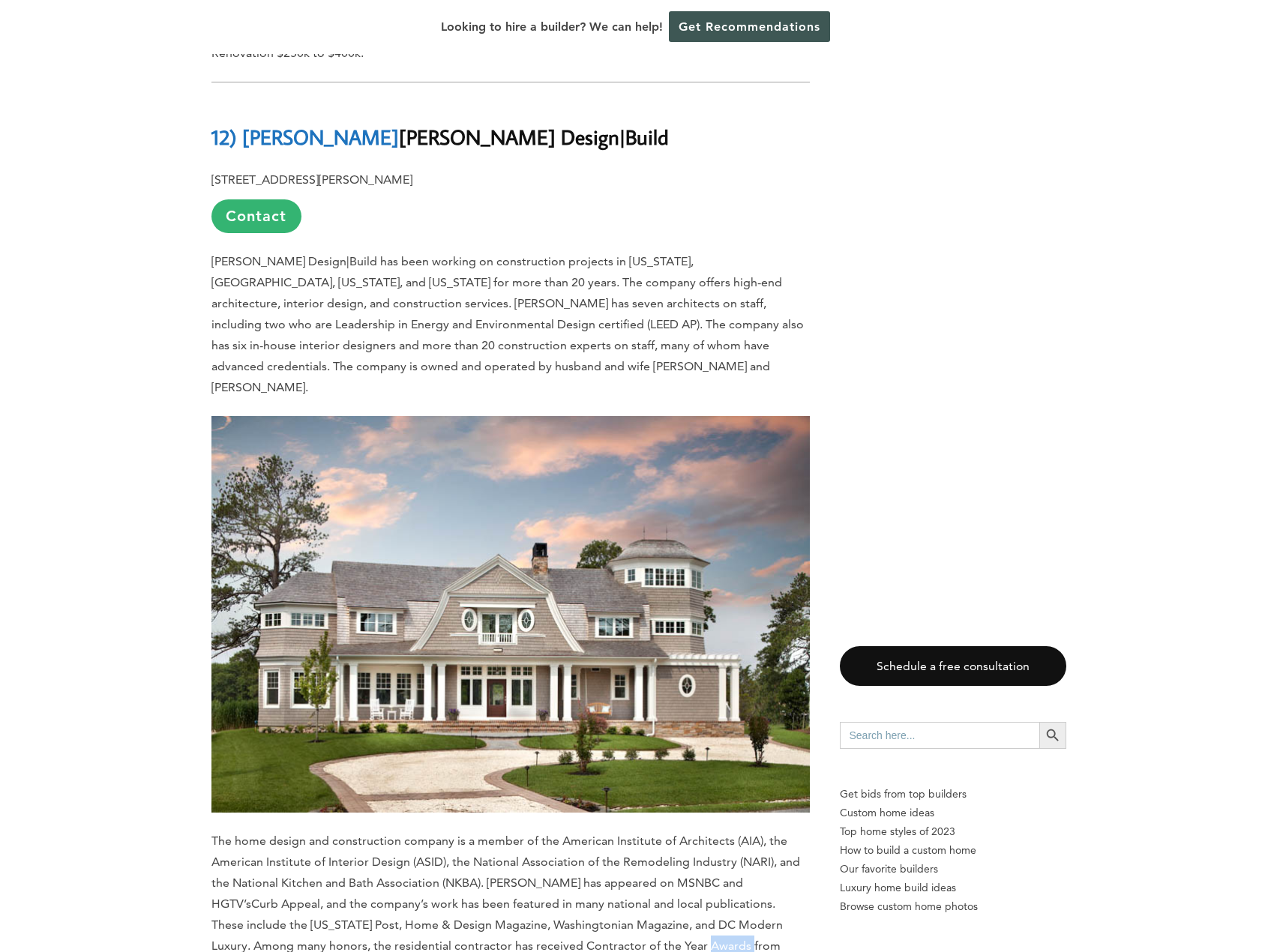
click at [606, 896] on span ", and the company’s work has been featured in many national and local publicati…" at bounding box center [497, 935] width 571 height 77
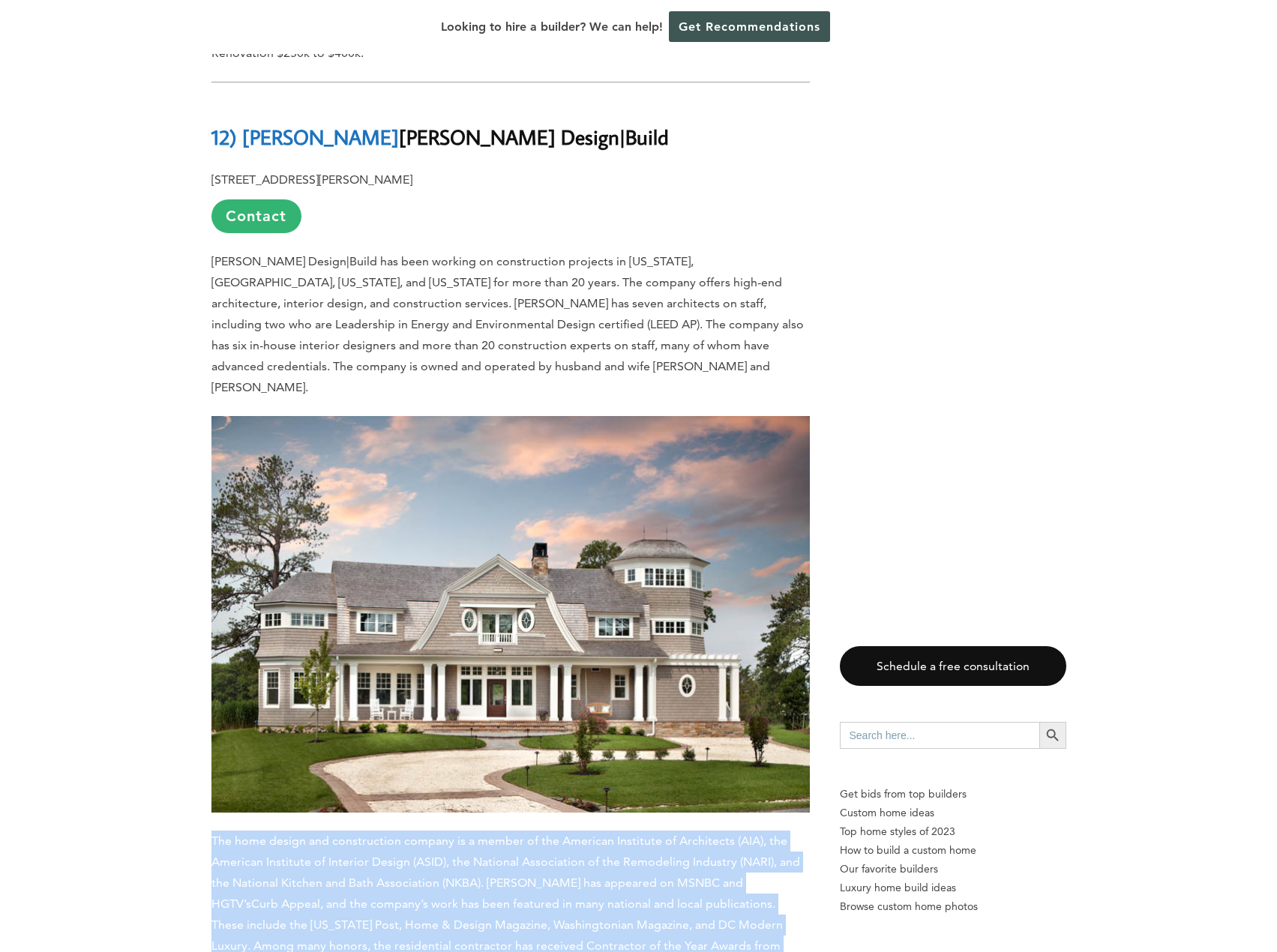
click at [606, 896] on span ", and the company’s work has been featured in many national and local publicati…" at bounding box center [497, 935] width 571 height 77
click at [607, 896] on span ", and the company’s work has been featured in many national and local publicati…" at bounding box center [497, 935] width 571 height 77
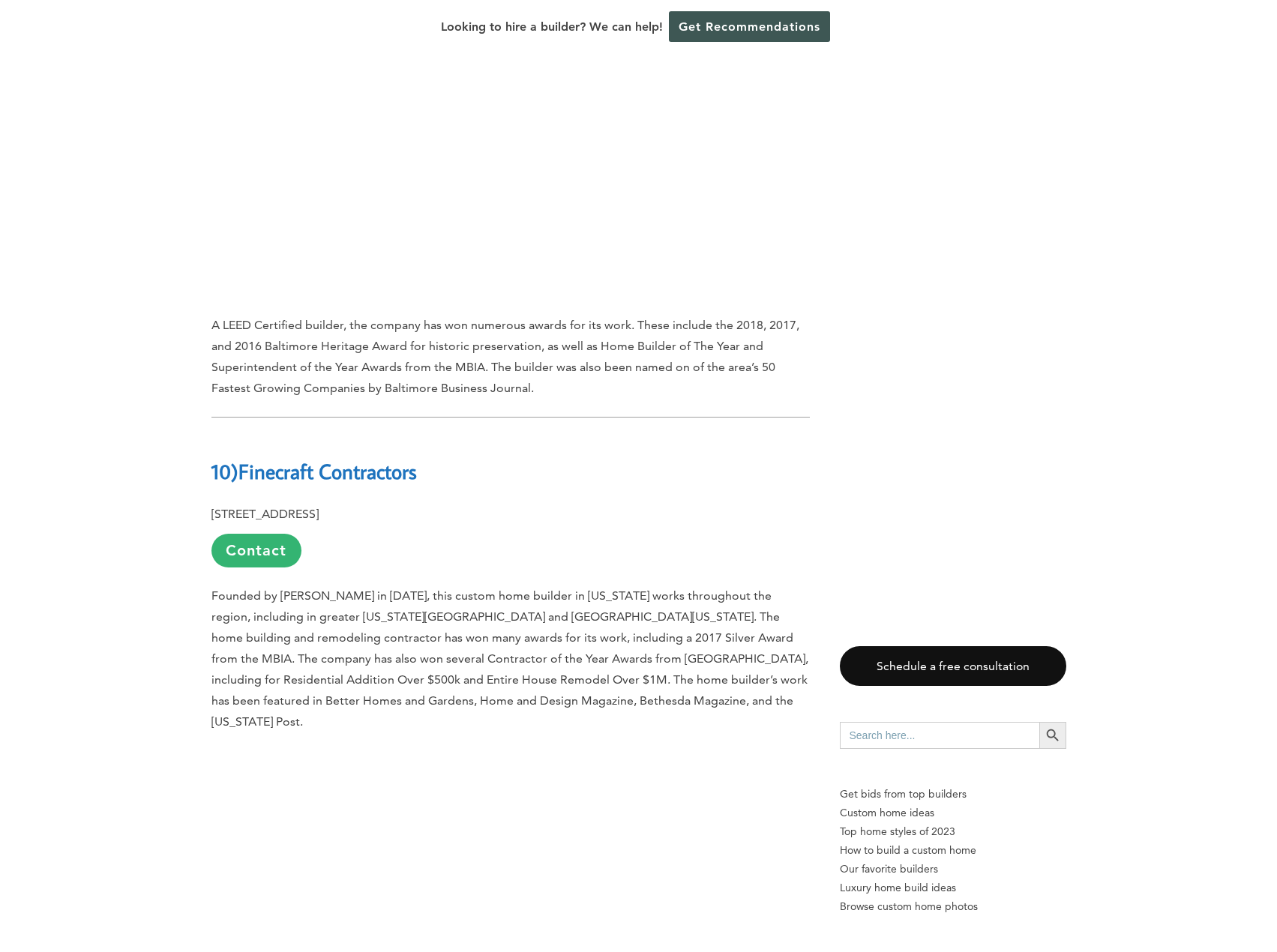
scroll to position [4649, 0]
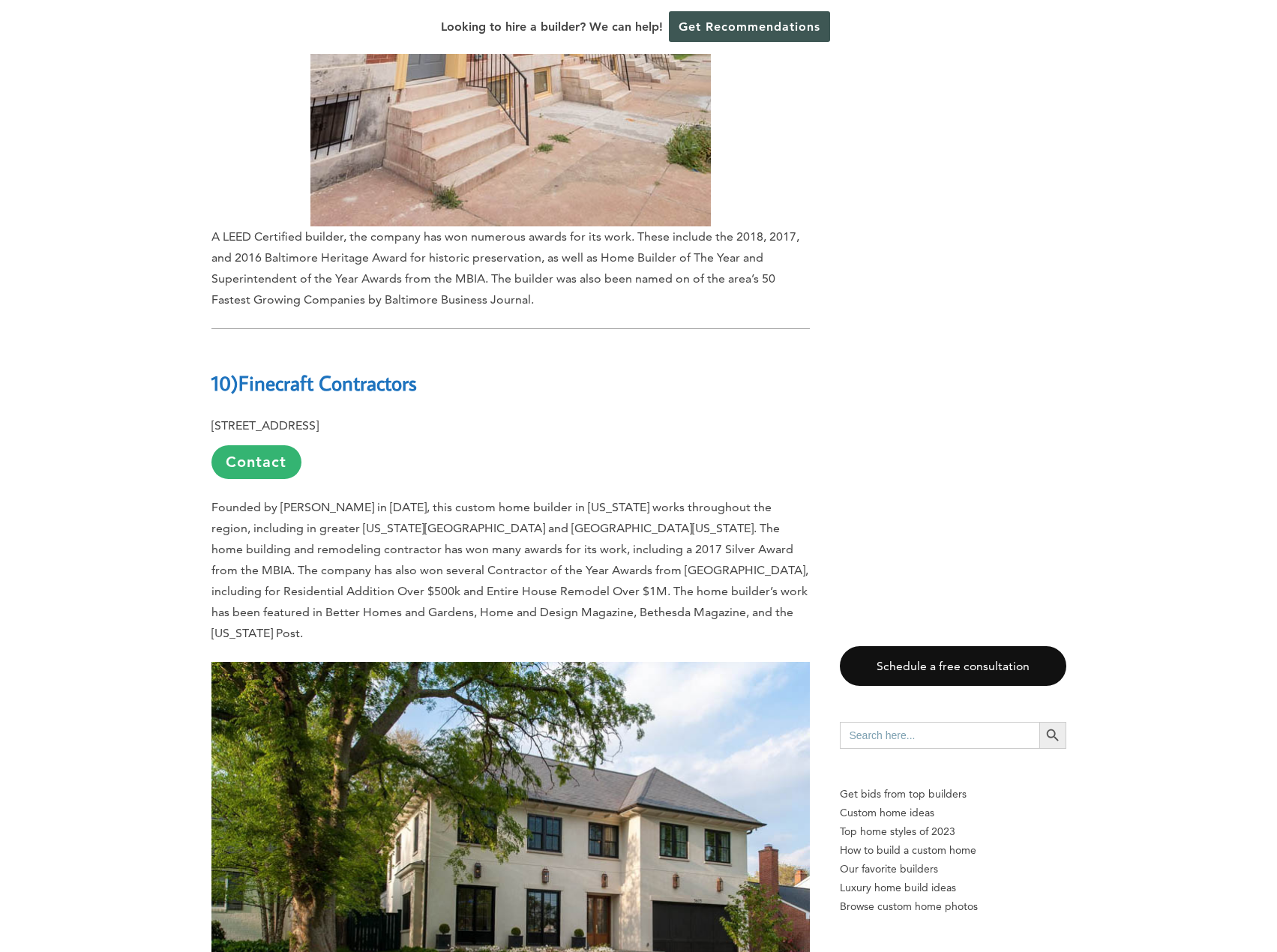
click at [545, 497] on p "Founded by [PERSON_NAME] in [DATE], this custom home builder in [US_STATE] work…" at bounding box center [510, 571] width 598 height 147
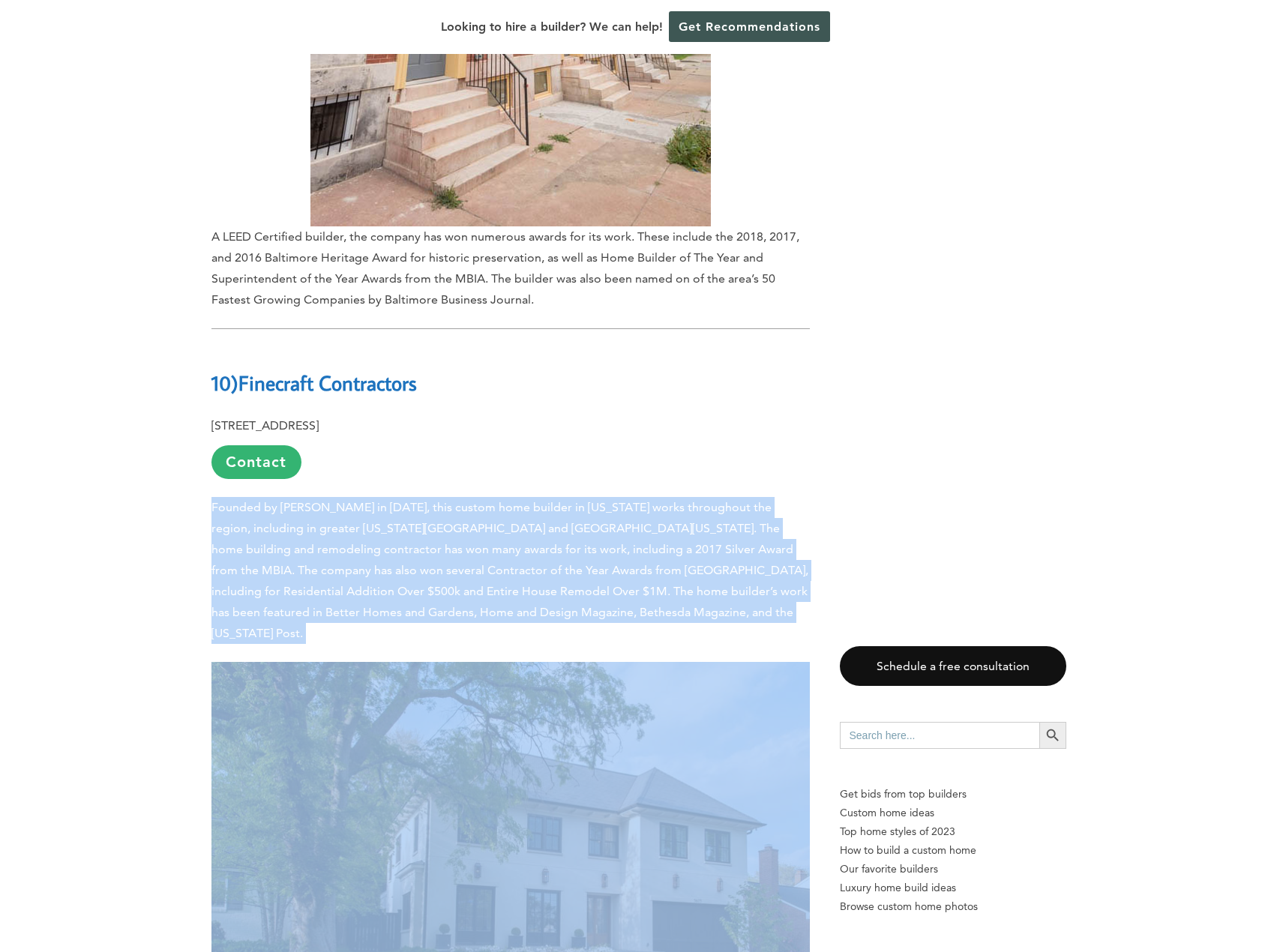
click at [545, 497] on p "Founded by [PERSON_NAME] in [DATE], this custom home builder in [US_STATE] work…" at bounding box center [510, 571] width 598 height 147
click at [750, 500] on span "Founded by [PERSON_NAME] in [DATE], this custom home builder in [US_STATE] work…" at bounding box center [509, 570] width 597 height 140
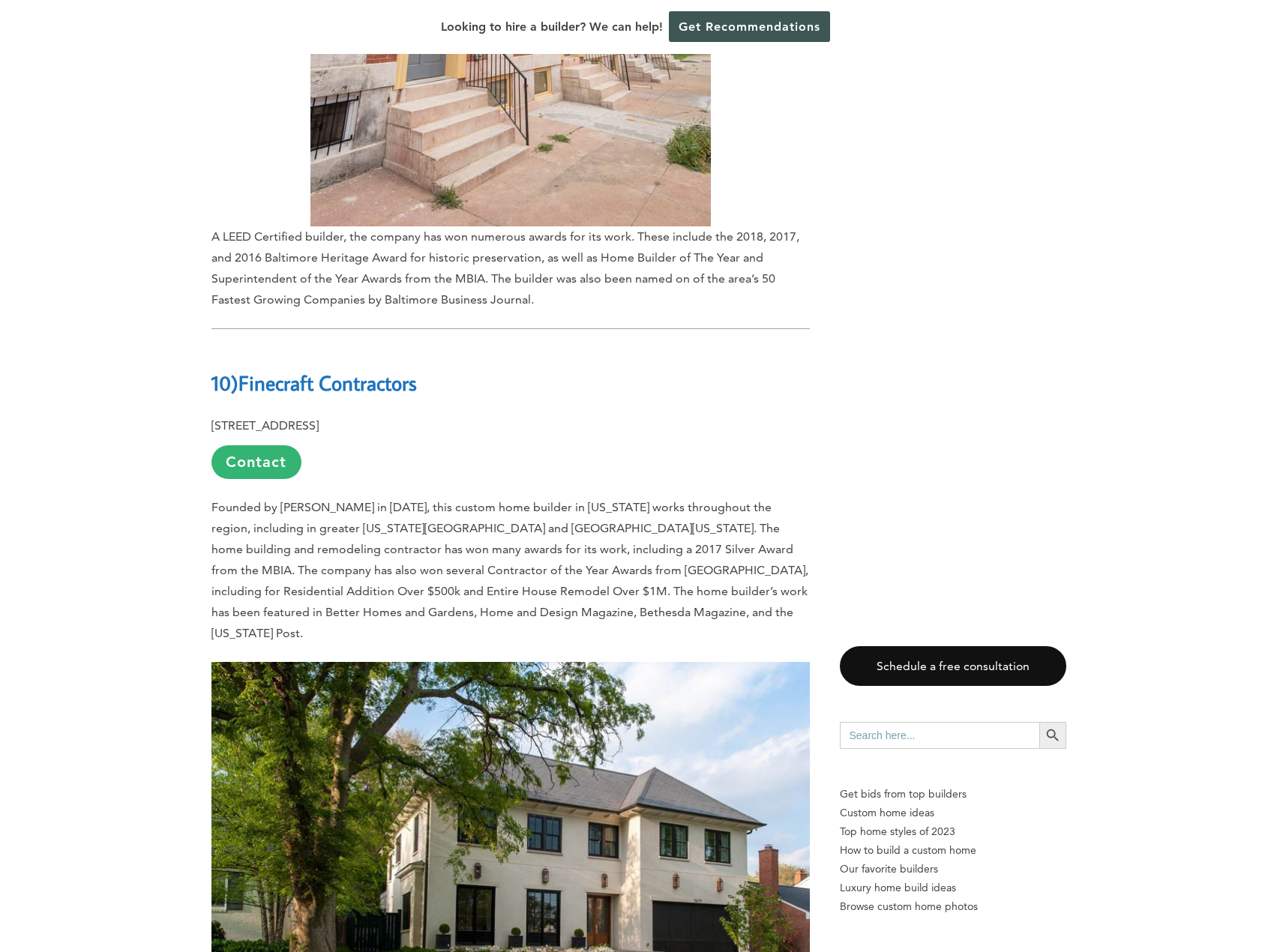
click at [326, 500] on span "Founded by [PERSON_NAME] in [DATE], this custom home builder in [US_STATE] work…" at bounding box center [509, 570] width 597 height 140
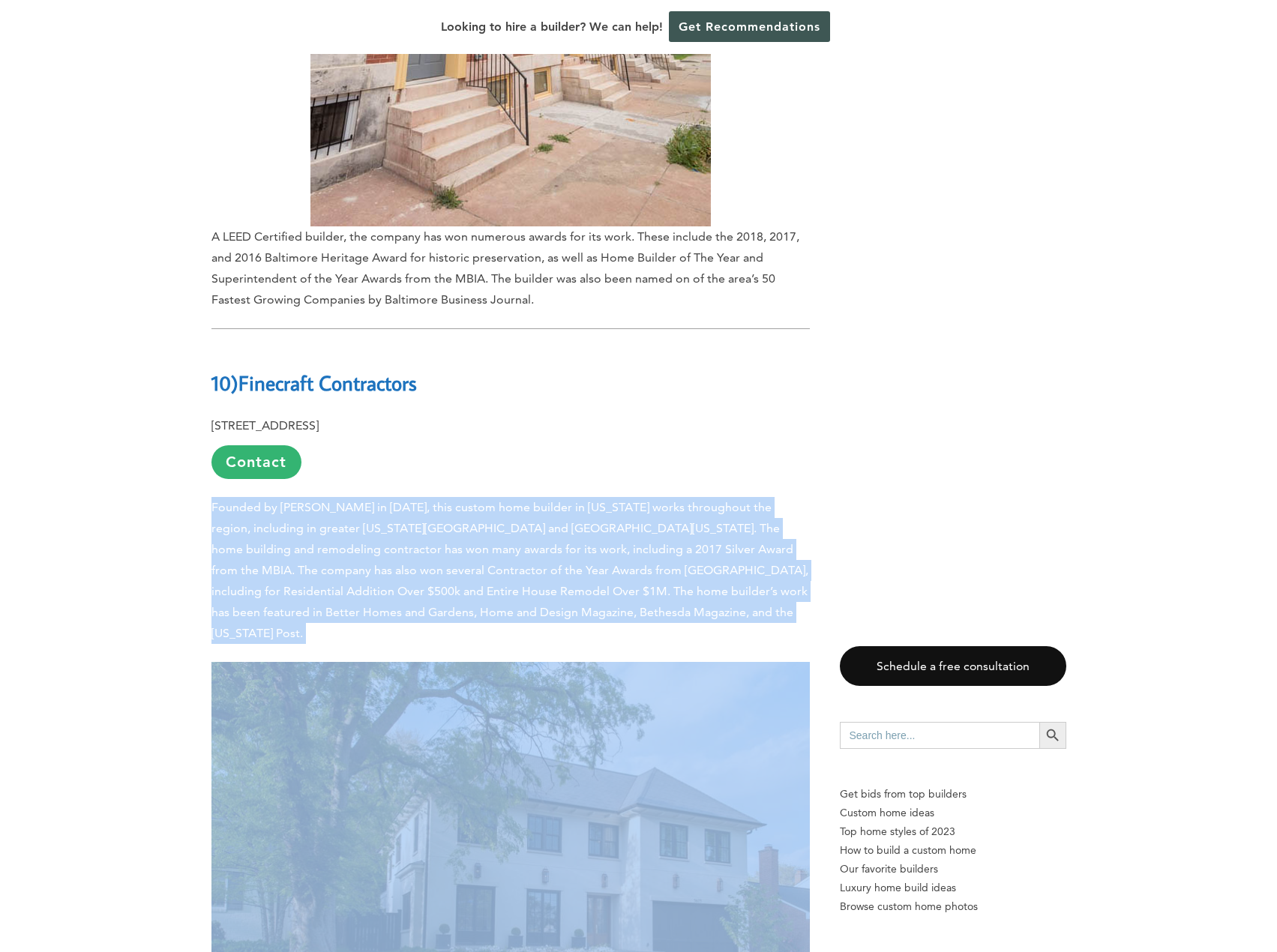
click at [326, 500] on span "Founded by [PERSON_NAME] in [DATE], this custom home builder in [US_STATE] work…" at bounding box center [509, 570] width 597 height 140
click at [711, 500] on span "Founded by [PERSON_NAME] in [DATE], this custom home builder in [US_STATE] work…" at bounding box center [509, 570] width 597 height 140
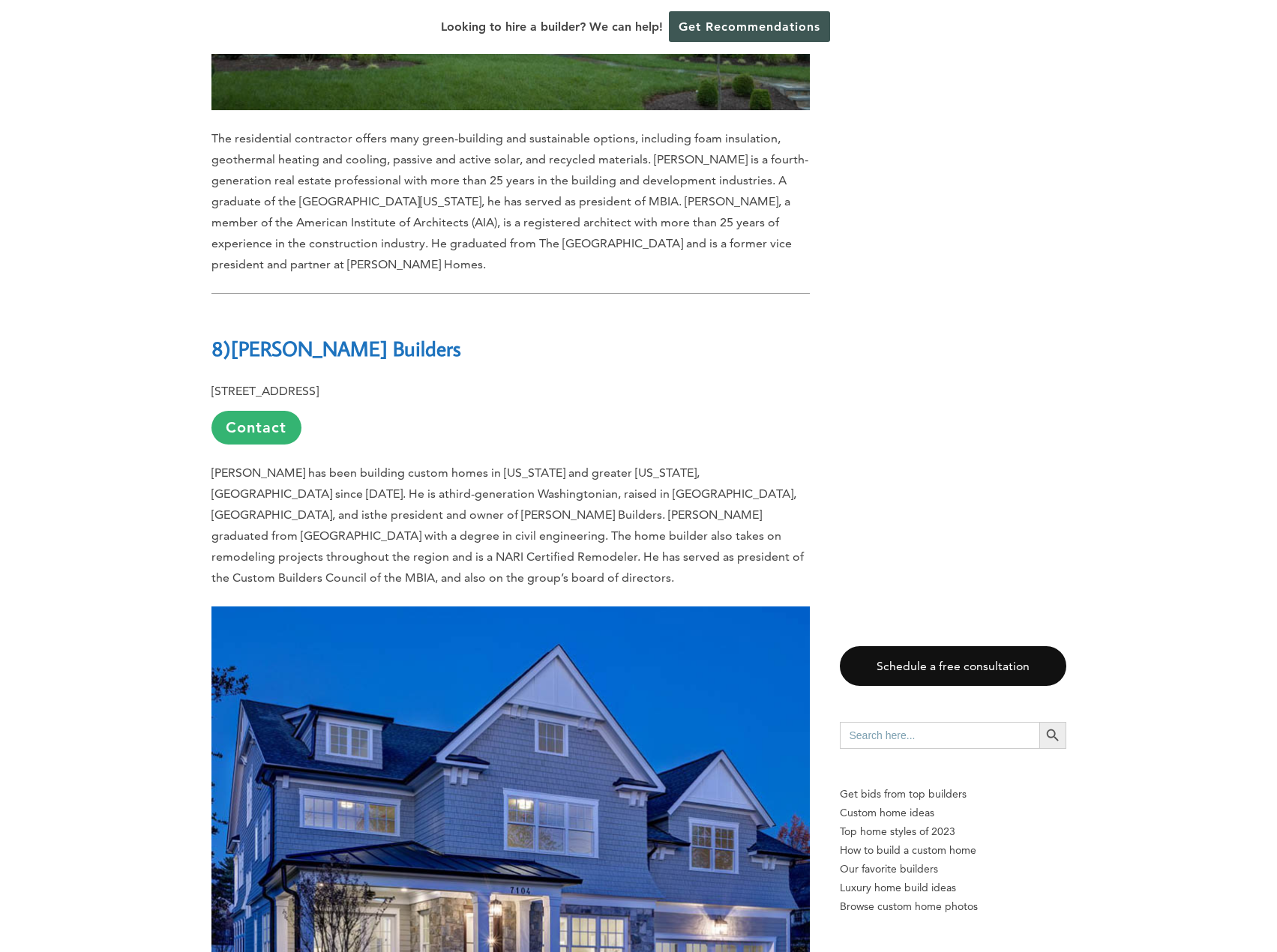
scroll to position [6449, 0]
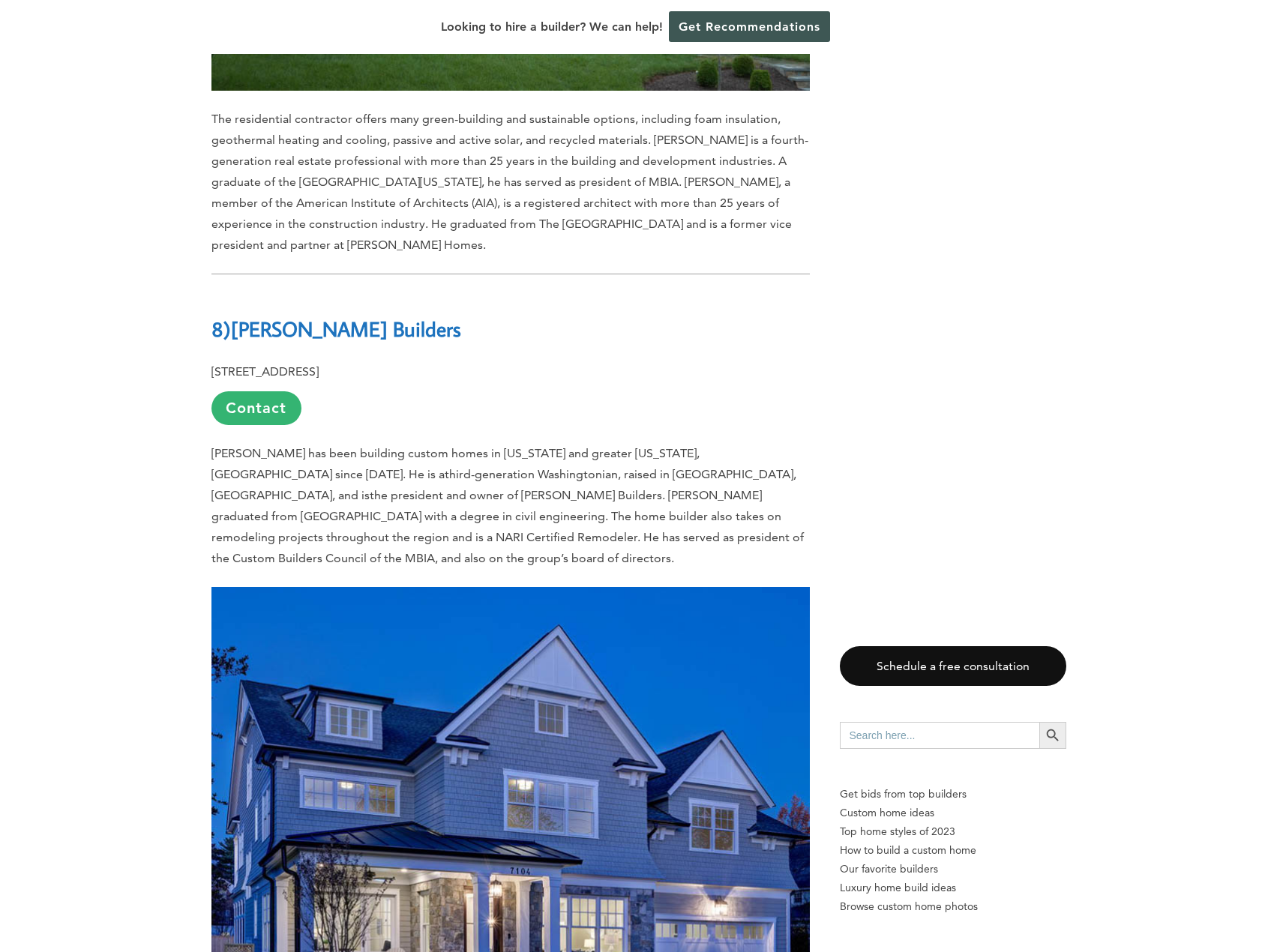
click at [299, 443] on p "[PERSON_NAME] has been building custom homes in [US_STATE] and greater [US_STAT…" at bounding box center [510, 506] width 598 height 126
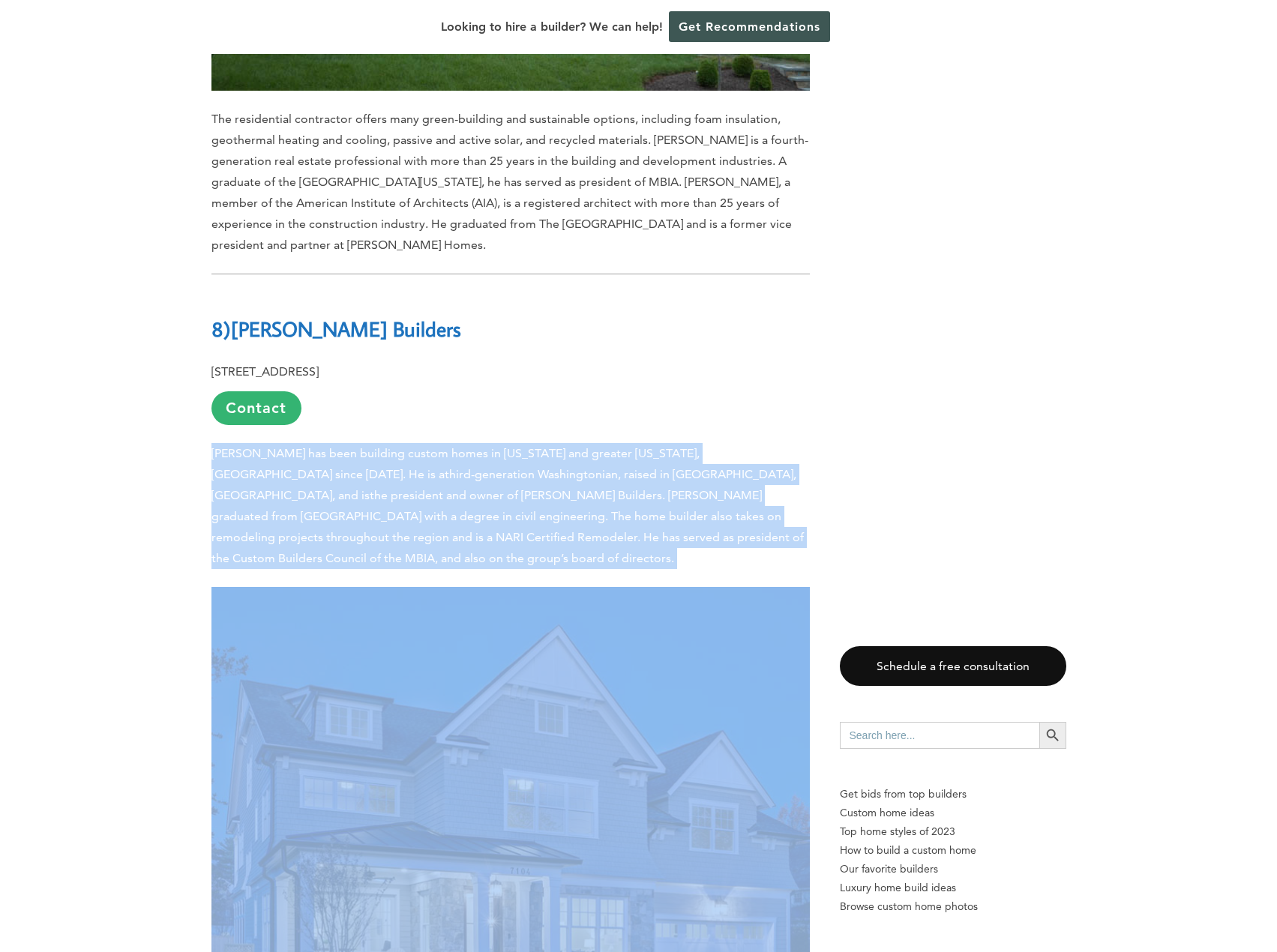
click at [299, 443] on p "[PERSON_NAME] has been building custom homes in [US_STATE] and greater [US_STAT…" at bounding box center [510, 506] width 598 height 126
click at [567, 488] on span ". [PERSON_NAME] graduated from [GEOGRAPHIC_DATA] with a degree in civil enginee…" at bounding box center [507, 526] width 592 height 77
drag, startPoint x: 836, startPoint y: 379, endPoint x: 298, endPoint y: 312, distance: 542.2
click at [331, 488] on span ". [PERSON_NAME] graduated from [GEOGRAPHIC_DATA] with a degree in civil enginee…" at bounding box center [507, 526] width 592 height 77
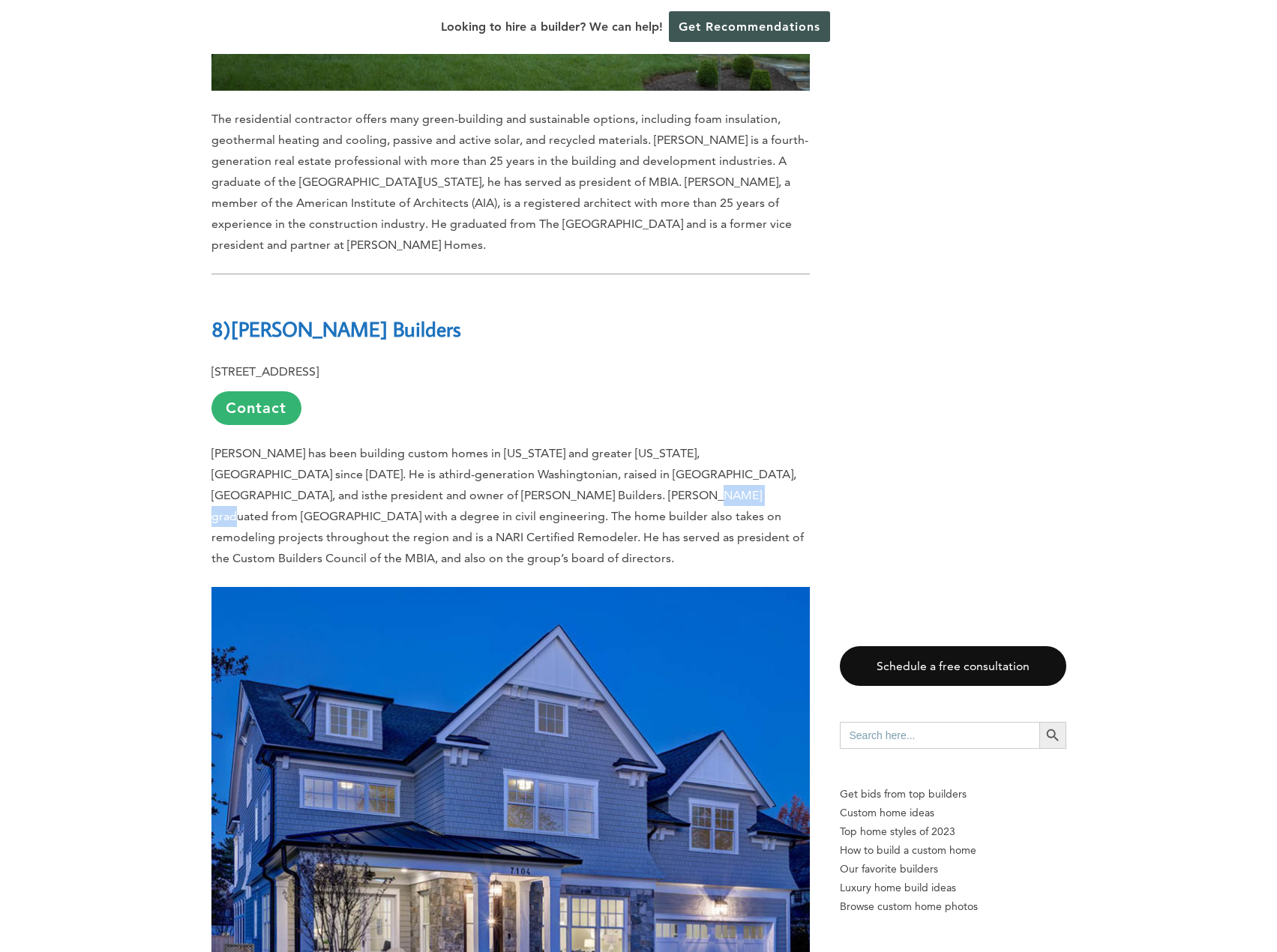
click at [331, 488] on span ". [PERSON_NAME] graduated from [GEOGRAPHIC_DATA] with a degree in civil enginee…" at bounding box center [507, 526] width 592 height 77
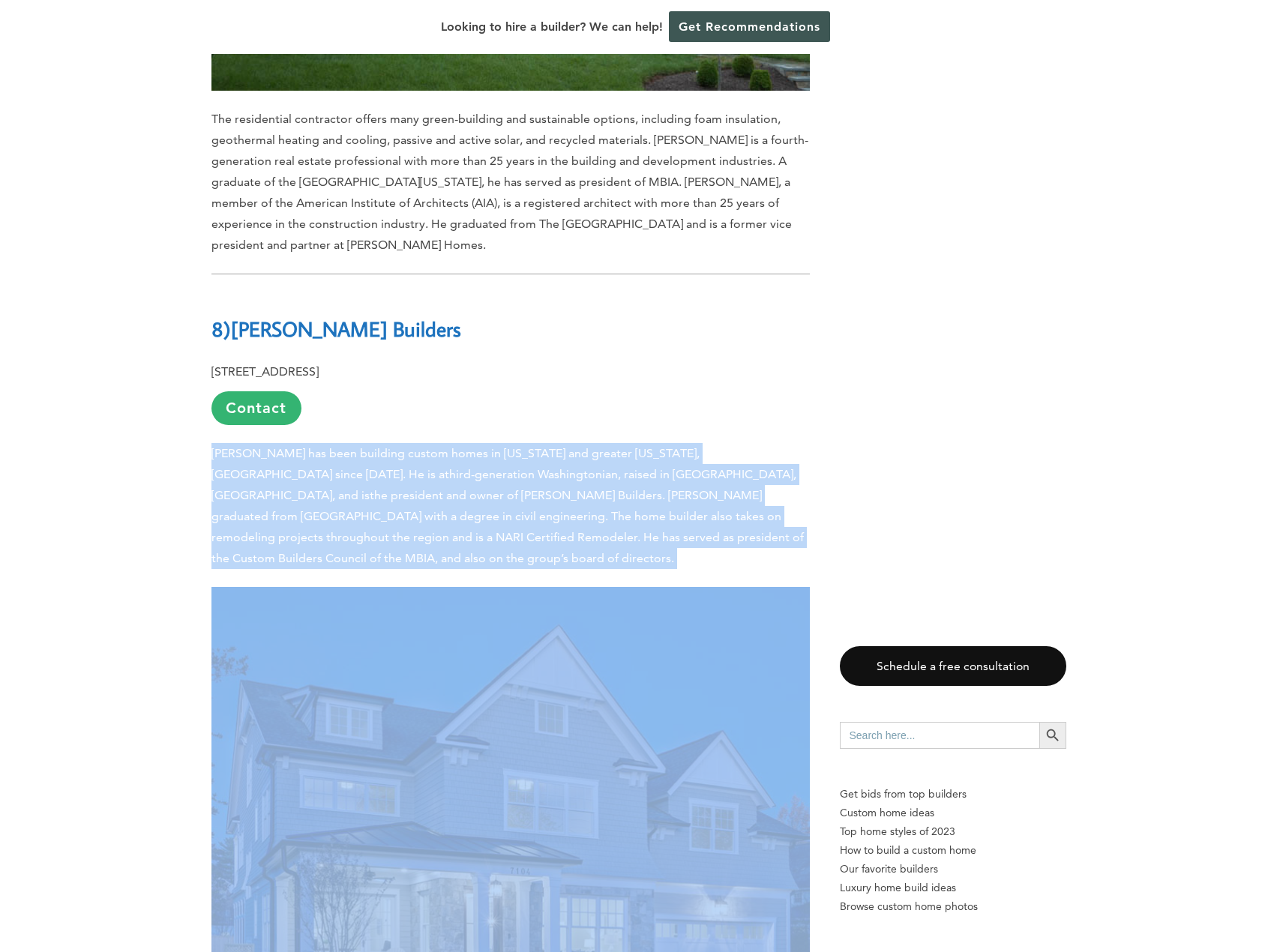
click at [331, 488] on span ". [PERSON_NAME] graduated from [GEOGRAPHIC_DATA] with a degree in civil enginee…" at bounding box center [507, 526] width 592 height 77
click at [598, 443] on p "[PERSON_NAME] has been building custom homes in [US_STATE] and greater [US_STAT…" at bounding box center [510, 506] width 598 height 126
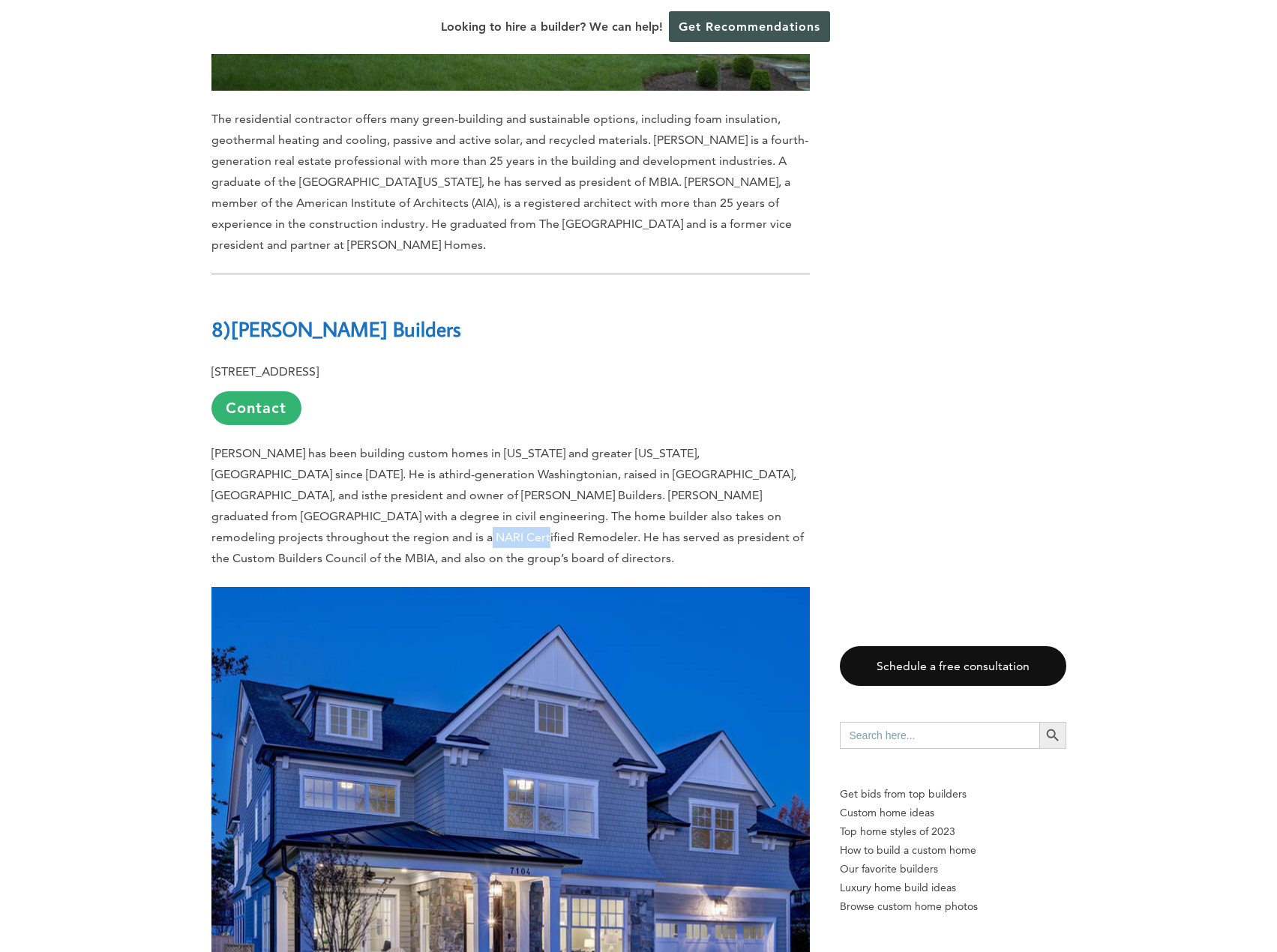
click at [598, 443] on p "[PERSON_NAME] has been building custom homes in [US_STATE] and greater [US_STAT…" at bounding box center [510, 506] width 598 height 126
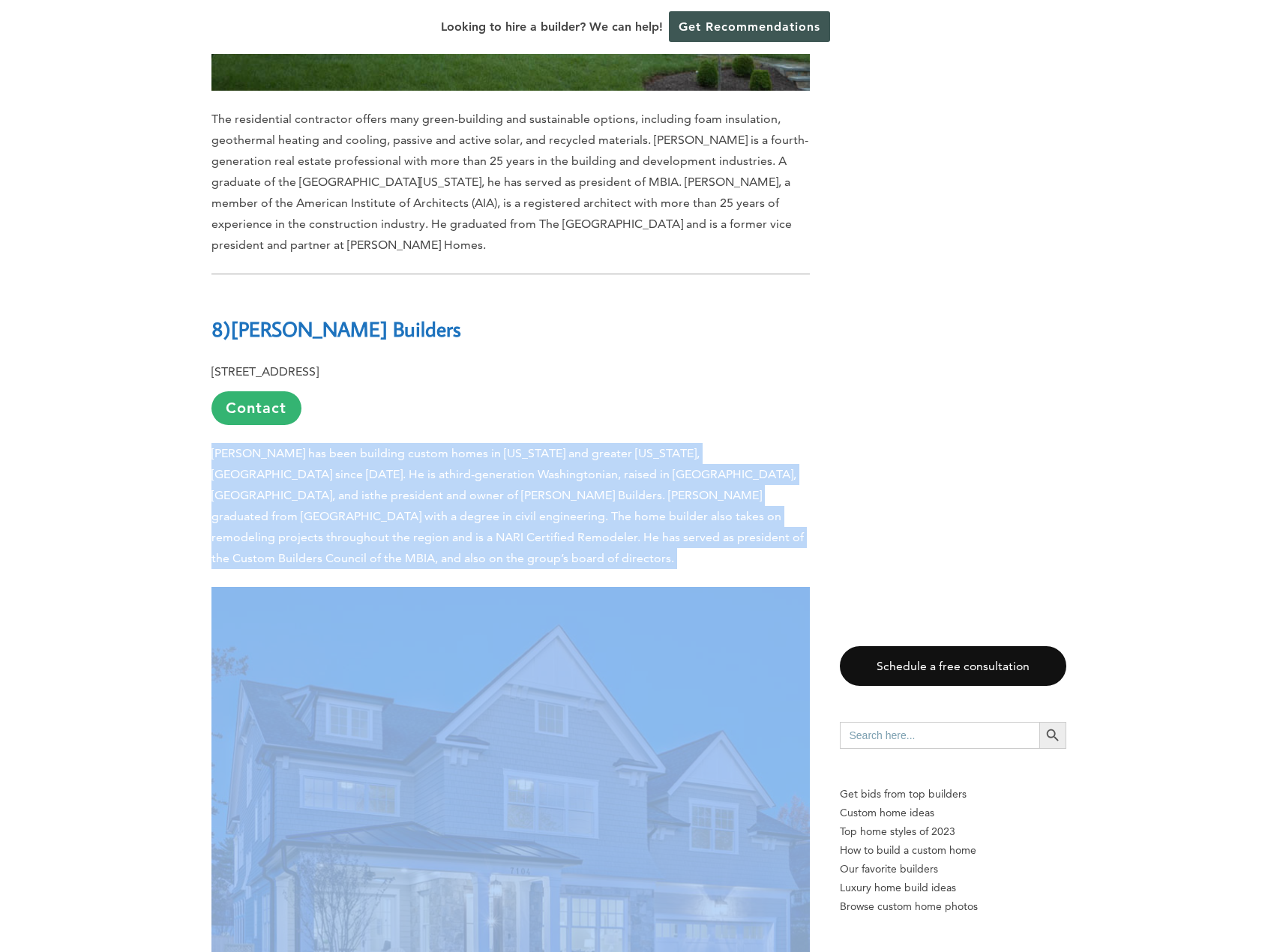
click at [598, 443] on p "[PERSON_NAME] has been building custom homes in [US_STATE] and greater [US_STAT…" at bounding box center [510, 506] width 598 height 126
click at [351, 488] on span ". [PERSON_NAME] graduated from [GEOGRAPHIC_DATA] with a degree in civil enginee…" at bounding box center [507, 526] width 592 height 77
click at [350, 488] on span ". [PERSON_NAME] graduated from [GEOGRAPHIC_DATA] with a degree in civil enginee…" at bounding box center [507, 526] width 592 height 77
click at [481, 488] on span ". [PERSON_NAME] graduated from [GEOGRAPHIC_DATA] with a degree in civil enginee…" at bounding box center [507, 526] width 592 height 77
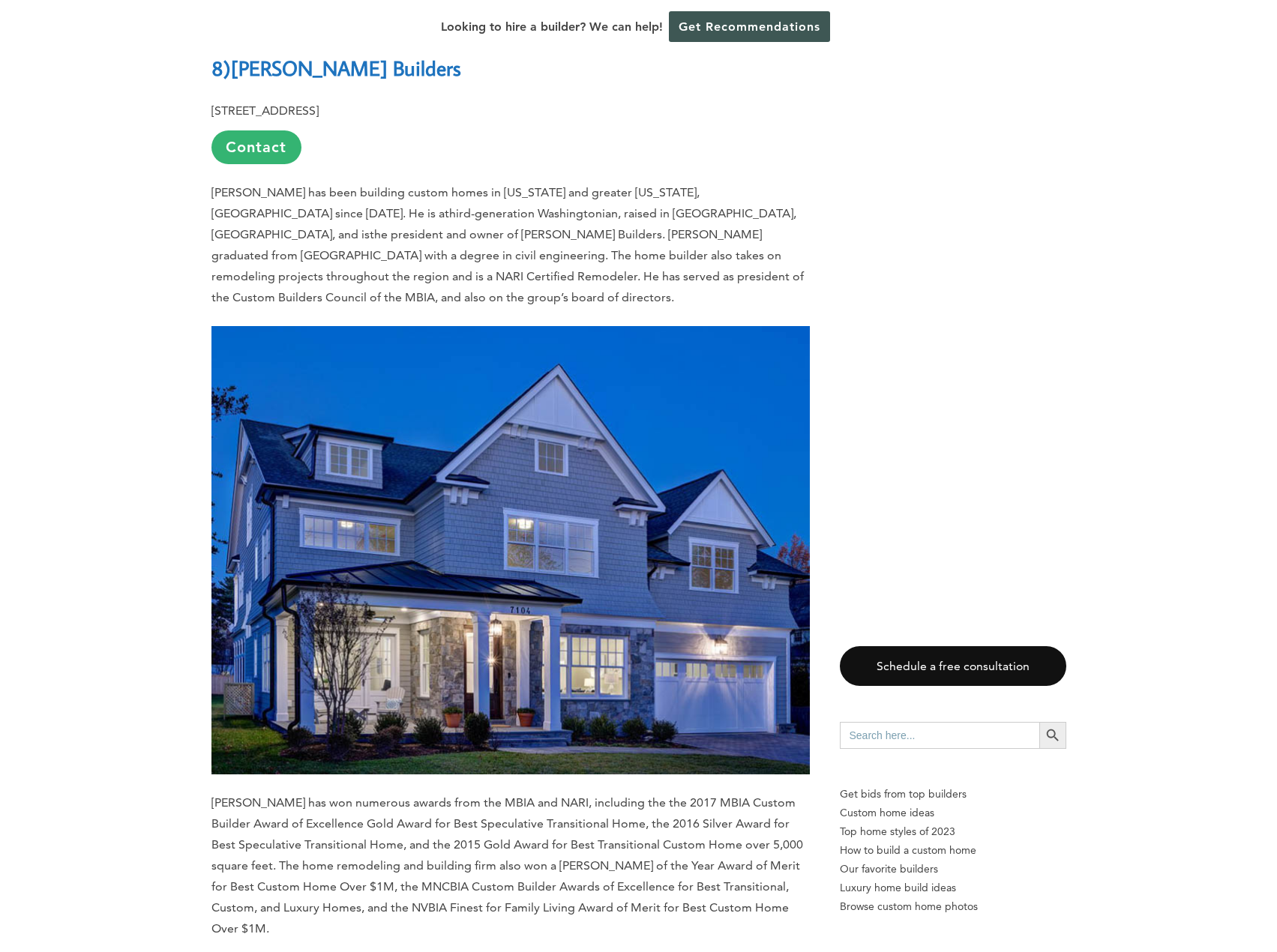
scroll to position [6823, 0]
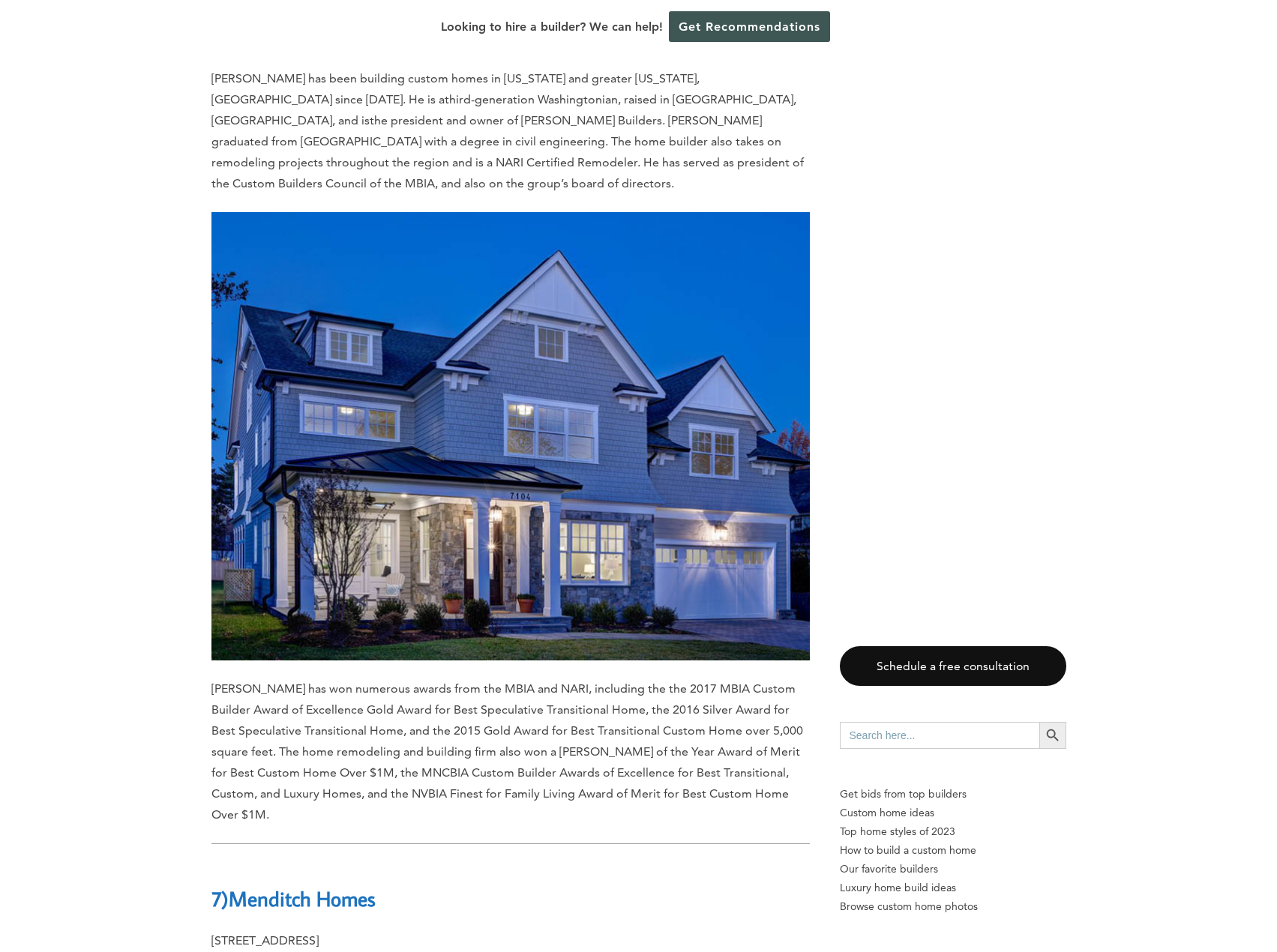
click at [404, 682] on span "[PERSON_NAME] has won numerous awards from the MBIA and NARI, including the the…" at bounding box center [507, 752] width 591 height 140
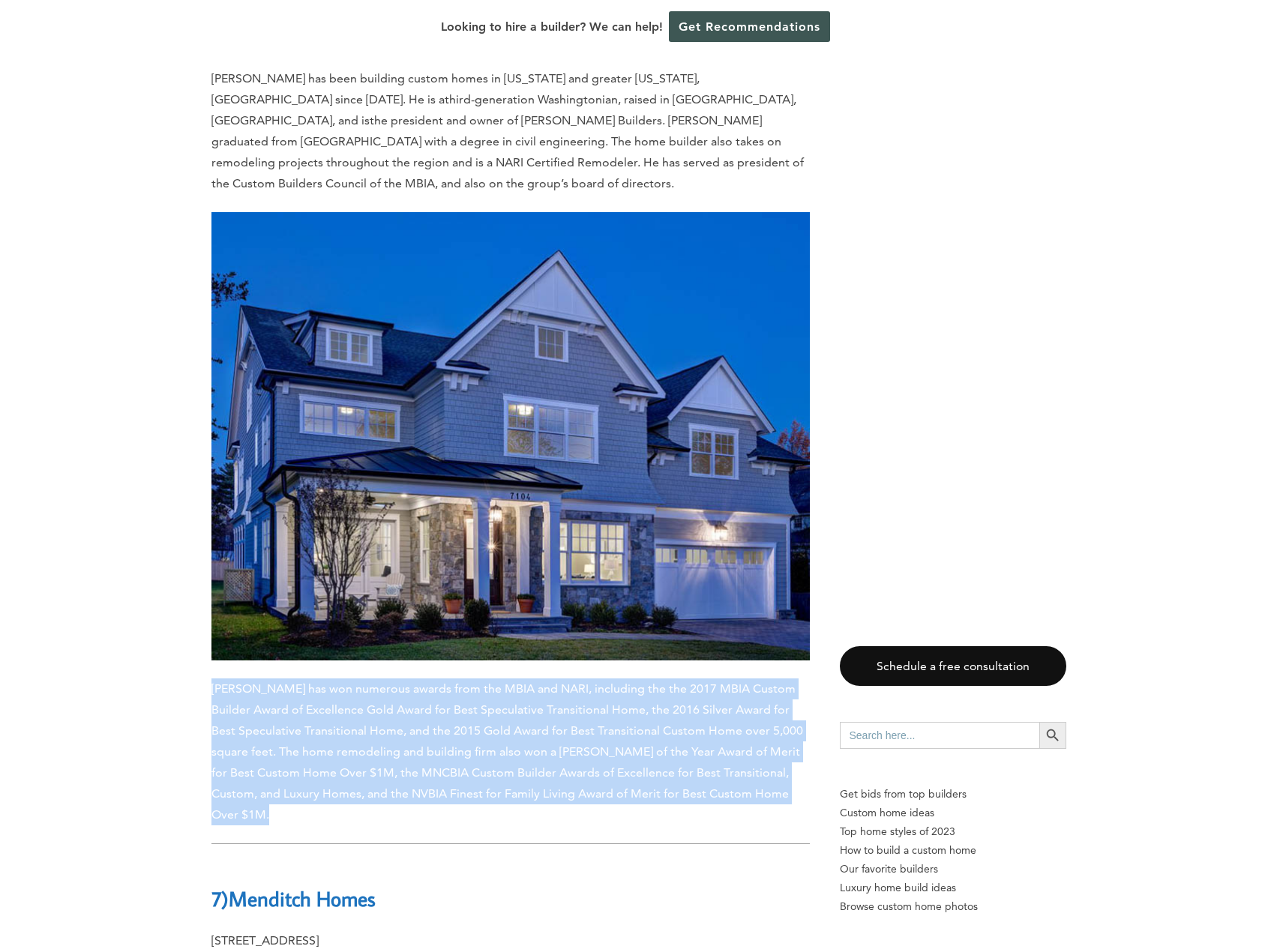
click at [404, 682] on span "[PERSON_NAME] has won numerous awards from the MBIA and NARI, including the the…" at bounding box center [507, 752] width 591 height 140
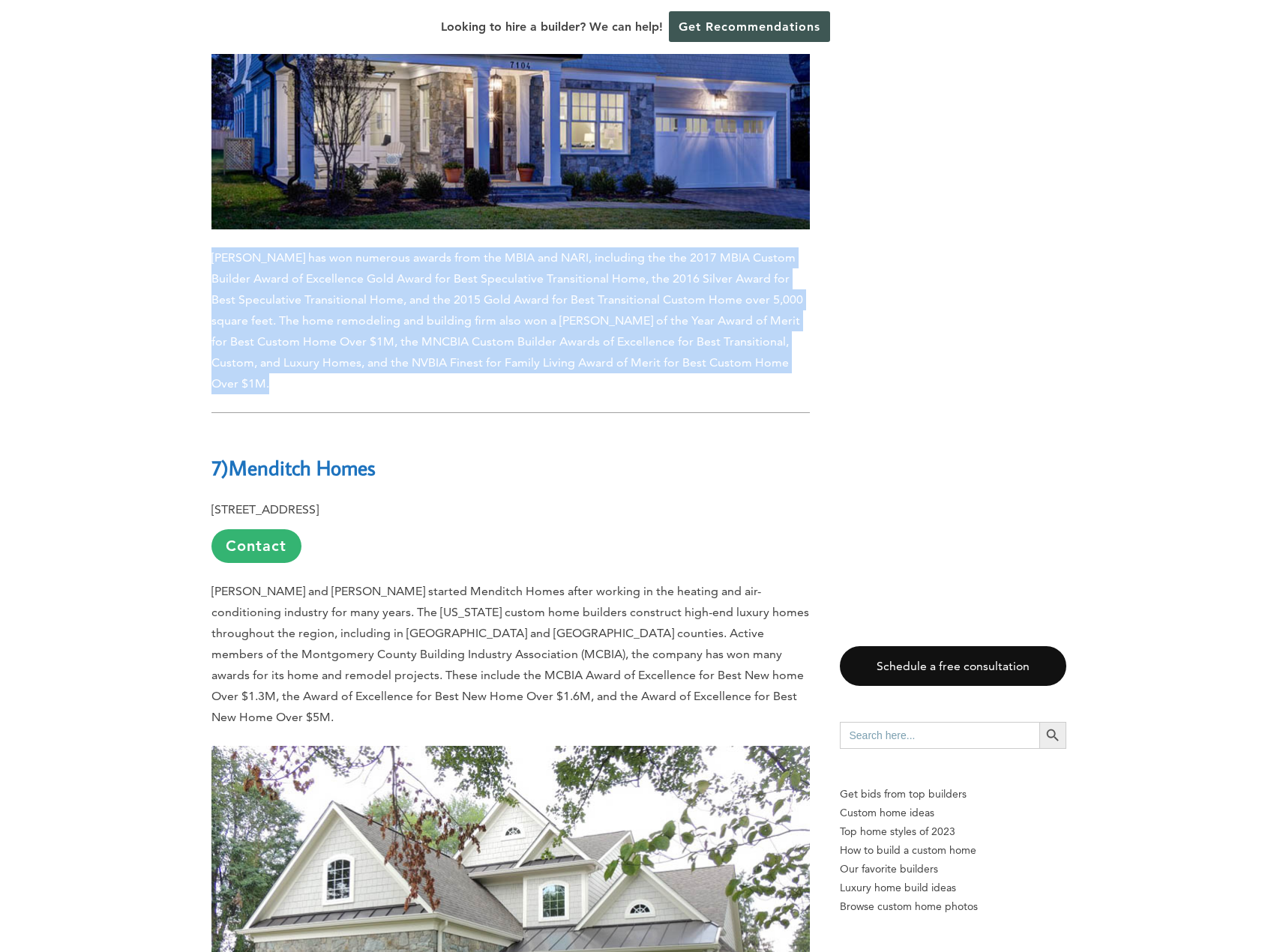
scroll to position [7273, 0]
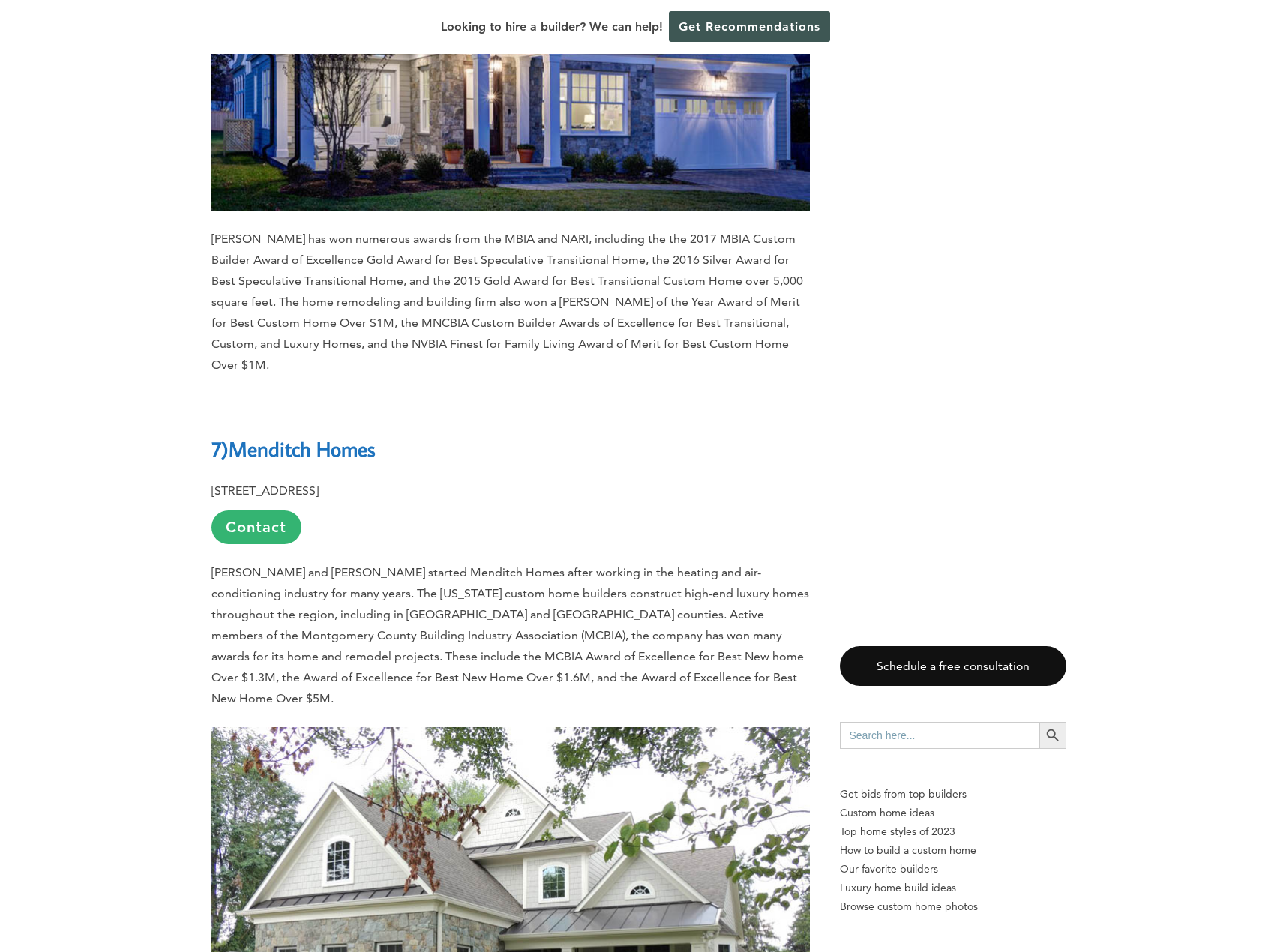
click at [468, 565] on span "[PERSON_NAME] and [PERSON_NAME] started Menditch Homes after working in the hea…" at bounding box center [510, 635] width 598 height 140
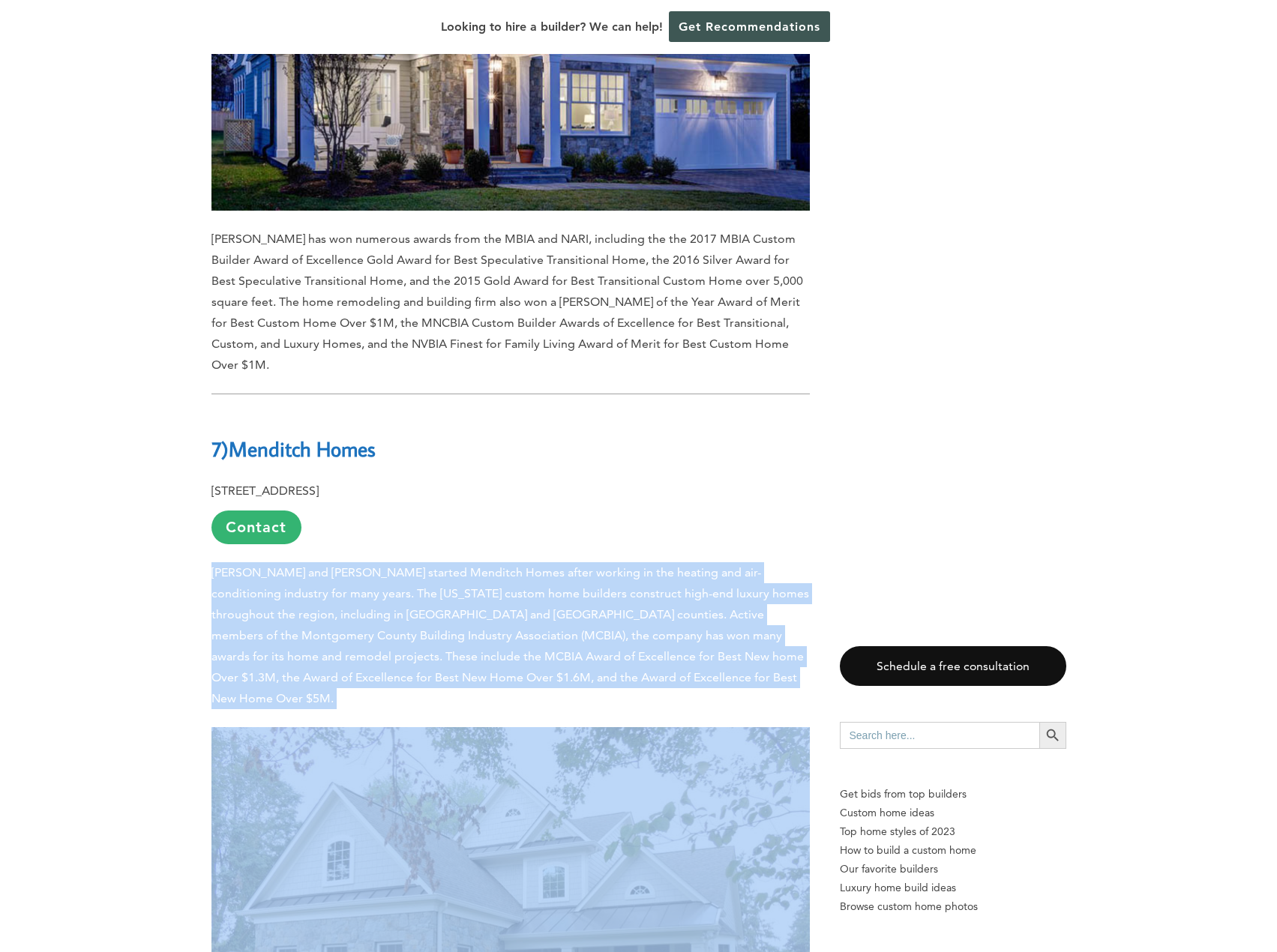
click at [468, 565] on span "[PERSON_NAME] and [PERSON_NAME] started Menditch Homes after working in the hea…" at bounding box center [510, 635] width 598 height 140
click at [542, 565] on span "[PERSON_NAME] and [PERSON_NAME] started Menditch Homes after working in the hea…" at bounding box center [510, 635] width 598 height 140
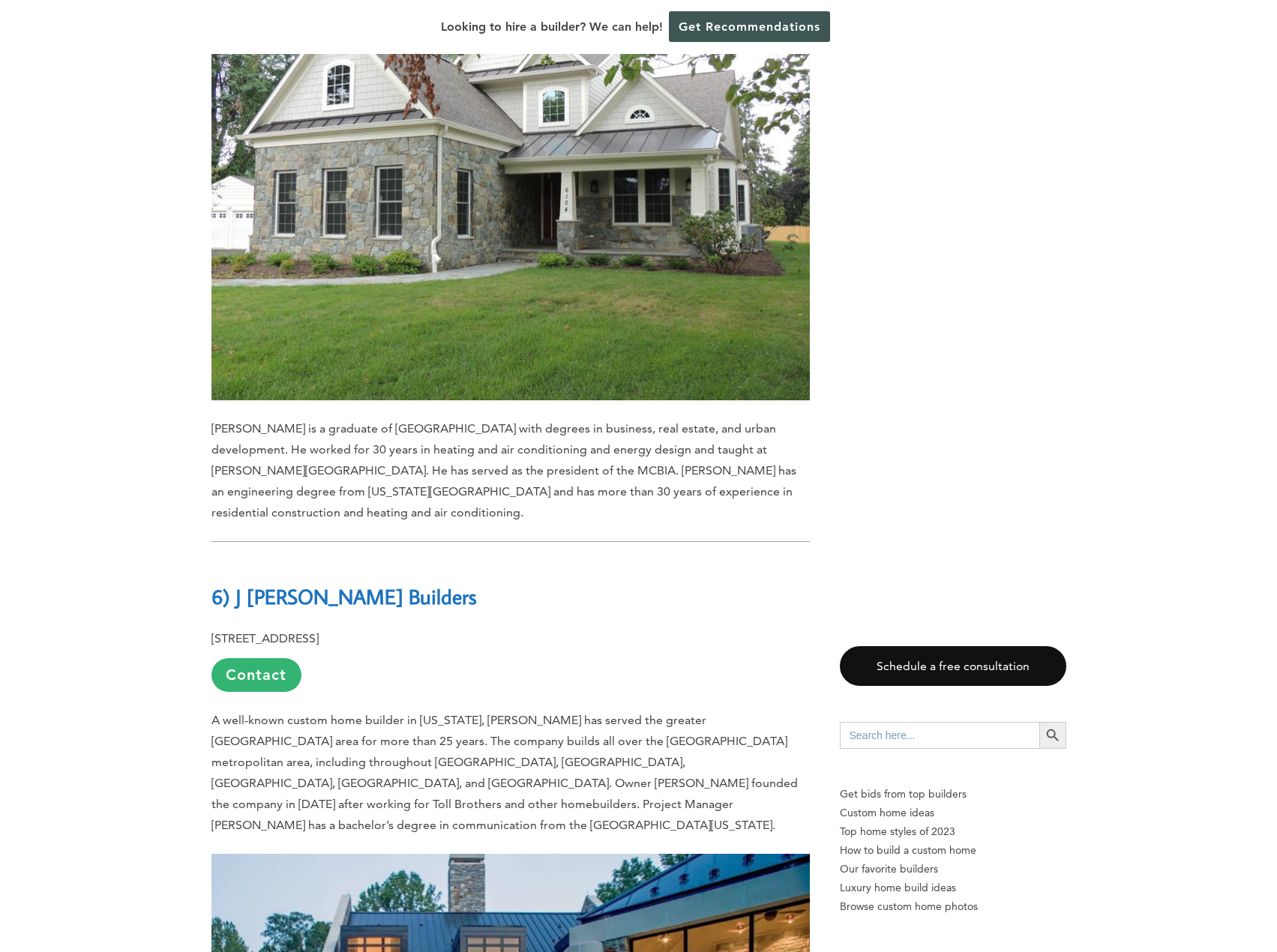
scroll to position [8173, 0]
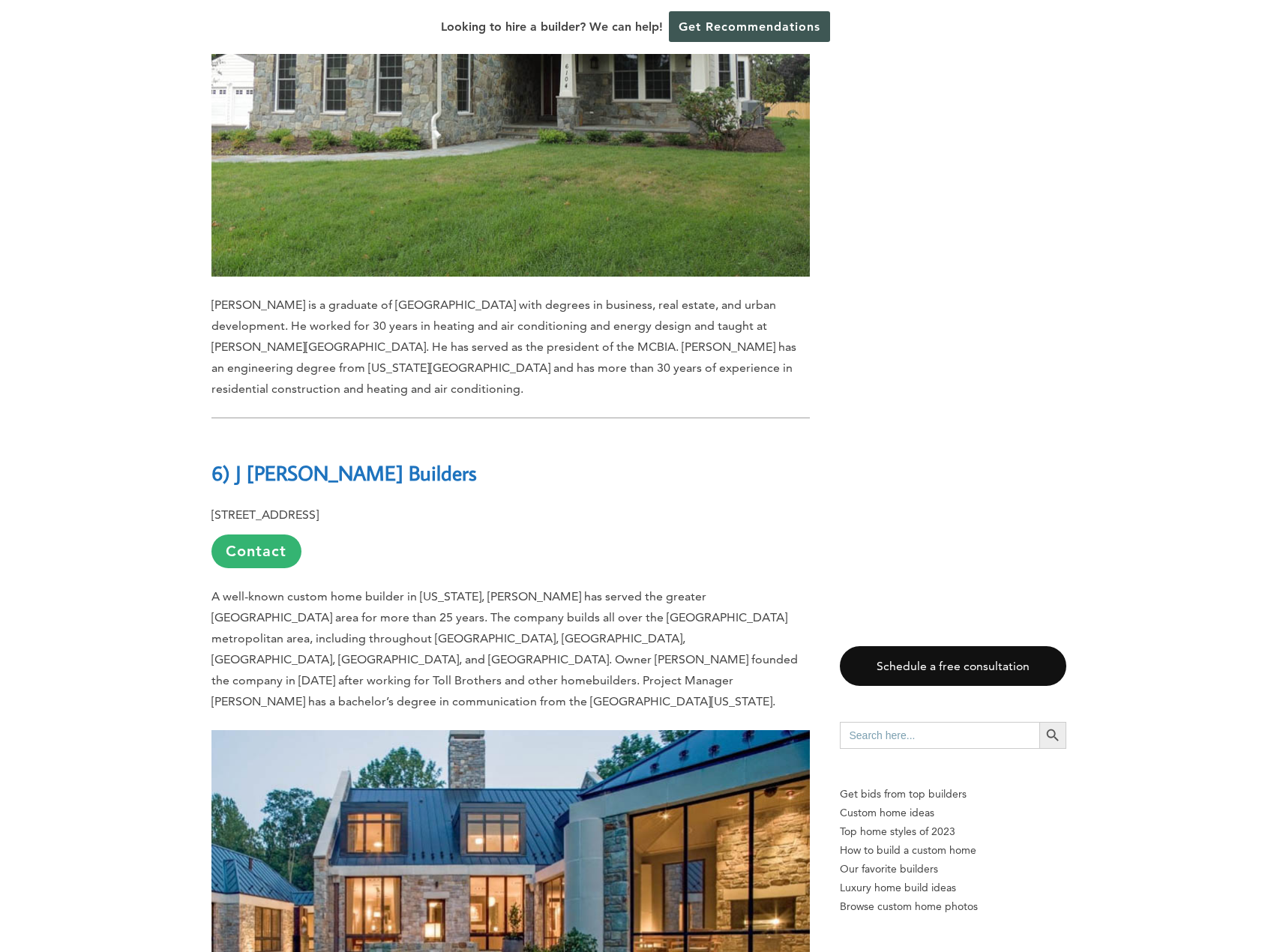
click at [329, 590] on span "A well-known custom home builder in [US_STATE], [PERSON_NAME] has served the gr…" at bounding box center [505, 649] width 586 height 119
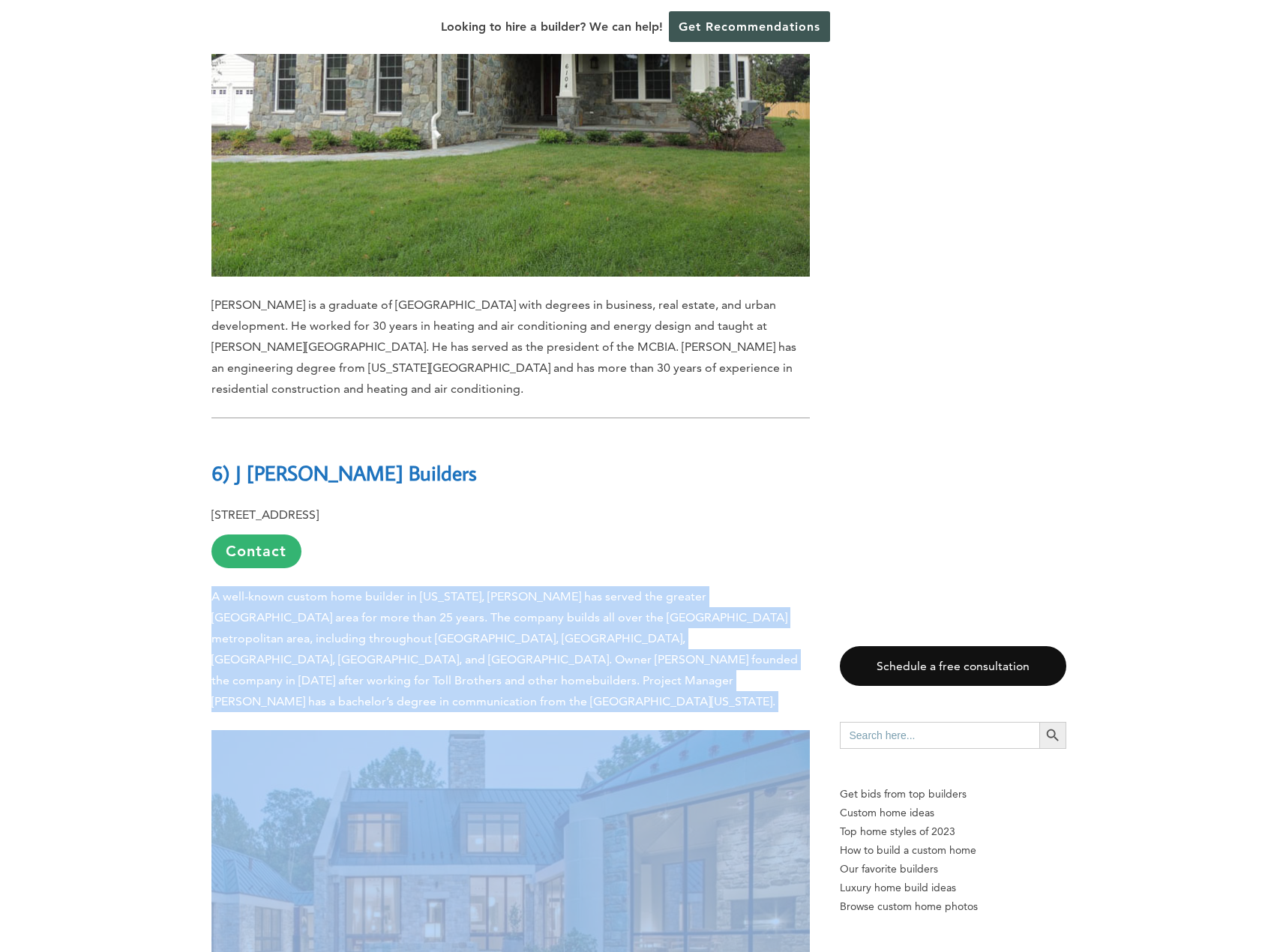
click at [329, 590] on span "A well-known custom home builder in [US_STATE], [PERSON_NAME] has served the gr…" at bounding box center [505, 649] width 586 height 119
click at [587, 586] on p "A well-known custom home builder in [US_STATE], [PERSON_NAME] has served the gr…" at bounding box center [510, 649] width 598 height 126
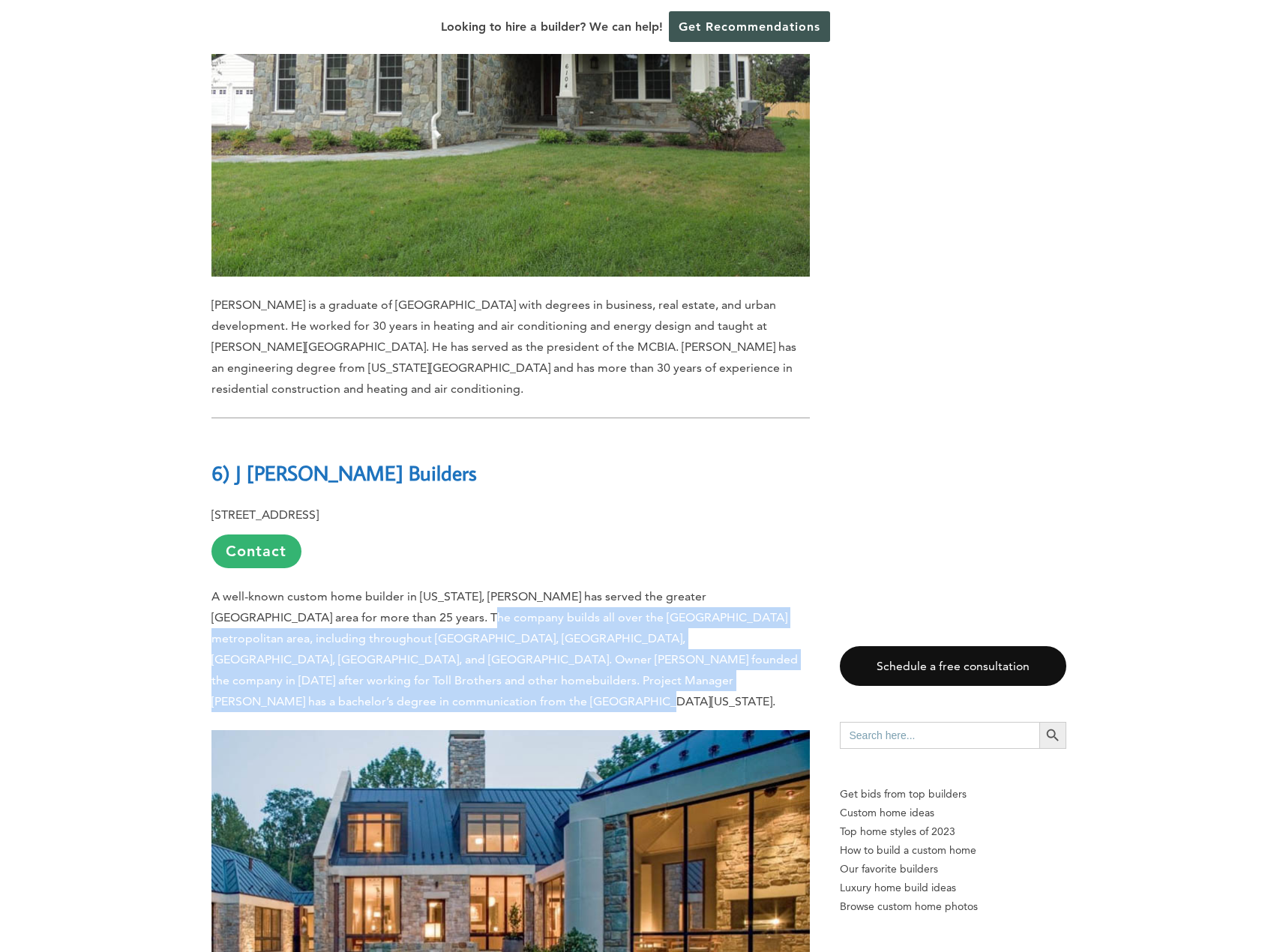
drag, startPoint x: 757, startPoint y: 488, endPoint x: 352, endPoint y: 432, distance: 408.9
click at [352, 586] on p "A well-known custom home builder in [US_STATE], [PERSON_NAME] has served the gr…" at bounding box center [510, 649] width 598 height 126
click at [352, 590] on span "A well-known custom home builder in [US_STATE], [PERSON_NAME] has served the gr…" at bounding box center [505, 649] width 586 height 119
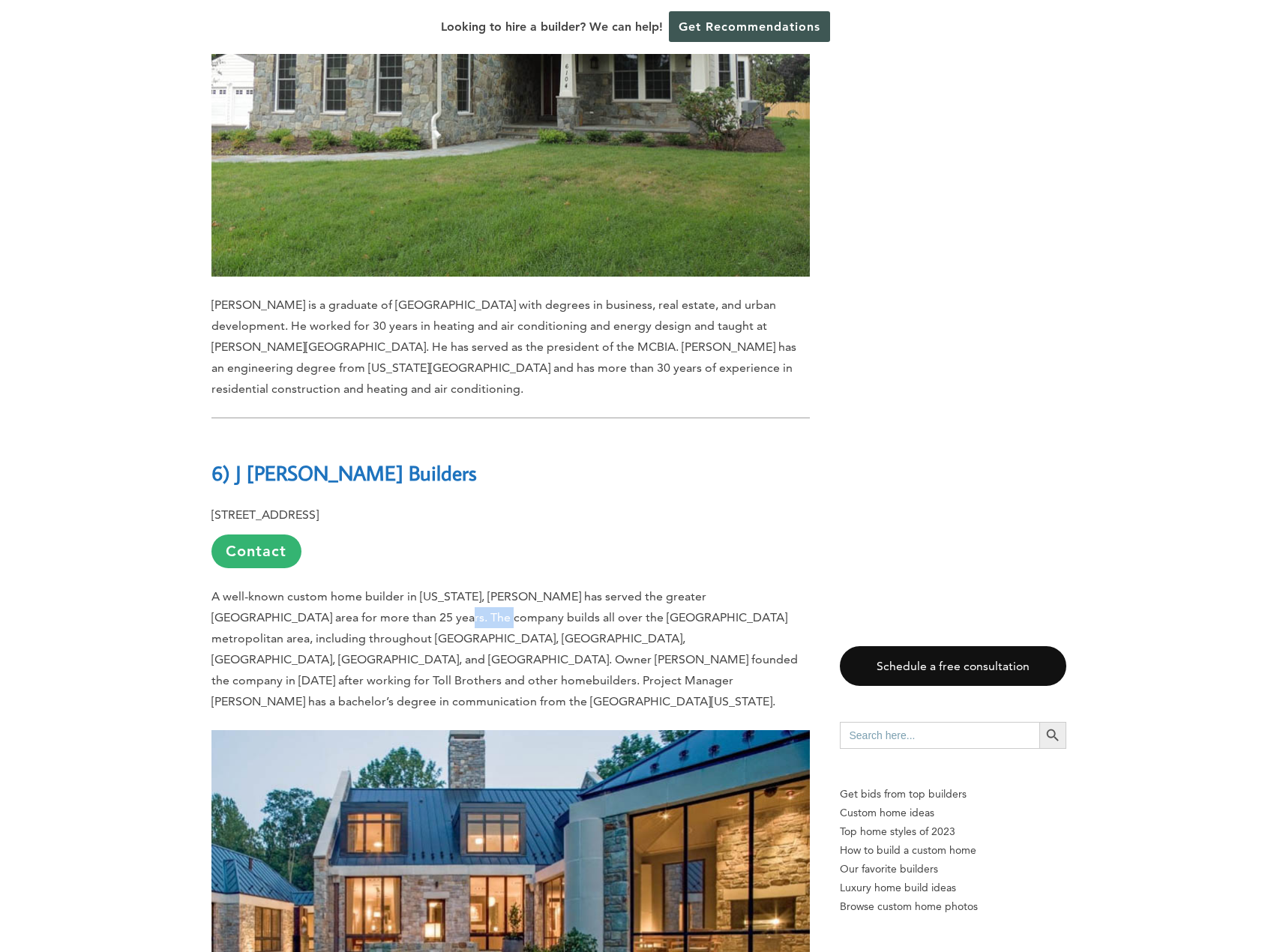
click at [352, 590] on span "A well-known custom home builder in [US_STATE], [PERSON_NAME] has served the gr…" at bounding box center [505, 649] width 586 height 119
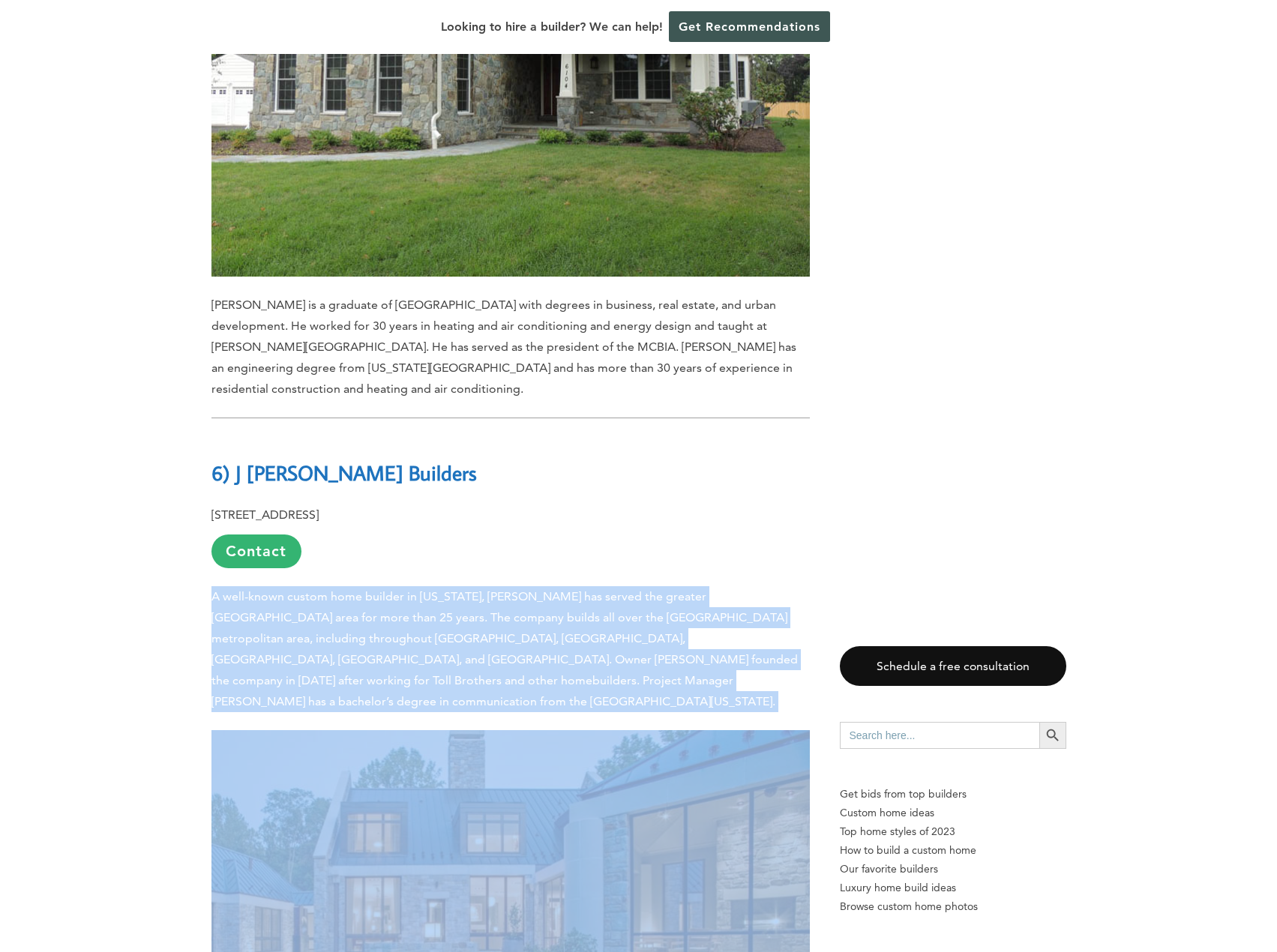
click at [352, 590] on span "A well-known custom home builder in [US_STATE], [PERSON_NAME] has served the gr…" at bounding box center [505, 649] width 586 height 119
click at [512, 590] on span "A well-known custom home builder in [US_STATE], [PERSON_NAME] has served the gr…" at bounding box center [505, 649] width 586 height 119
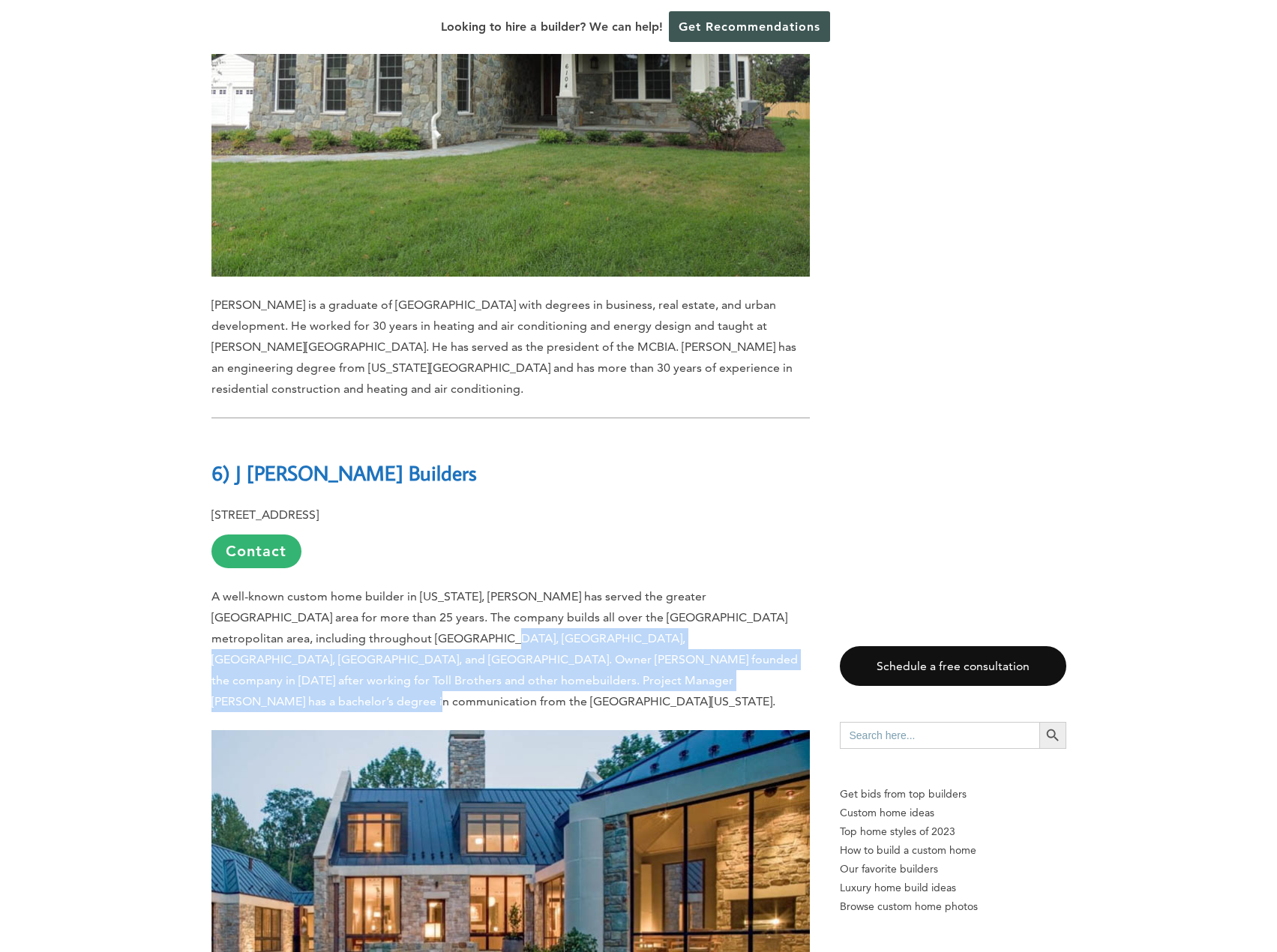
drag, startPoint x: 323, startPoint y: 455, endPoint x: 557, endPoint y: 479, distance: 235.2
click at [539, 586] on p "A well-known custom home builder in [US_STATE], [PERSON_NAME] has served the gr…" at bounding box center [510, 649] width 598 height 126
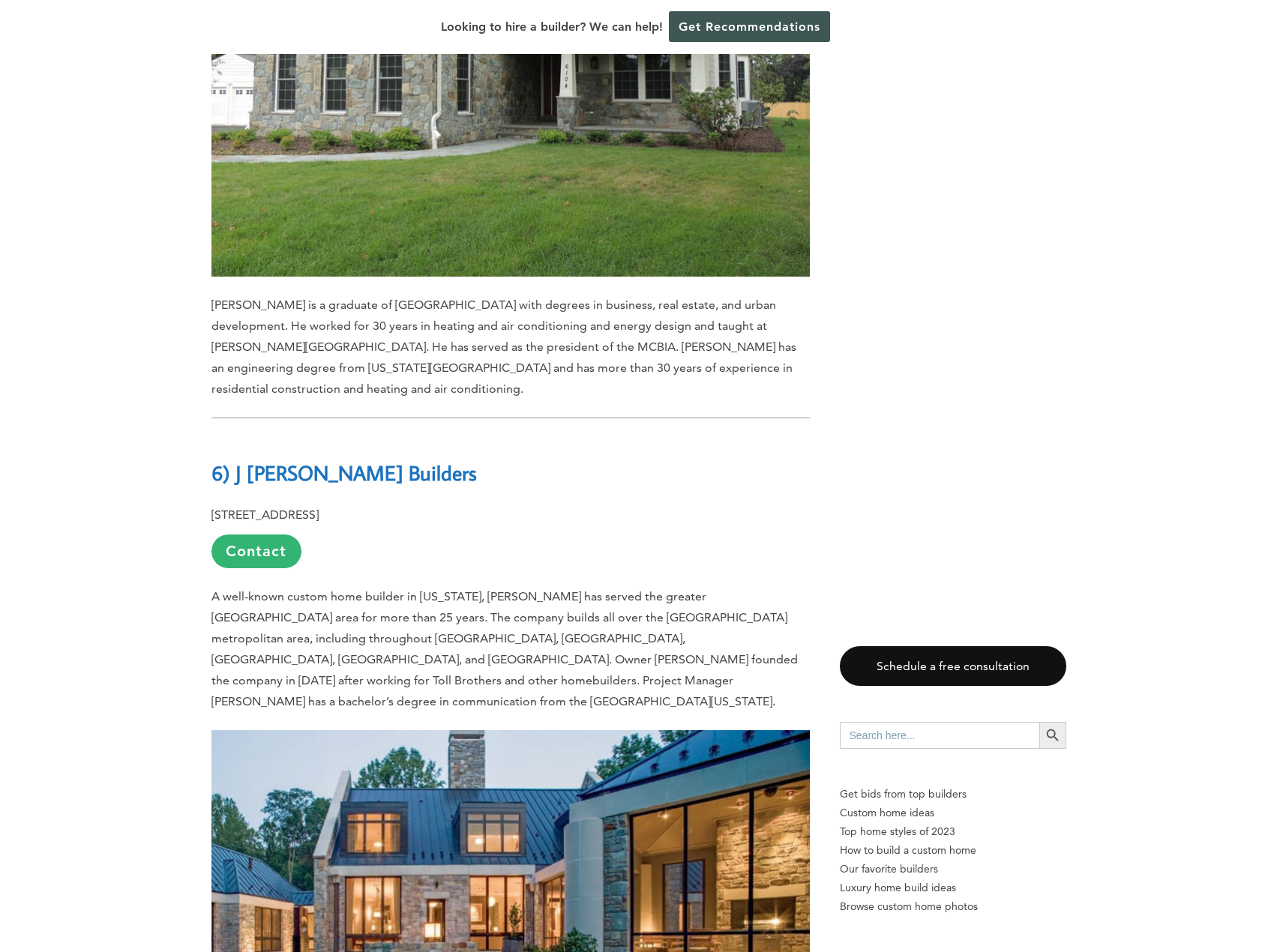
click at [577, 586] on p "A well-known custom home builder in [US_STATE], [PERSON_NAME] has served the gr…" at bounding box center [510, 649] width 598 height 126
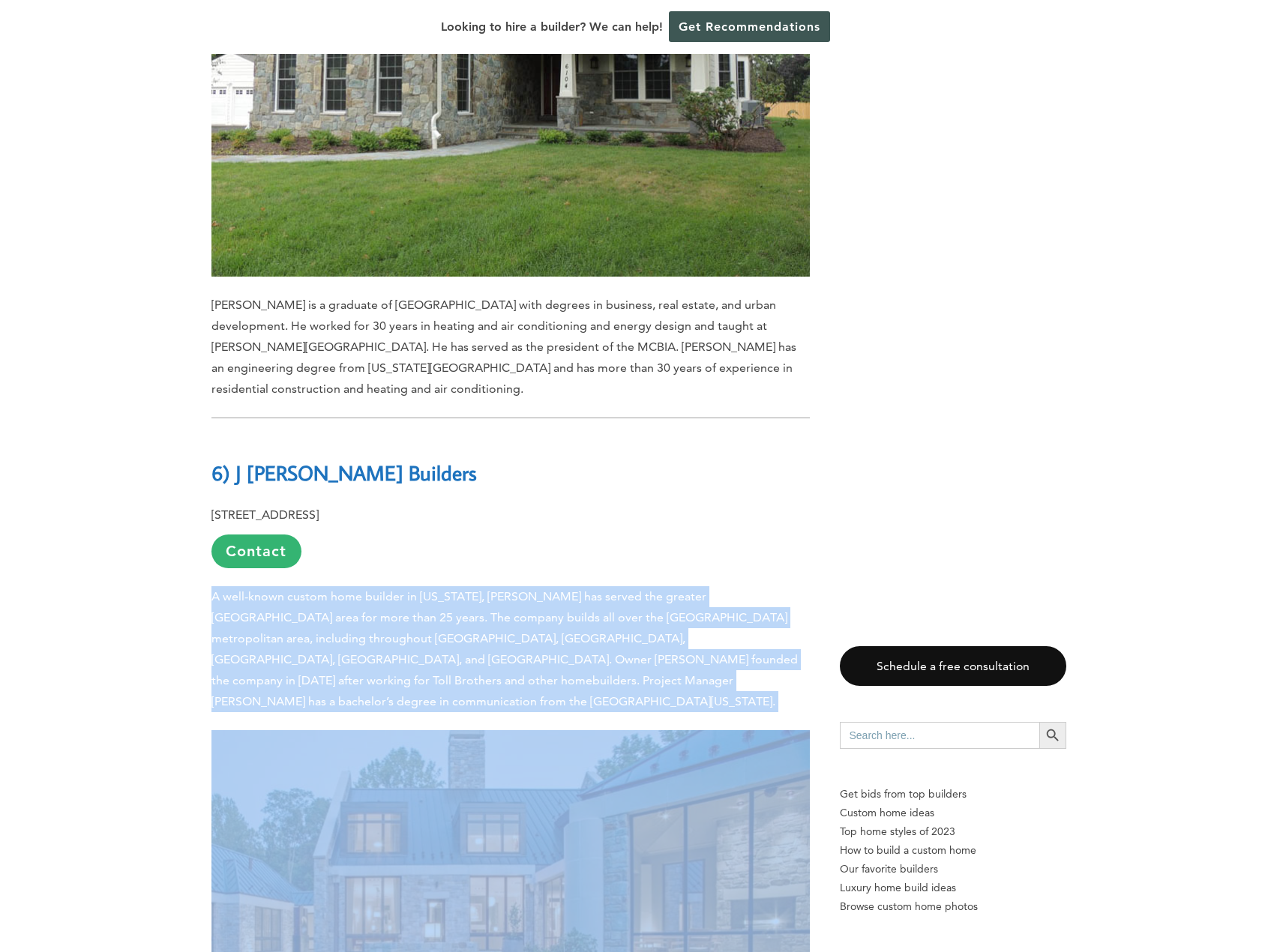
click at [577, 586] on p "A well-known custom home builder in [US_STATE], [PERSON_NAME] has served the gr…" at bounding box center [510, 649] width 598 height 126
click at [415, 590] on span "A well-known custom home builder in [US_STATE], [PERSON_NAME] has served the gr…" at bounding box center [505, 649] width 586 height 119
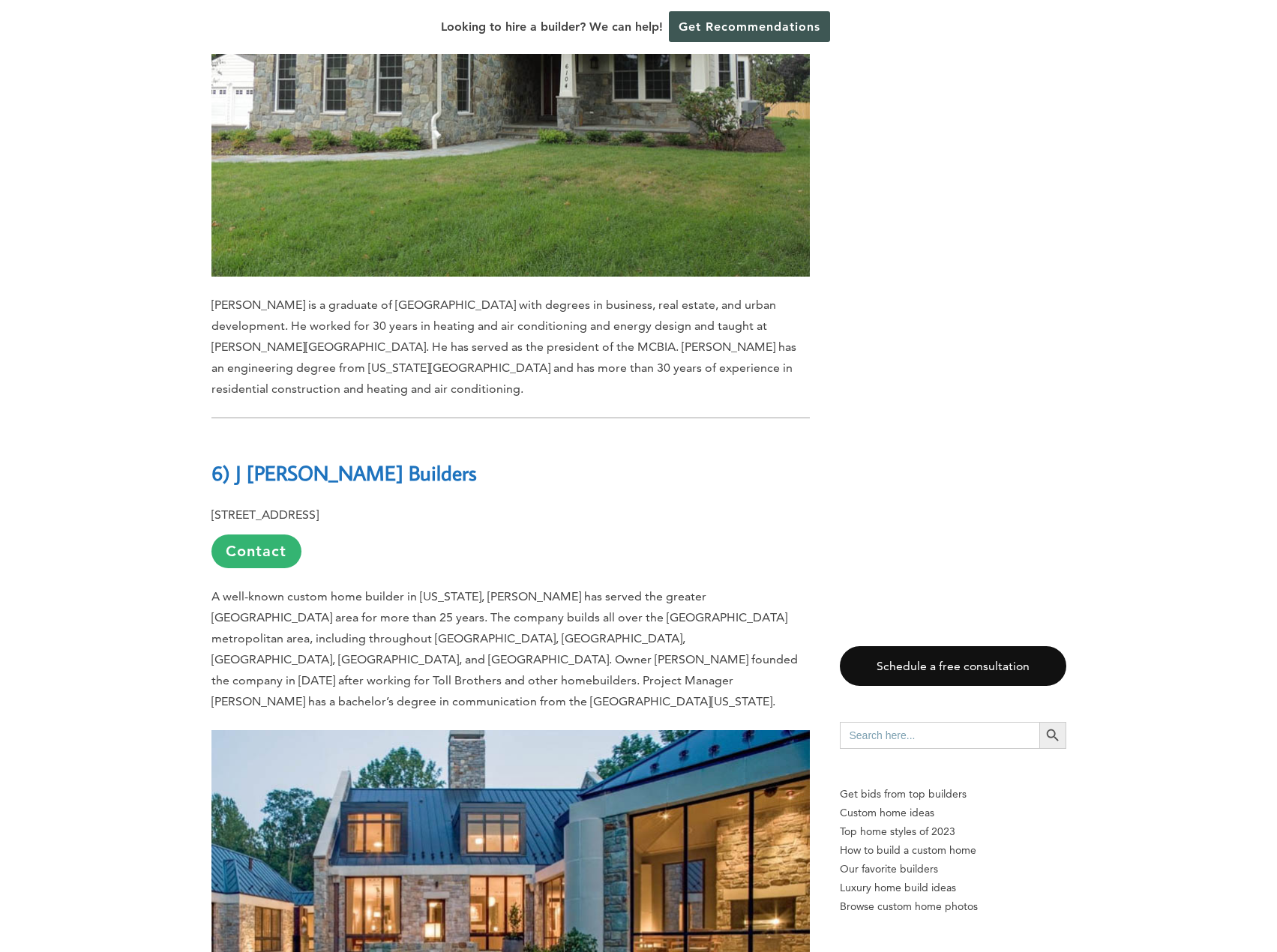
click at [446, 590] on span "A well-known custom home builder in [US_STATE], [PERSON_NAME] has served the gr…" at bounding box center [505, 649] width 586 height 119
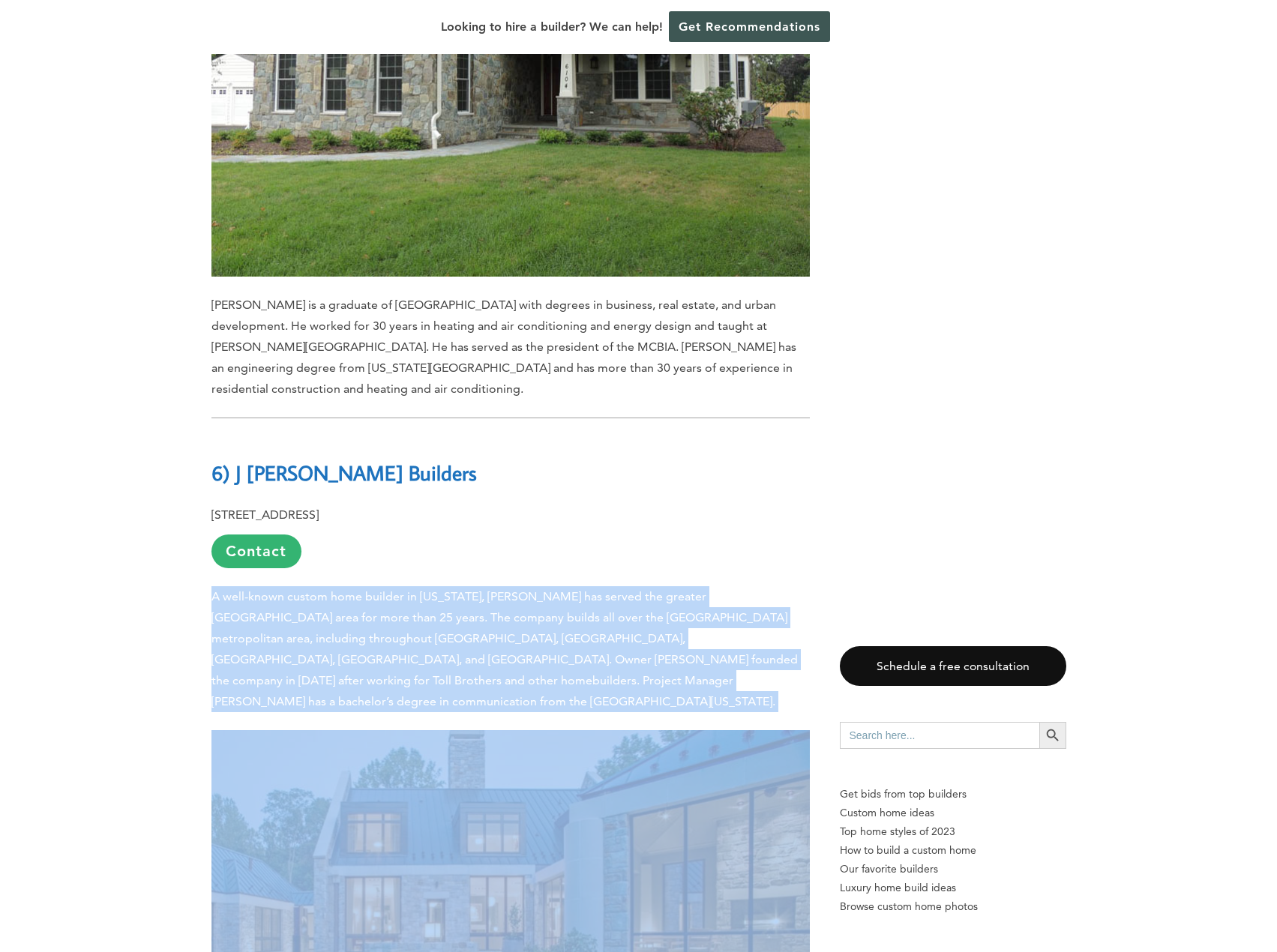
click at [446, 590] on span "A well-known custom home builder in [US_STATE], [PERSON_NAME] has served the gr…" at bounding box center [505, 649] width 586 height 119
click at [565, 590] on span "A well-known custom home builder in [US_STATE], [PERSON_NAME] has served the gr…" at bounding box center [505, 649] width 586 height 119
click at [524, 590] on span "A well-known custom home builder in [US_STATE], [PERSON_NAME] has served the gr…" at bounding box center [505, 649] width 586 height 119
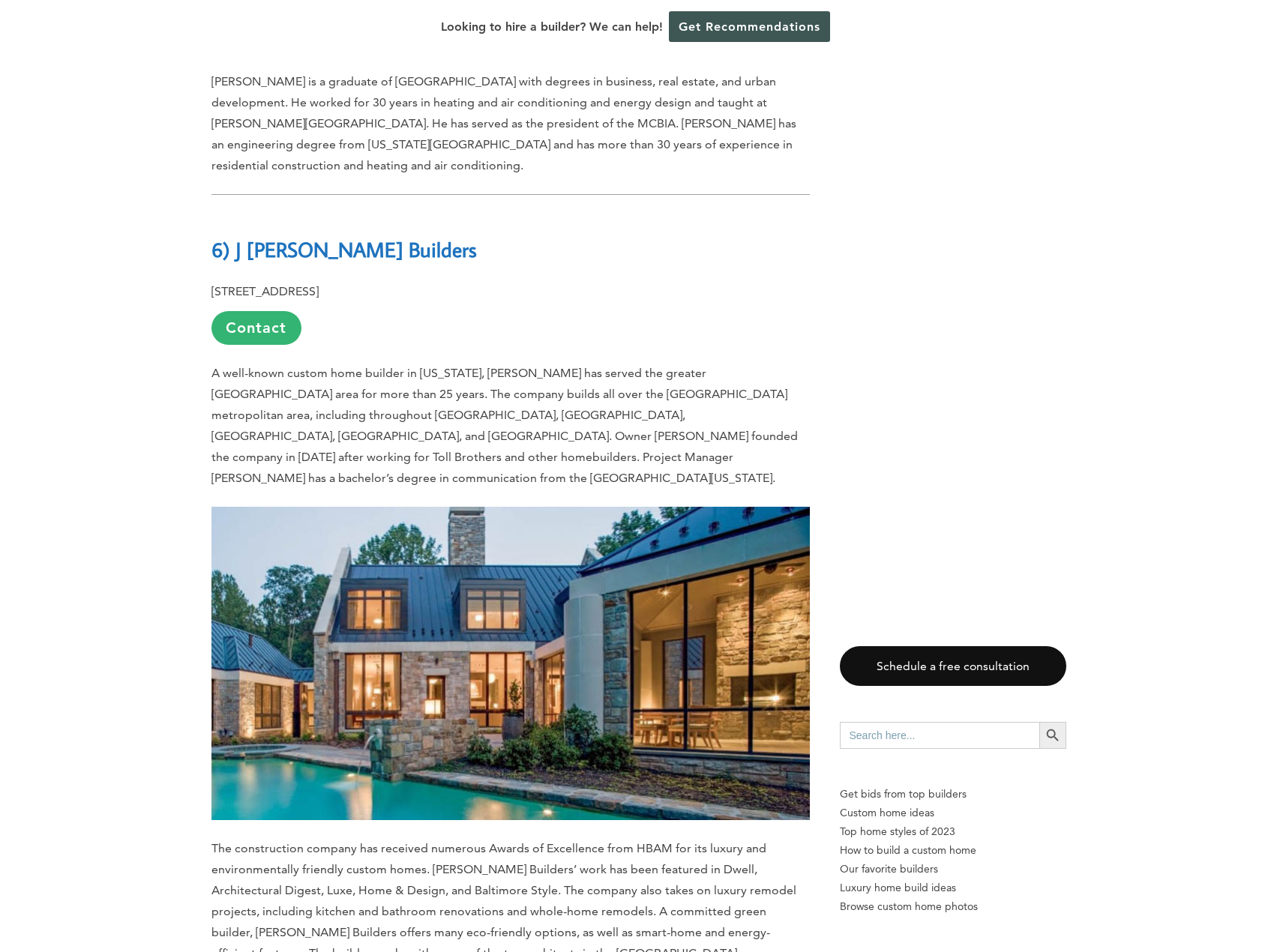
scroll to position [8398, 0]
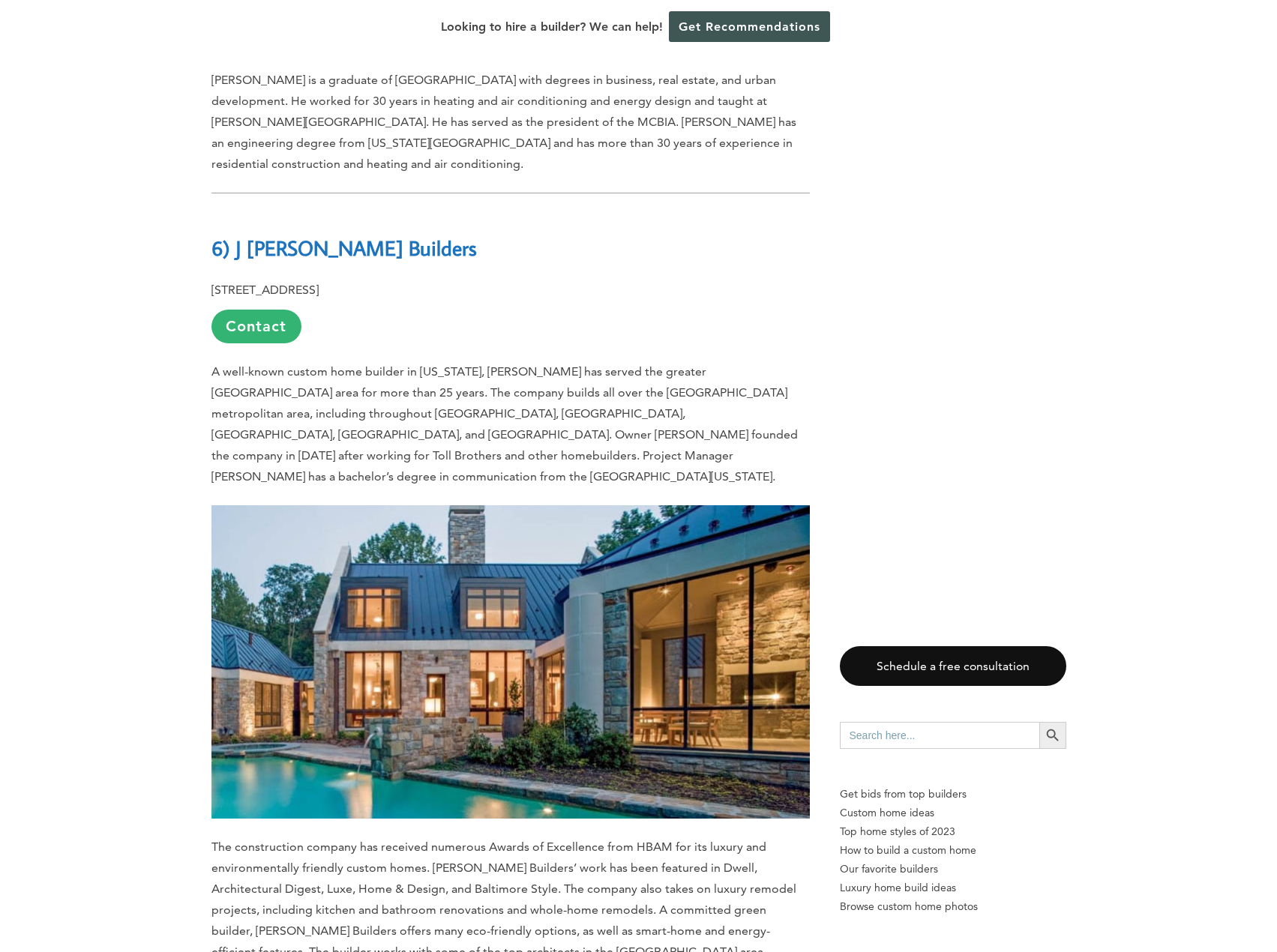
click at [397, 837] on p "The construction company has received numerous Awards of Excellence from HBAM f…" at bounding box center [510, 910] width 598 height 147
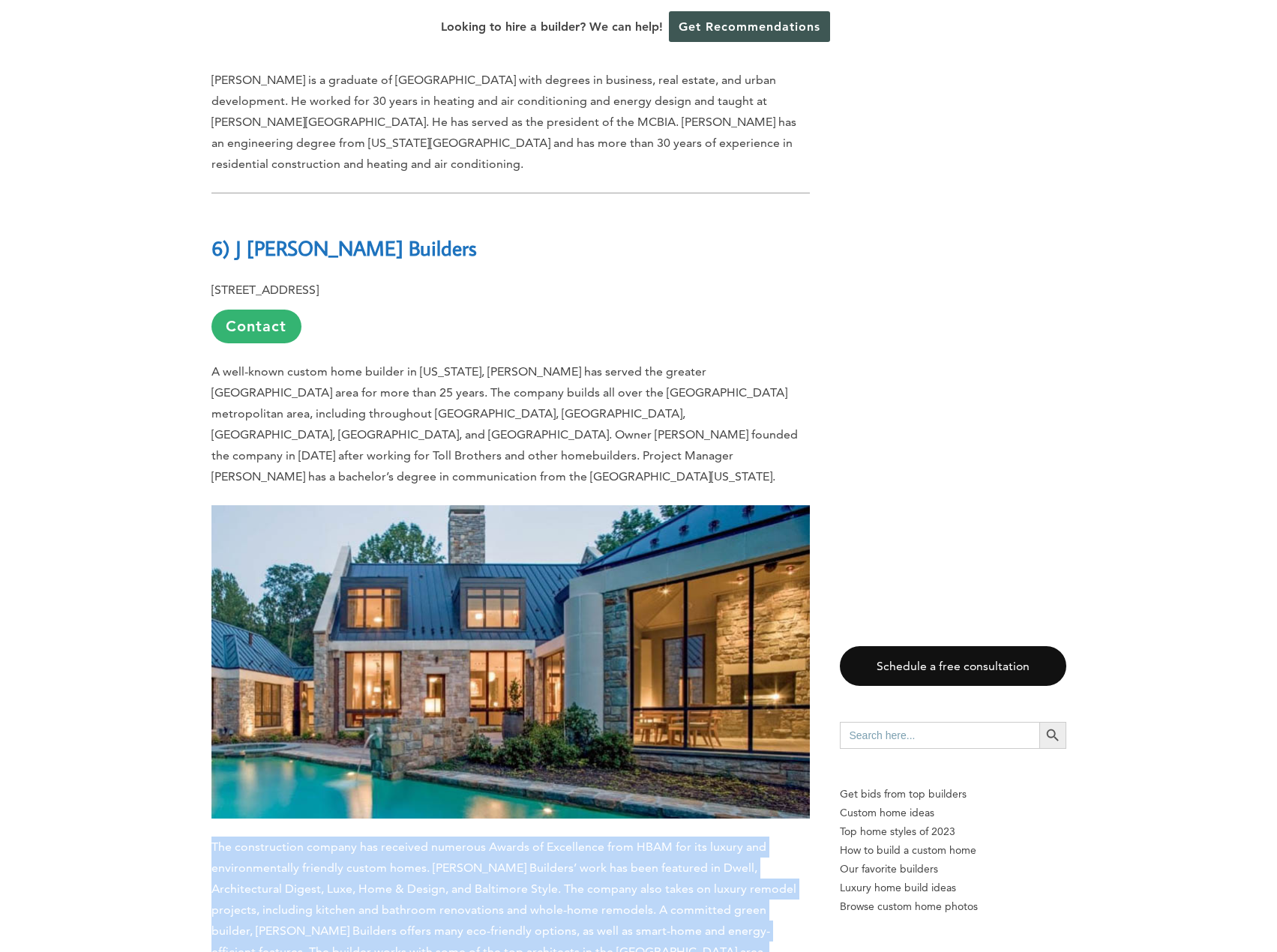
click at [397, 837] on p "The construction company has received numerous Awards of Excellence from HBAM f…" at bounding box center [510, 910] width 598 height 147
click at [591, 840] on span "The construction company has received numerous Awards of Excellence from HBAM f…" at bounding box center [504, 910] width 585 height 140
click at [585, 840] on span "The construction company has received numerous Awards of Excellence from HBAM f…" at bounding box center [504, 910] width 585 height 140
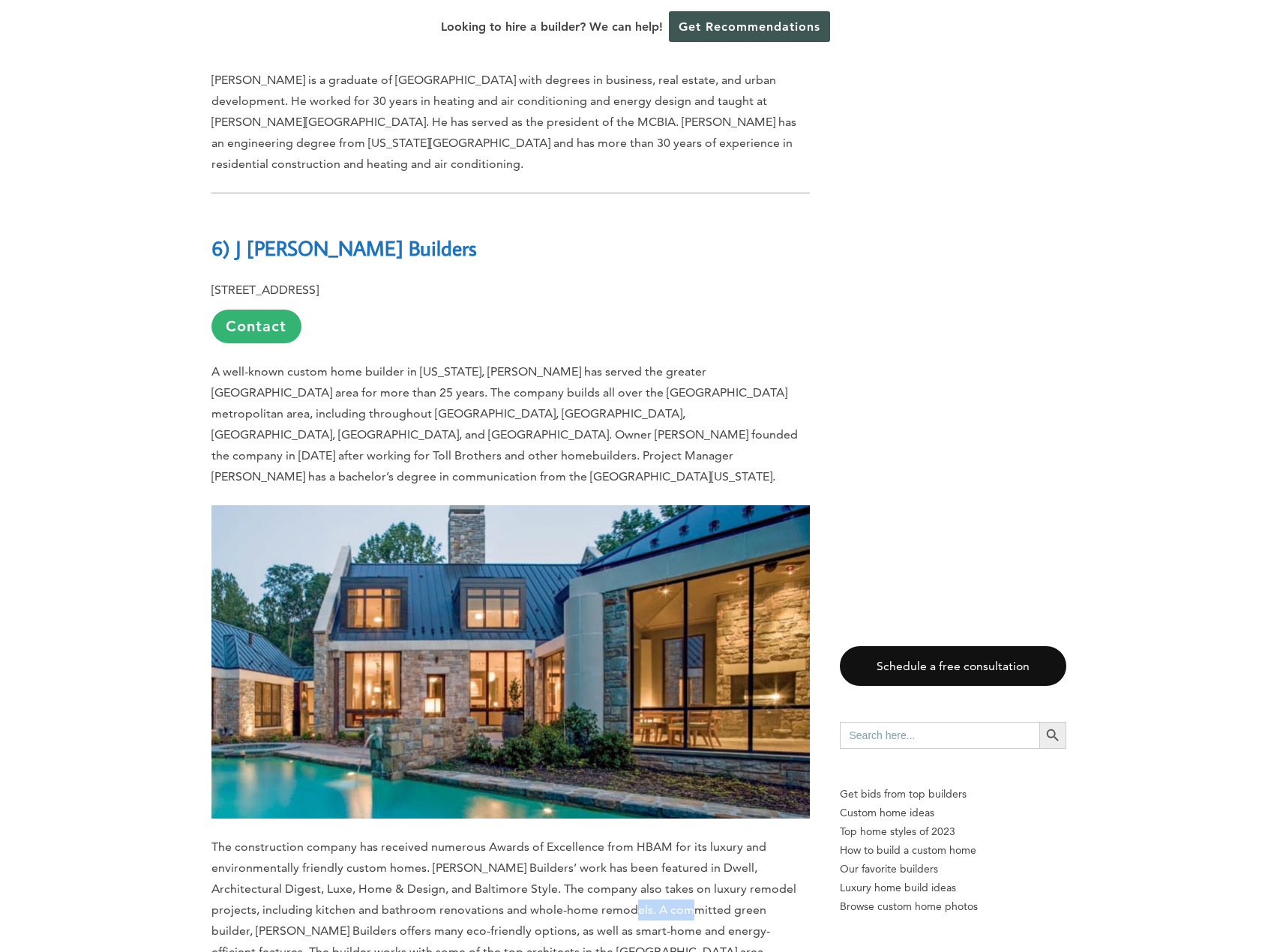
click at [585, 840] on span "The construction company has received numerous Awards of Excellence from HBAM f…" at bounding box center [504, 910] width 585 height 140
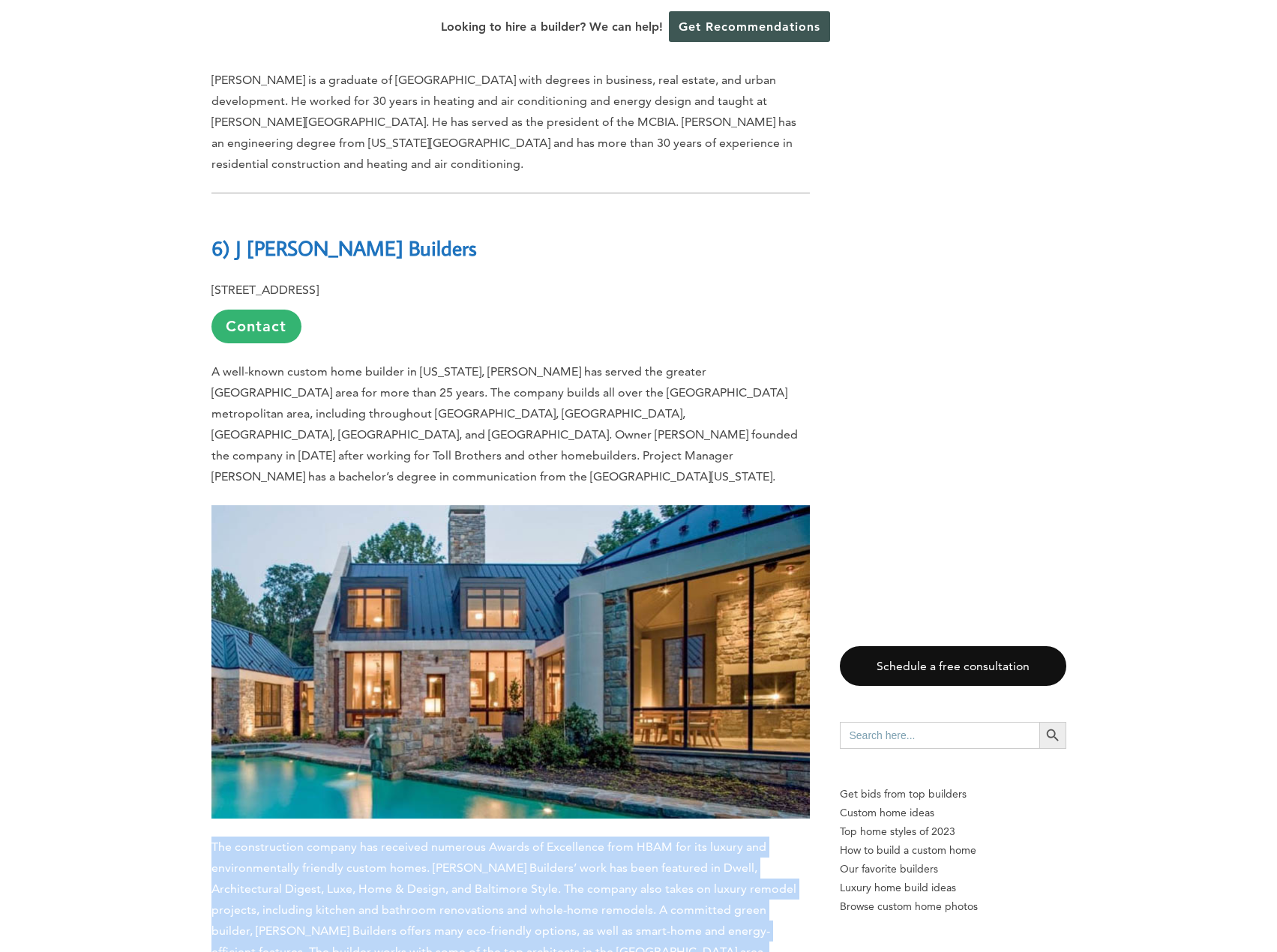
click at [585, 840] on span "The construction company has received numerous Awards of Excellence from HBAM f…" at bounding box center [504, 910] width 585 height 140
click at [420, 840] on span "The construction company has received numerous Awards of Excellence from HBAM f…" at bounding box center [504, 910] width 585 height 140
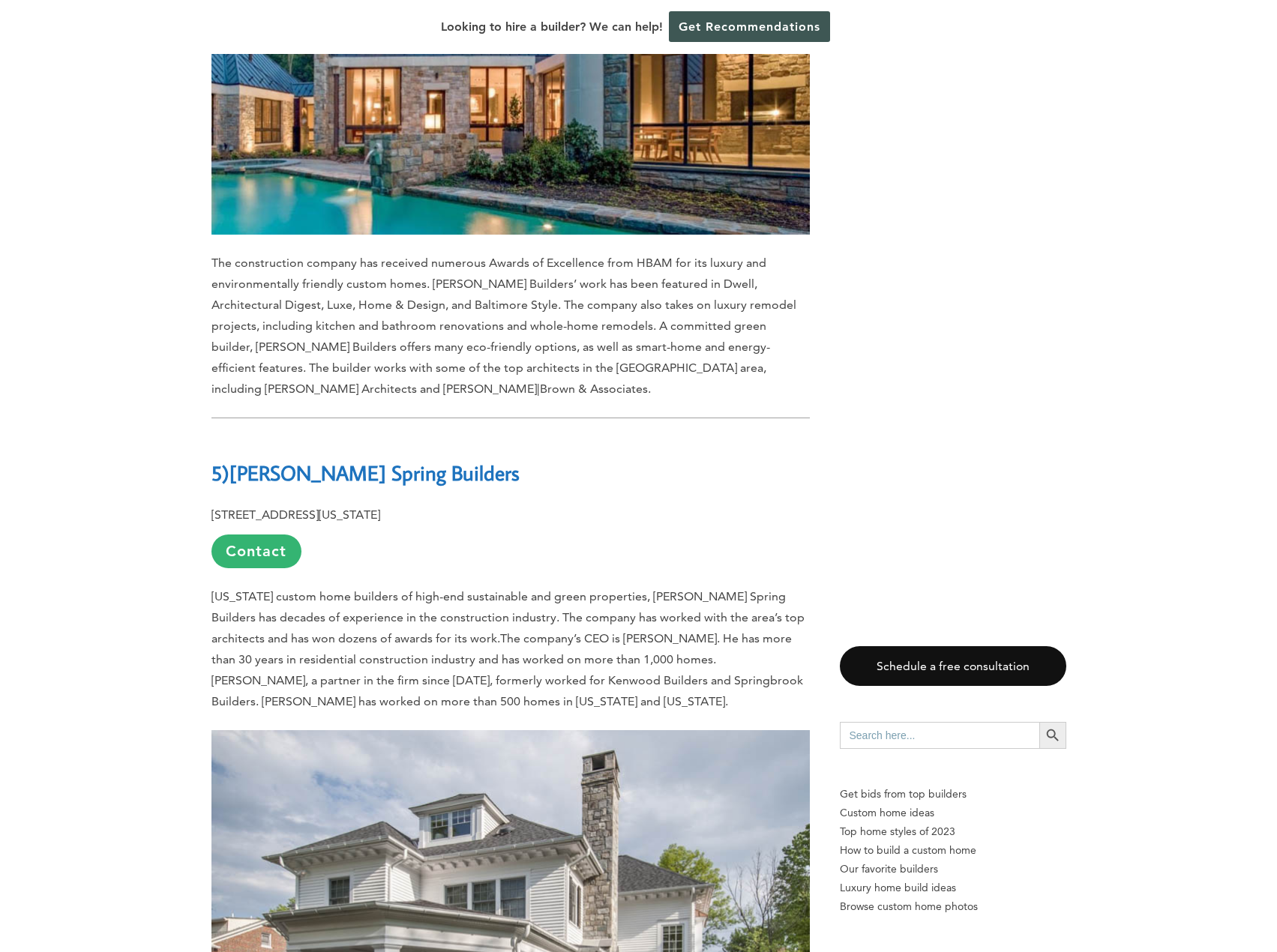
scroll to position [8998, 0]
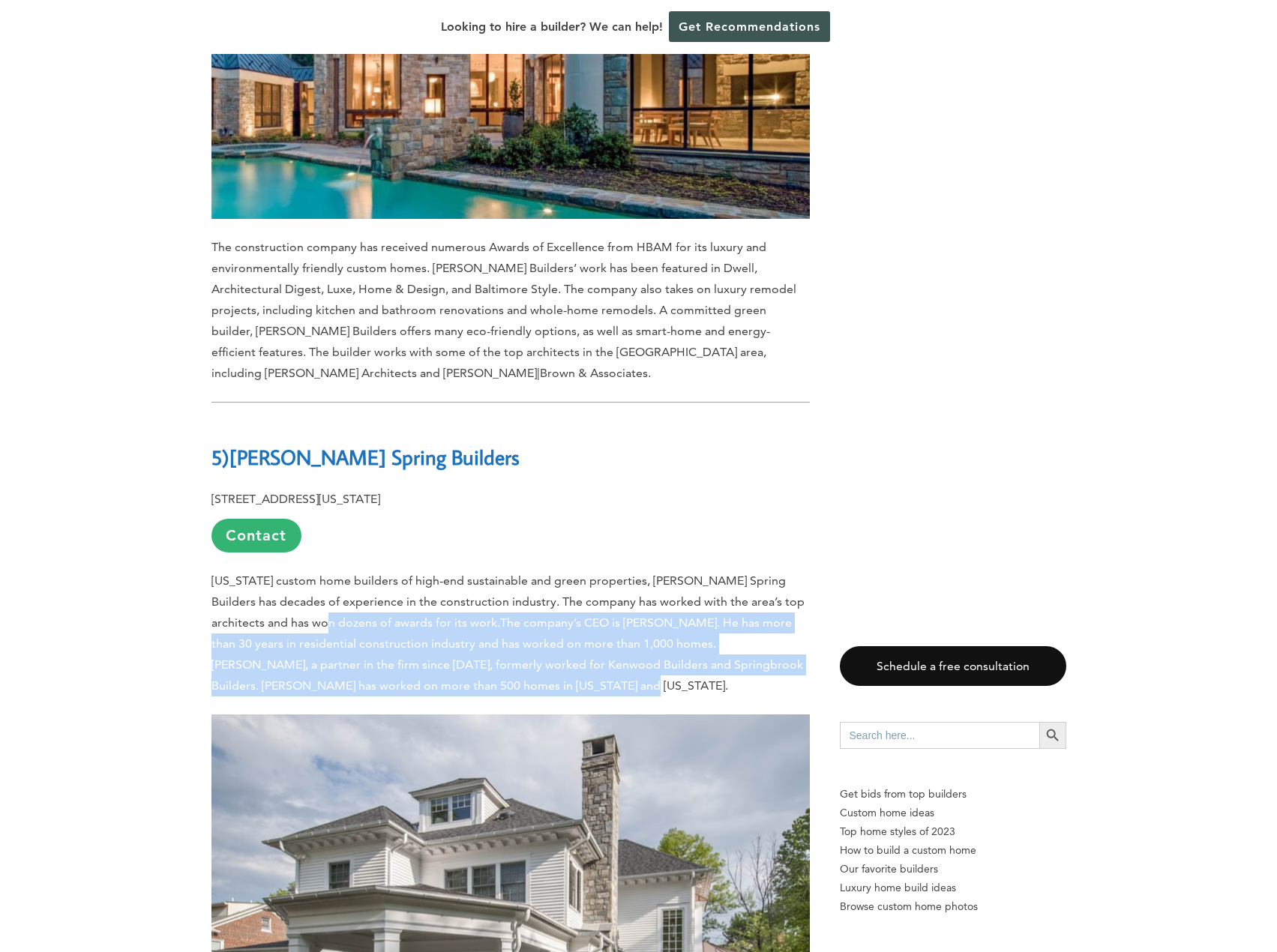
drag, startPoint x: 463, startPoint y: 445, endPoint x: 298, endPoint y: 377, distance: 178.5
click at [298, 571] on p "[US_STATE] custom home builders of high-end sustainable and green properties, […" at bounding box center [510, 633] width 598 height 126
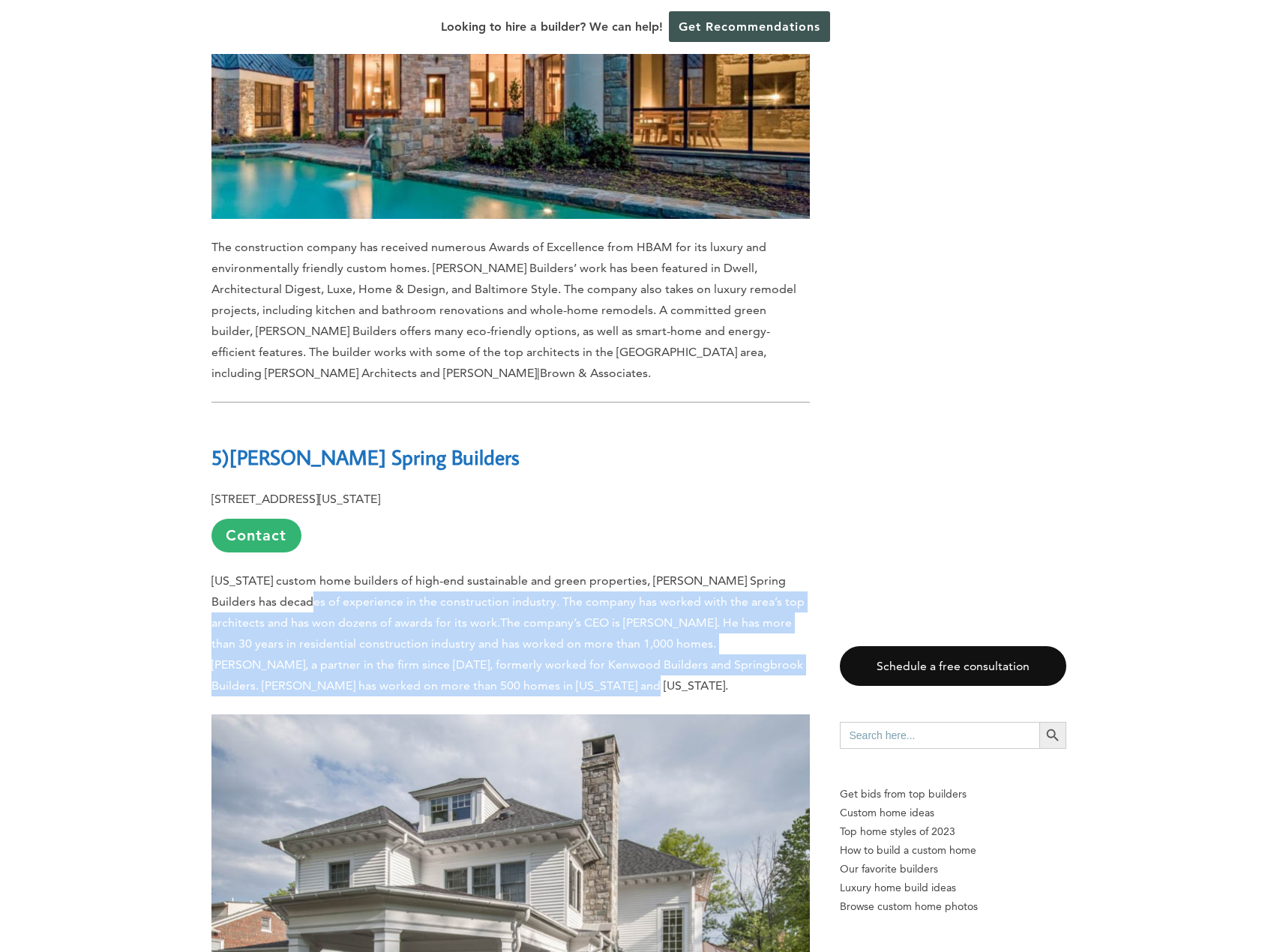
click at [298, 574] on span "[US_STATE] custom home builders of high-end sustainable and green properties, […" at bounding box center [508, 602] width 593 height 56
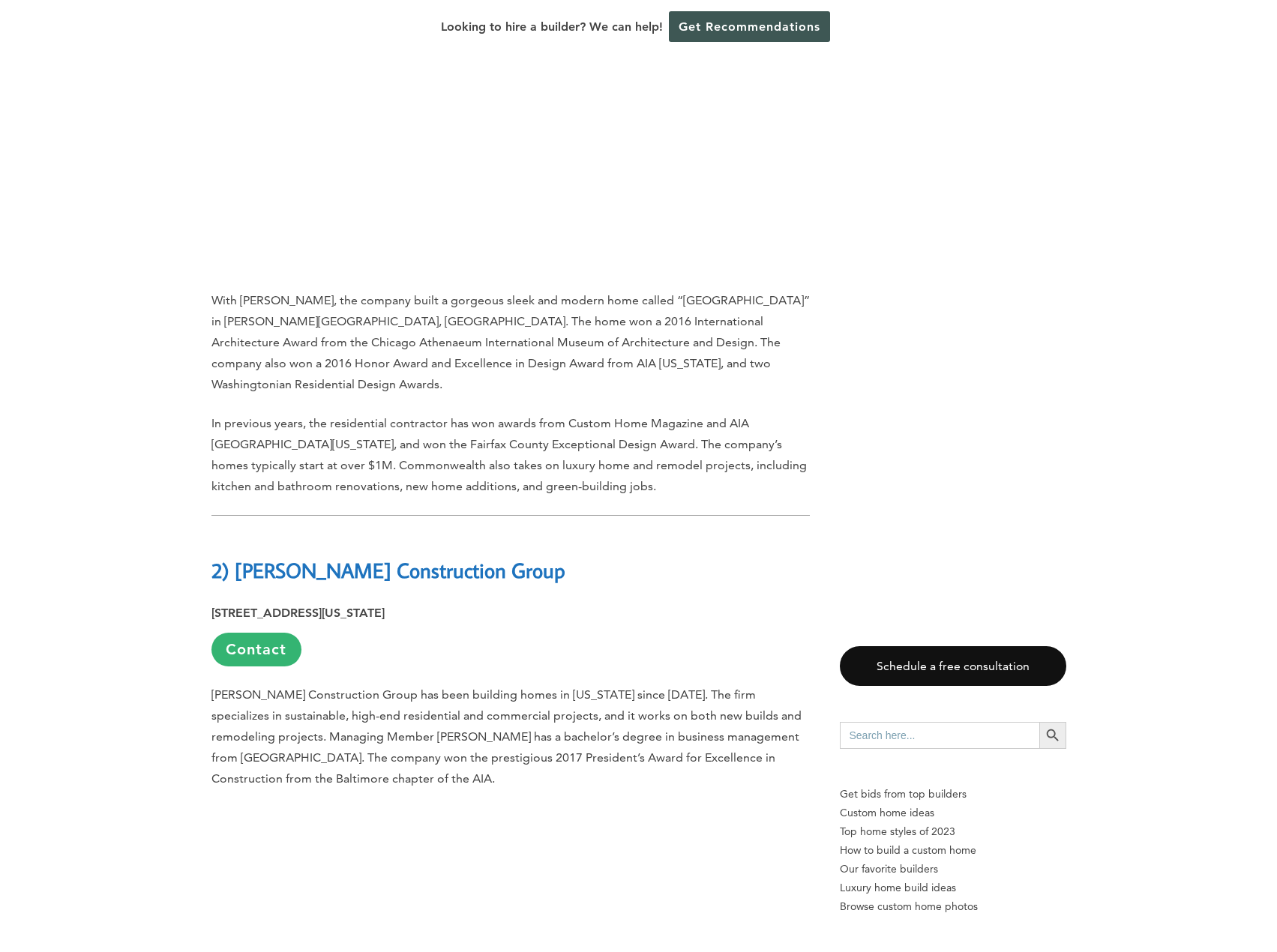
scroll to position [11921, 0]
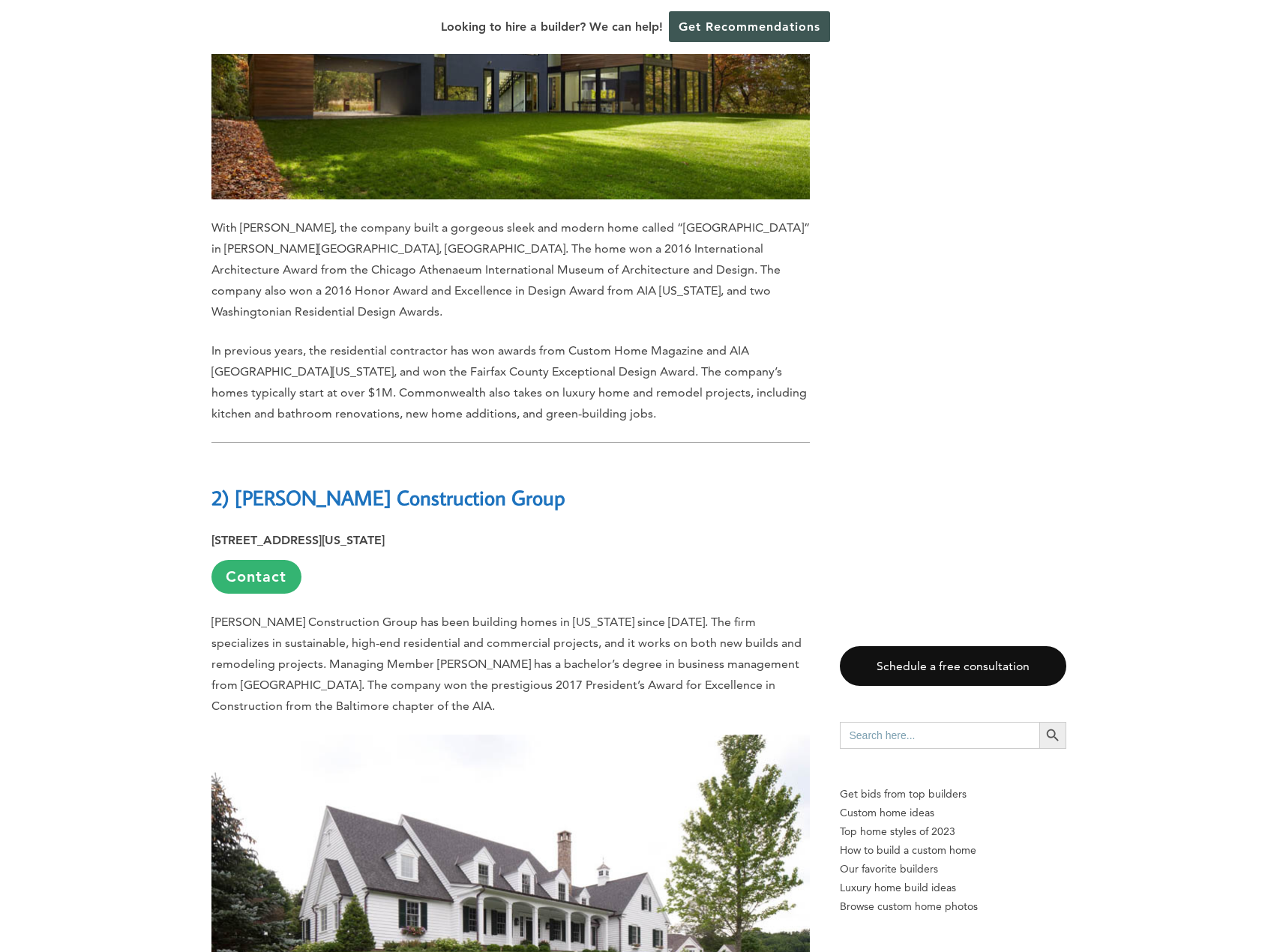
click at [410, 615] on span "[PERSON_NAME] Construction Group has been building homes in [US_STATE] since [D…" at bounding box center [506, 664] width 590 height 99
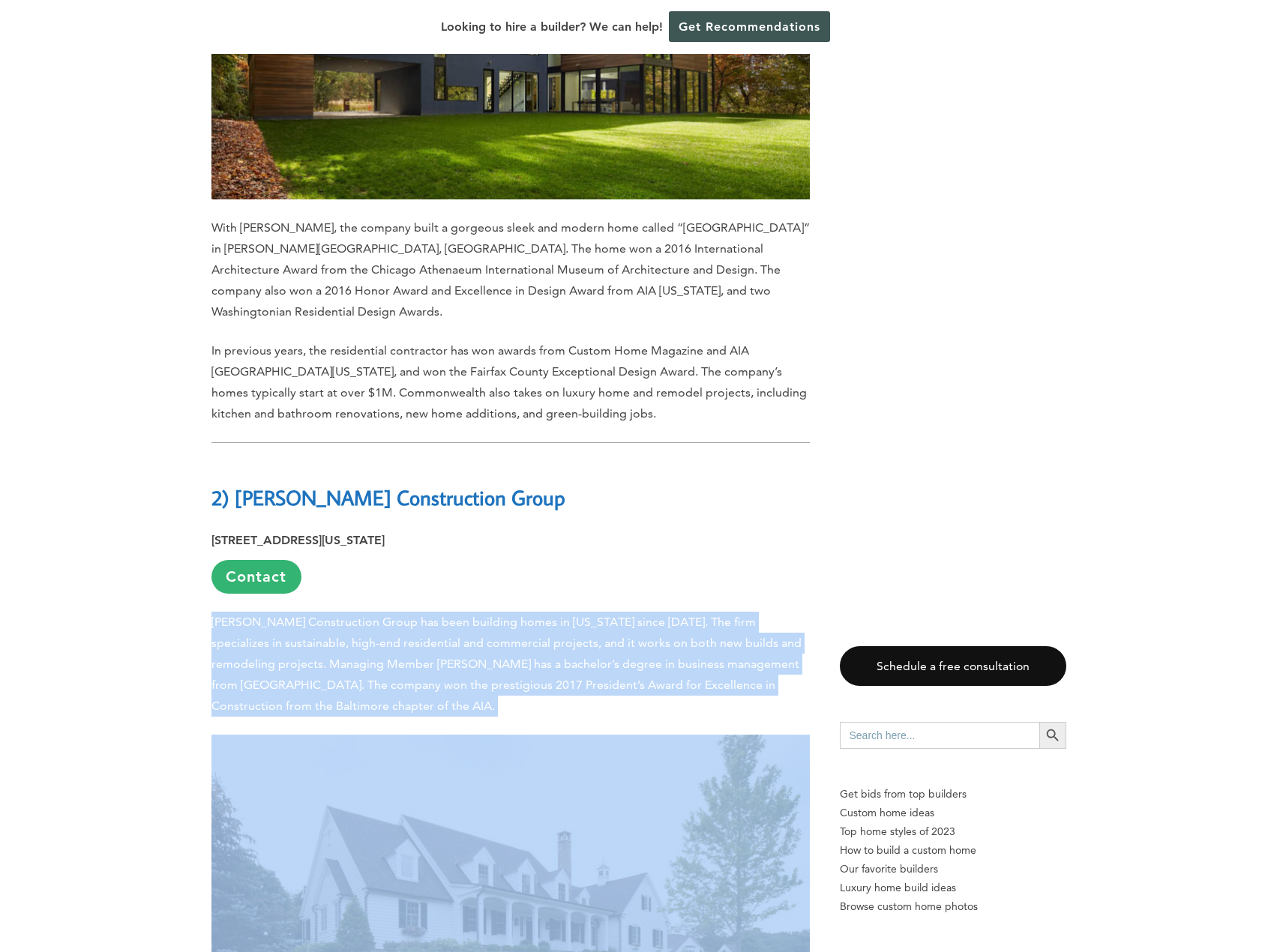
click at [410, 615] on span "[PERSON_NAME] Construction Group has been building homes in [US_STATE] since [D…" at bounding box center [506, 664] width 590 height 99
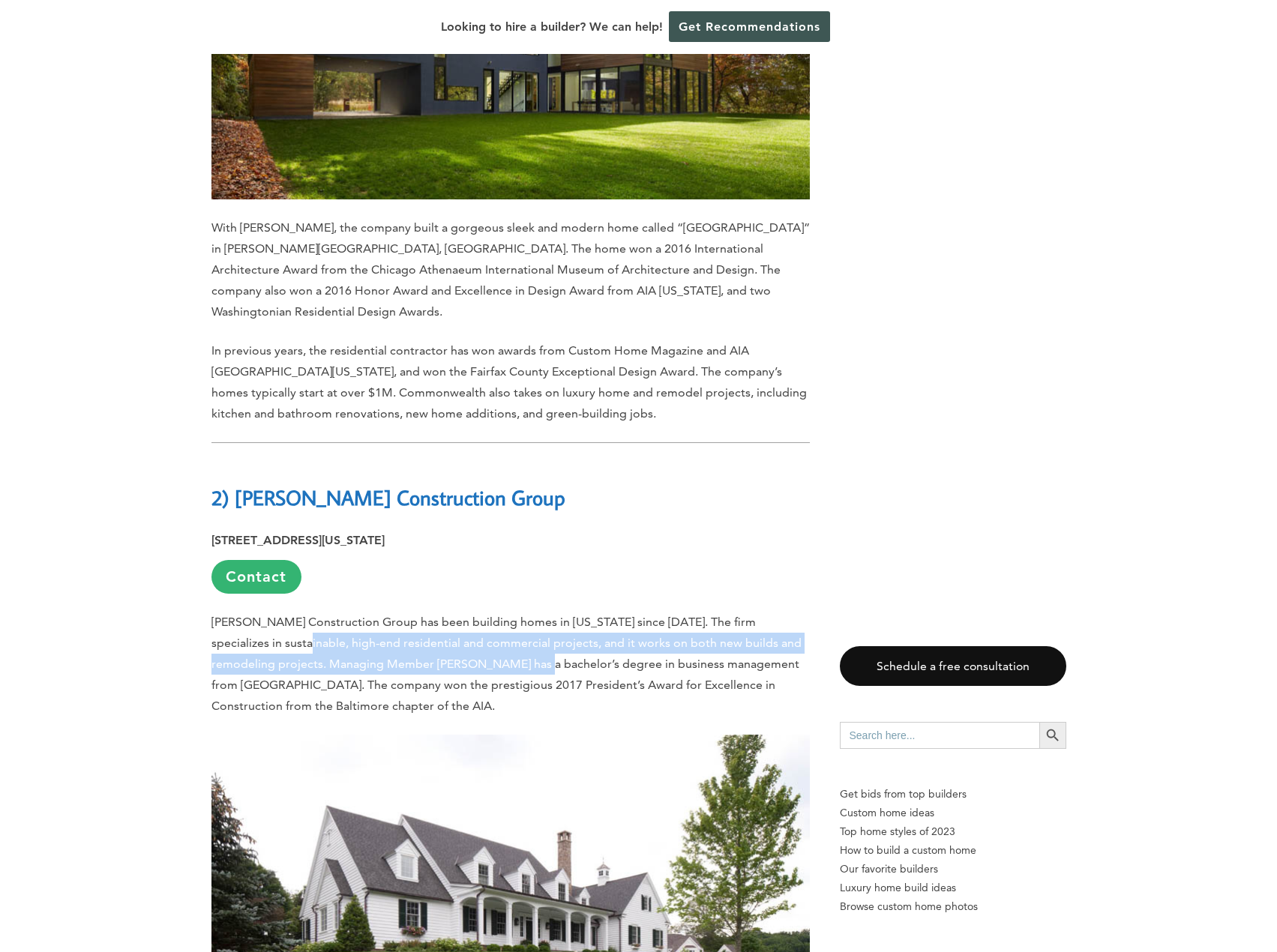
drag, startPoint x: 261, startPoint y: 375, endPoint x: 498, endPoint y: 389, distance: 237.4
click at [498, 615] on span "[PERSON_NAME] Construction Group has been building homes in [US_STATE] since [D…" at bounding box center [506, 664] width 590 height 99
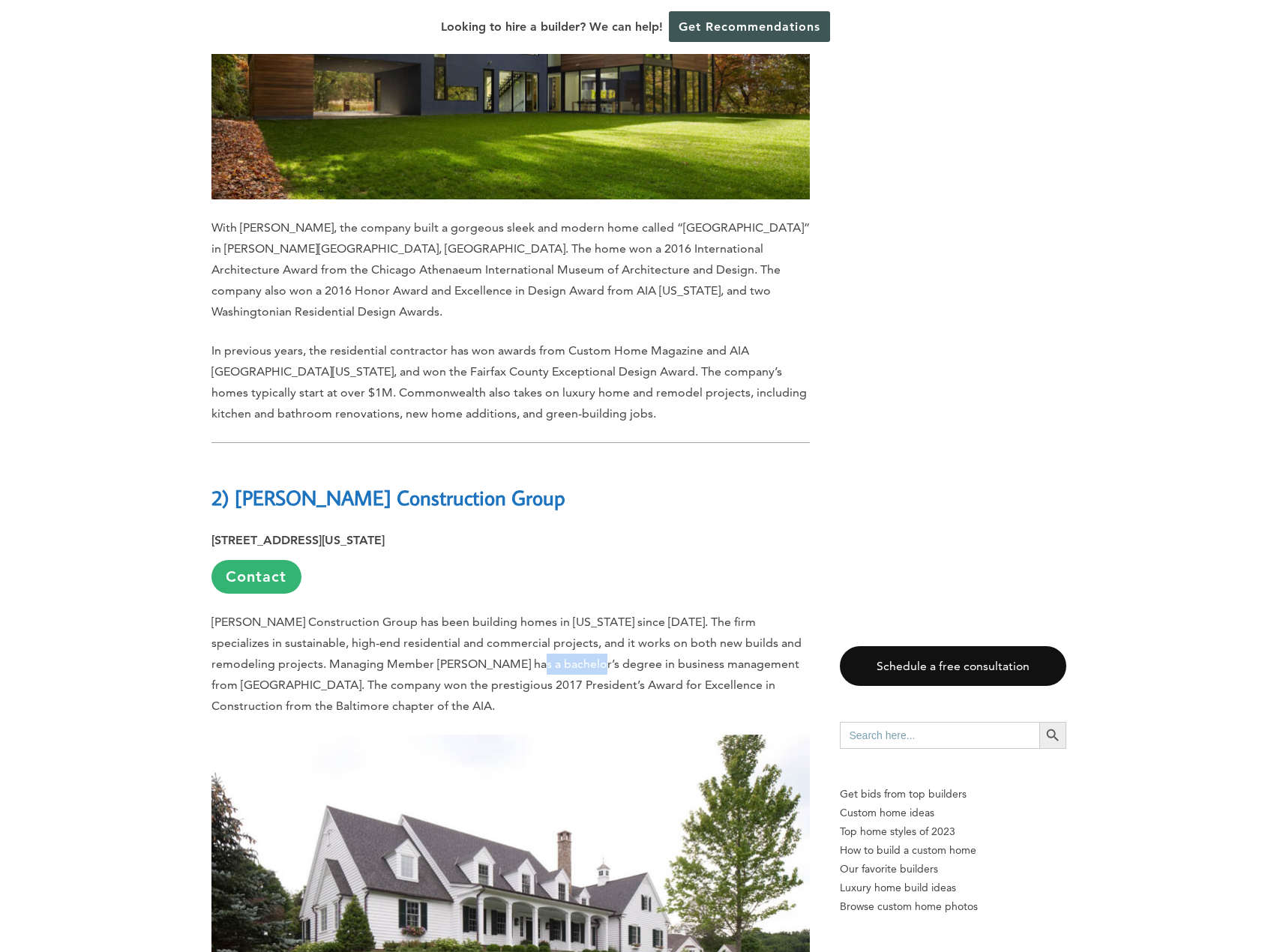
click at [498, 615] on span "[PERSON_NAME] Construction Group has been building homes in [US_STATE] since [D…" at bounding box center [506, 664] width 590 height 99
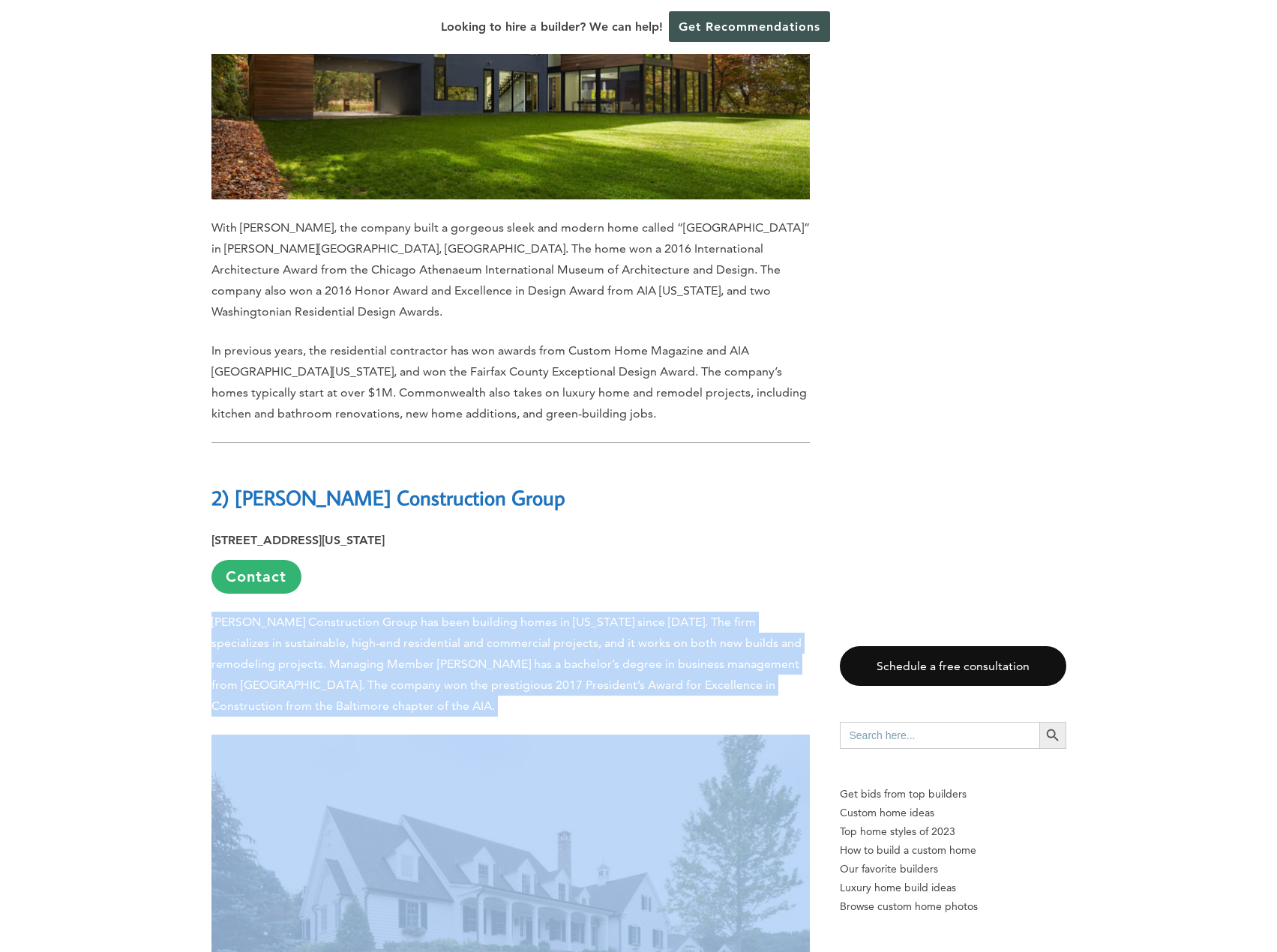
click at [498, 615] on span "[PERSON_NAME] Construction Group has been building homes in [US_STATE] since [D…" at bounding box center [506, 664] width 590 height 99
click at [399, 612] on p "[PERSON_NAME] Construction Group has been building homes in [US_STATE] since [D…" at bounding box center [510, 664] width 598 height 105
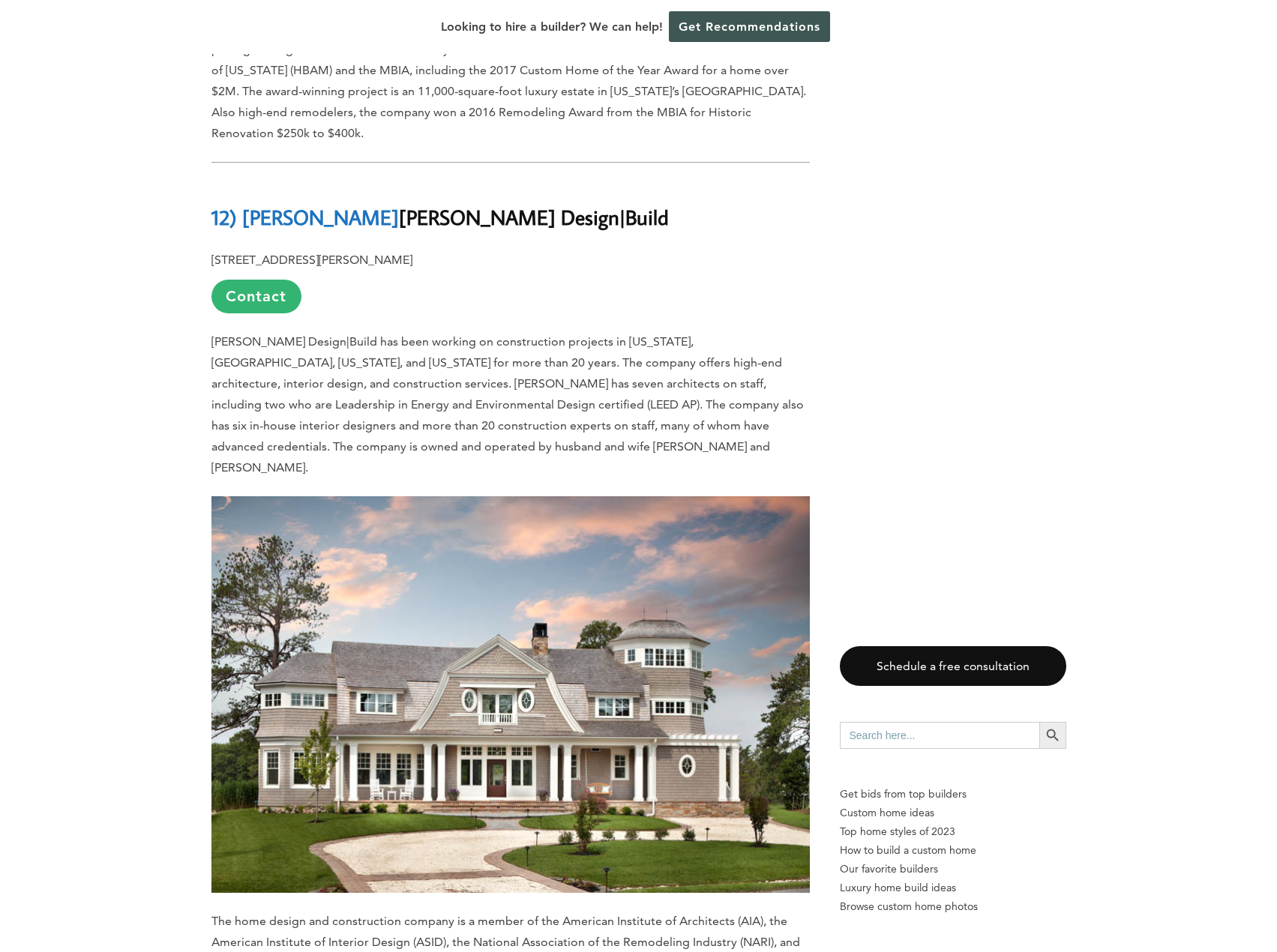
scroll to position [2849, 0]
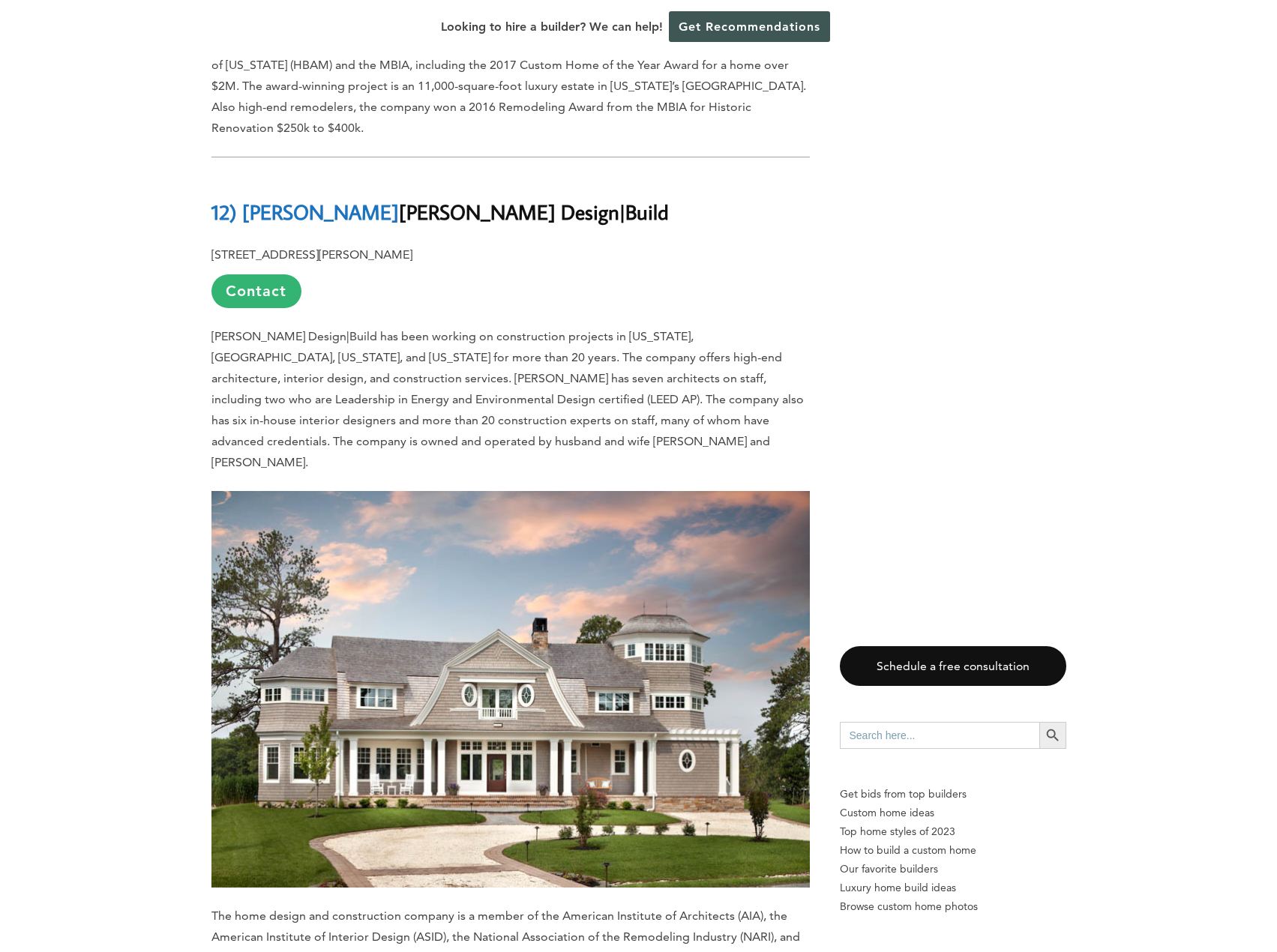
click at [512, 329] on span "[PERSON_NAME] Design|Build has been working on construction projects in [US_STA…" at bounding box center [507, 399] width 592 height 140
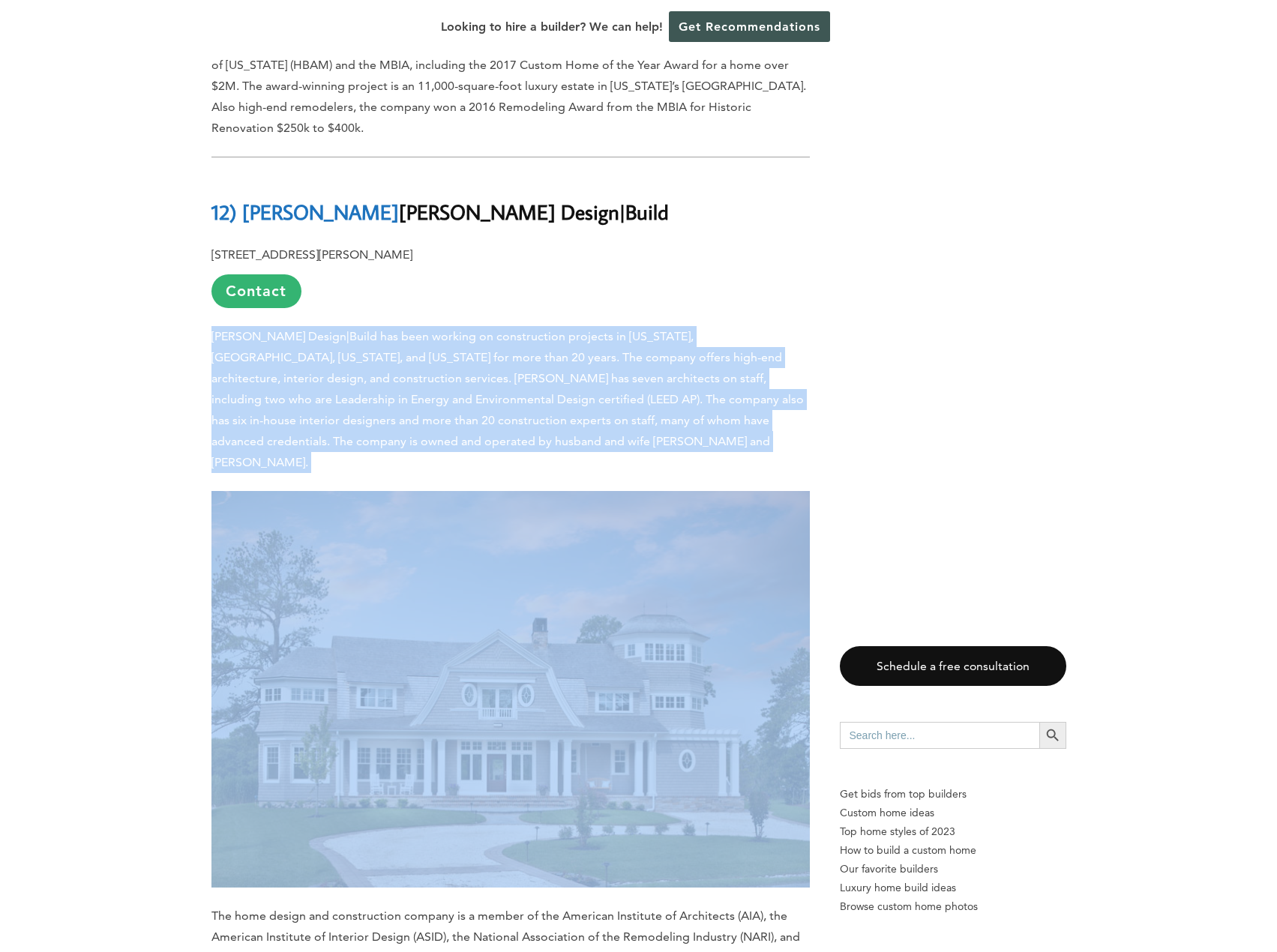
click at [512, 329] on span "[PERSON_NAME] Design|Build has been working on construction projects in [US_STA…" at bounding box center [507, 399] width 592 height 140
click at [618, 329] on span "[PERSON_NAME] Design|Build has been working on construction projects in [US_STA…" at bounding box center [507, 399] width 592 height 140
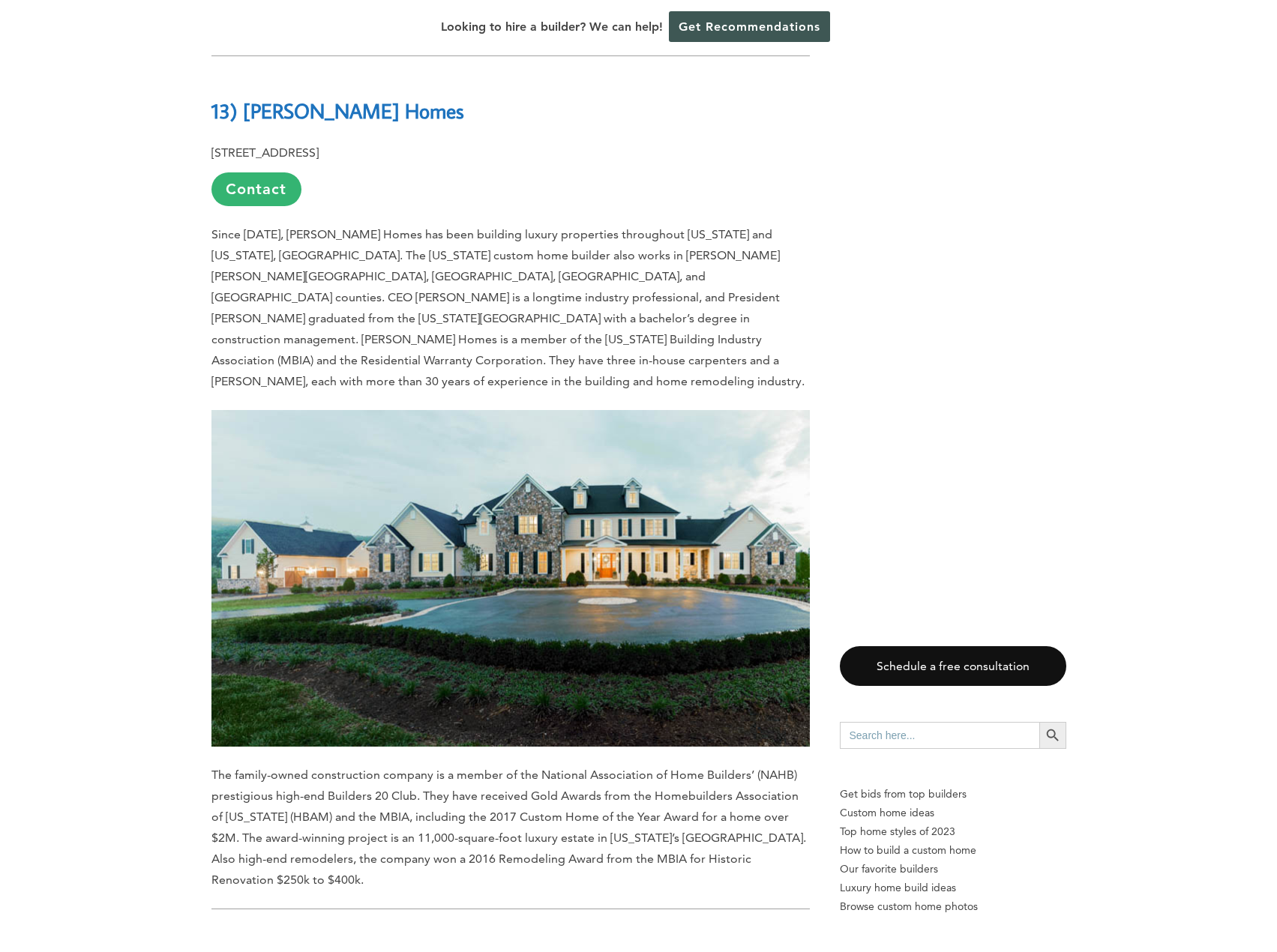
scroll to position [2099, 0]
